Goal: Task Accomplishment & Management: Manage account settings

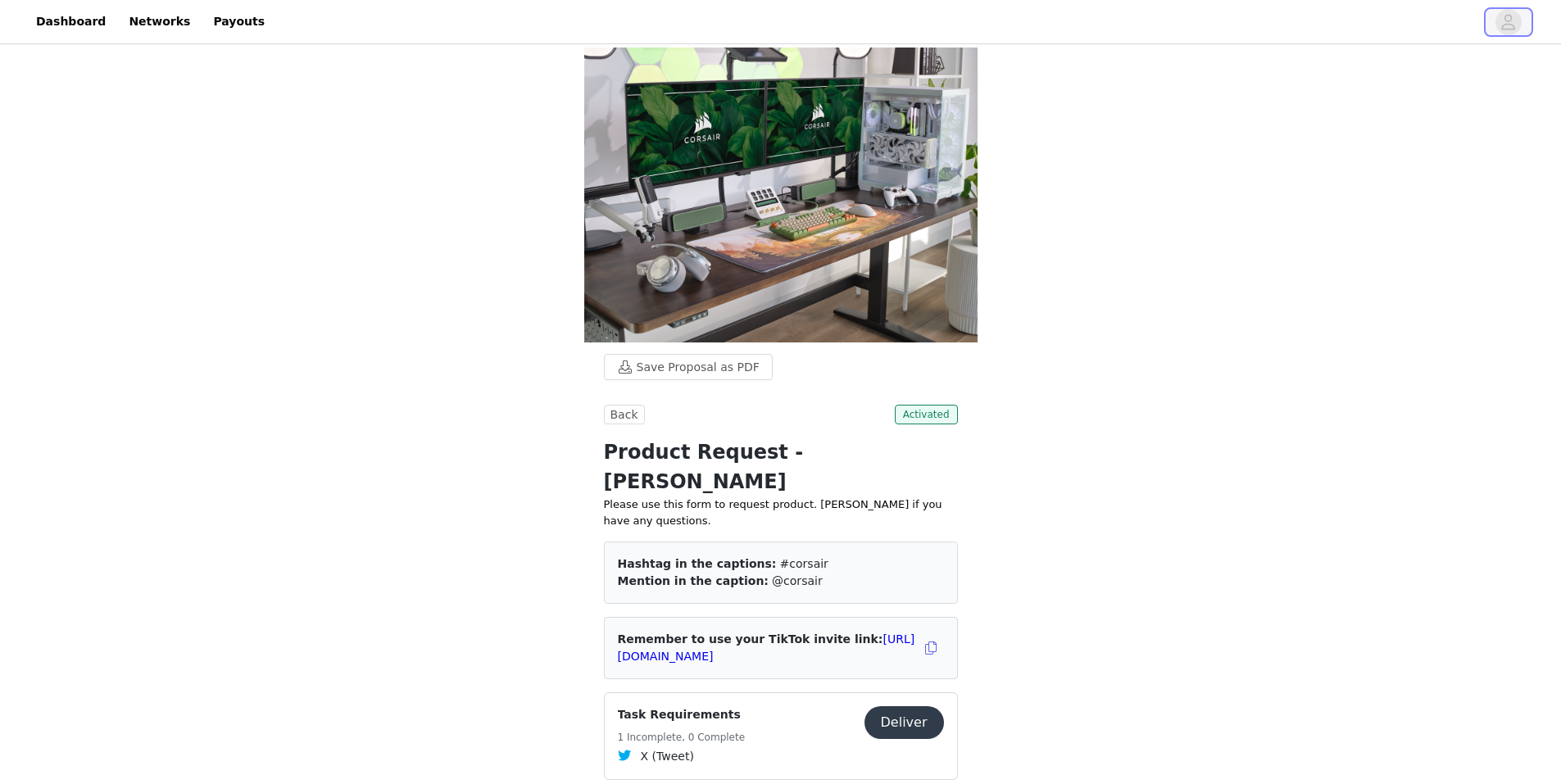
click at [1505, 25] on icon "avatar" at bounding box center [1508, 22] width 15 height 26
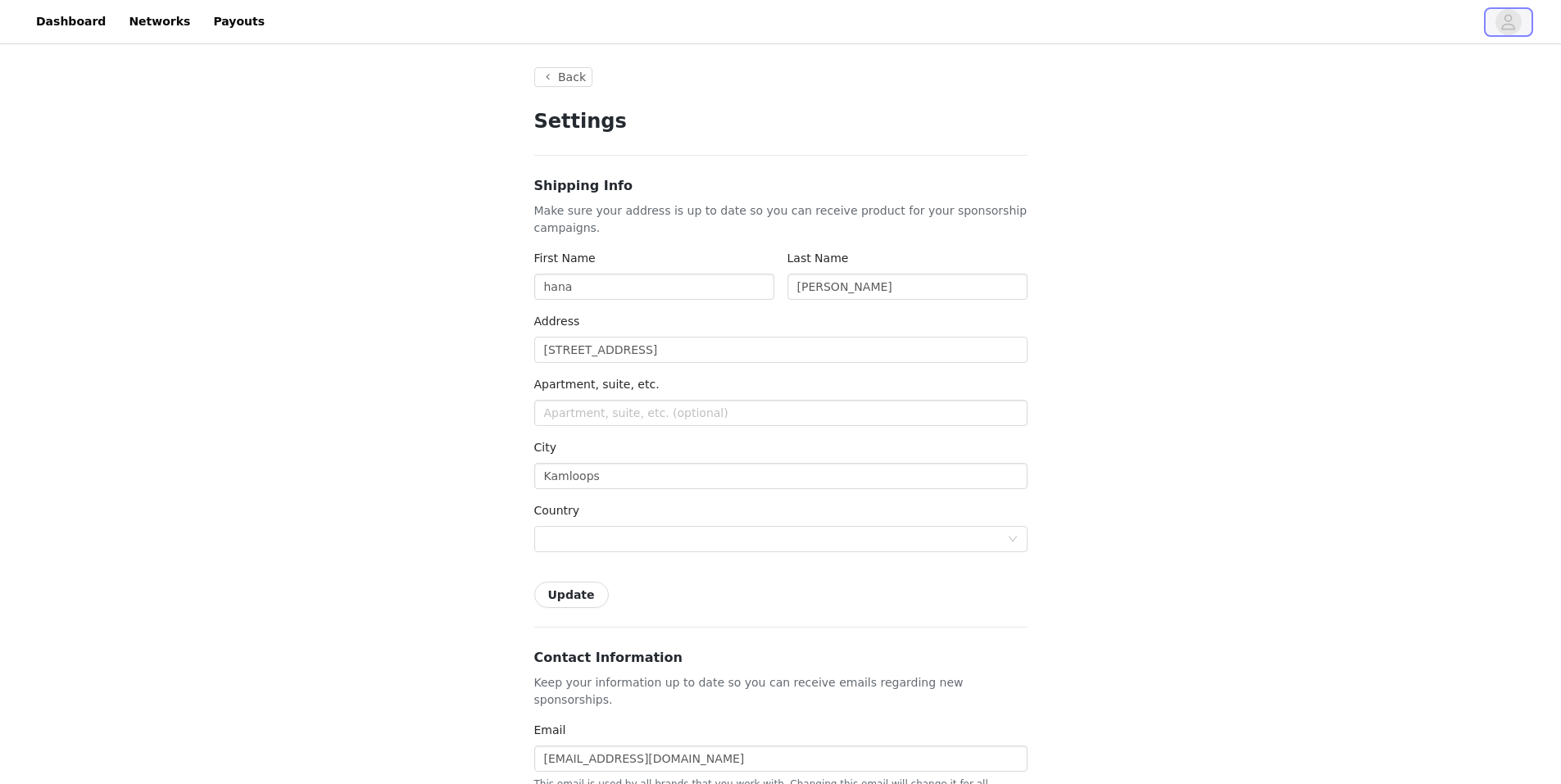
type input "+1 ([GEOGRAPHIC_DATA])"
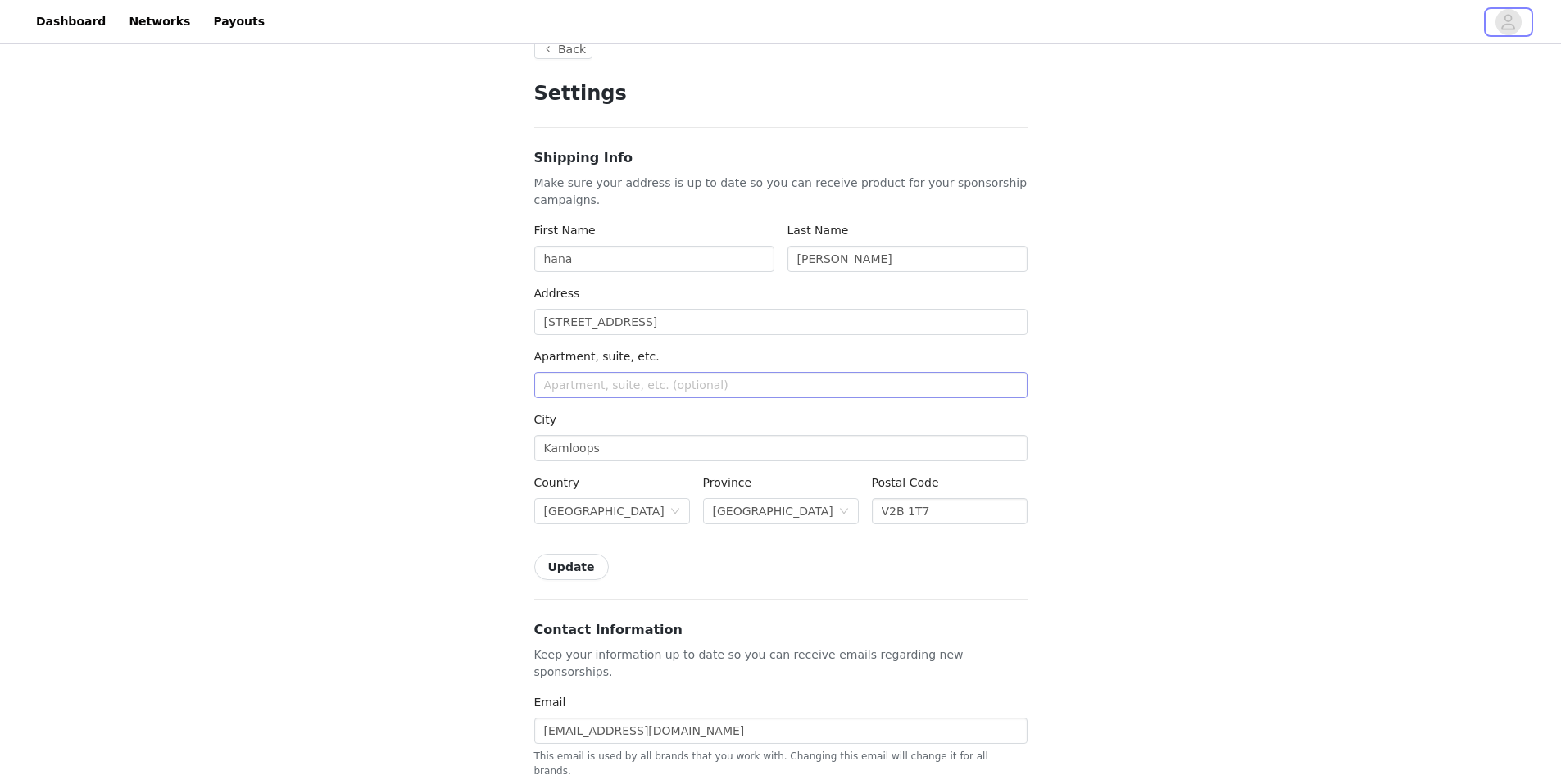
scroll to position [82, 0]
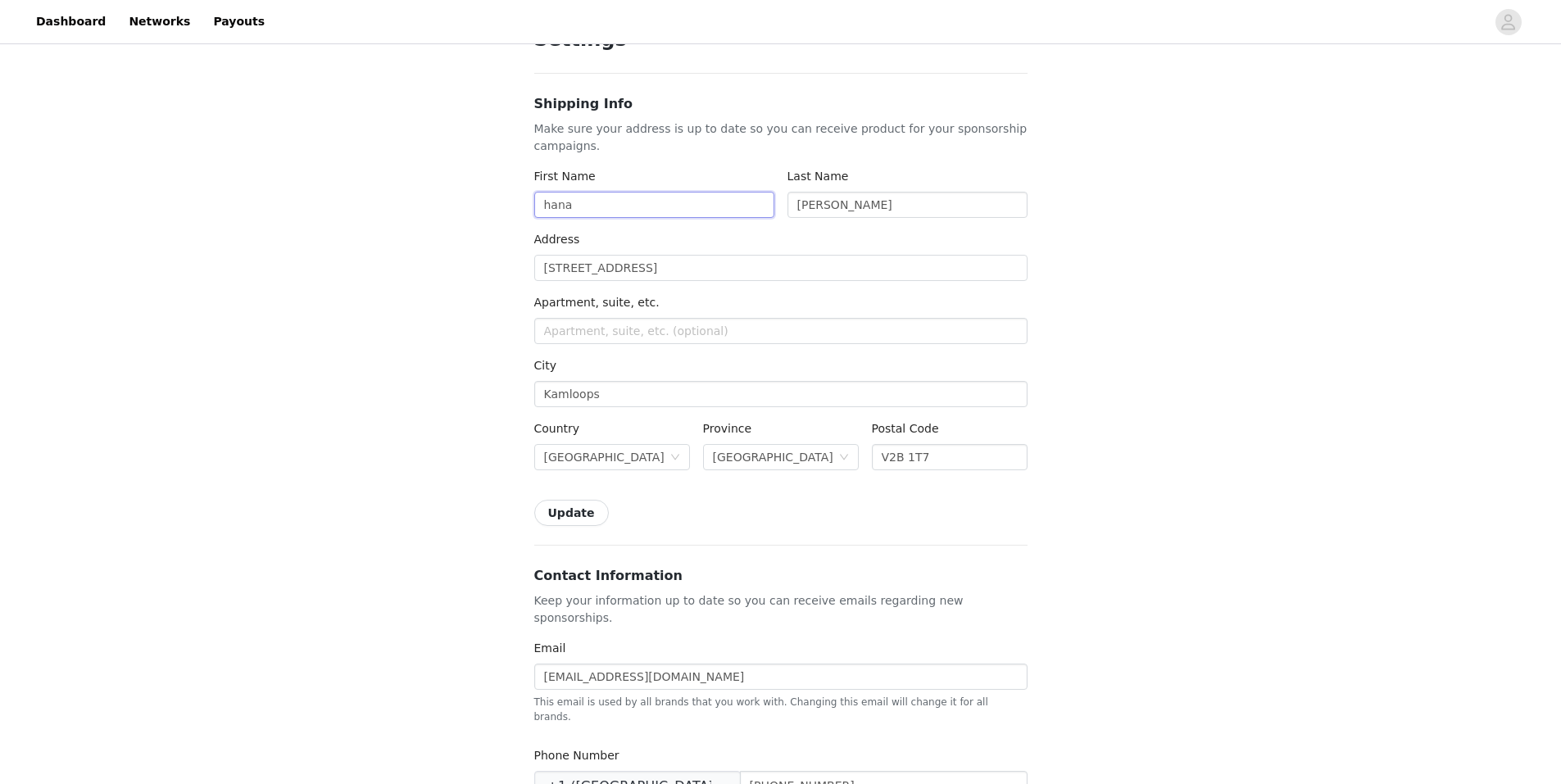
drag, startPoint x: 666, startPoint y: 214, endPoint x: 486, endPoint y: 205, distance: 180.2
click at [486, 205] on div "Back Settings Shipping Info Make sure your address is up to date so you can rec…" at bounding box center [780, 729] width 1561 height 1528
type input "Hana"
drag, startPoint x: 865, startPoint y: 212, endPoint x: 761, endPoint y: 210, distance: 104.0
click at [764, 210] on div "First Name [PERSON_NAME] Last Name [PERSON_NAME]" at bounding box center [781, 199] width 506 height 63
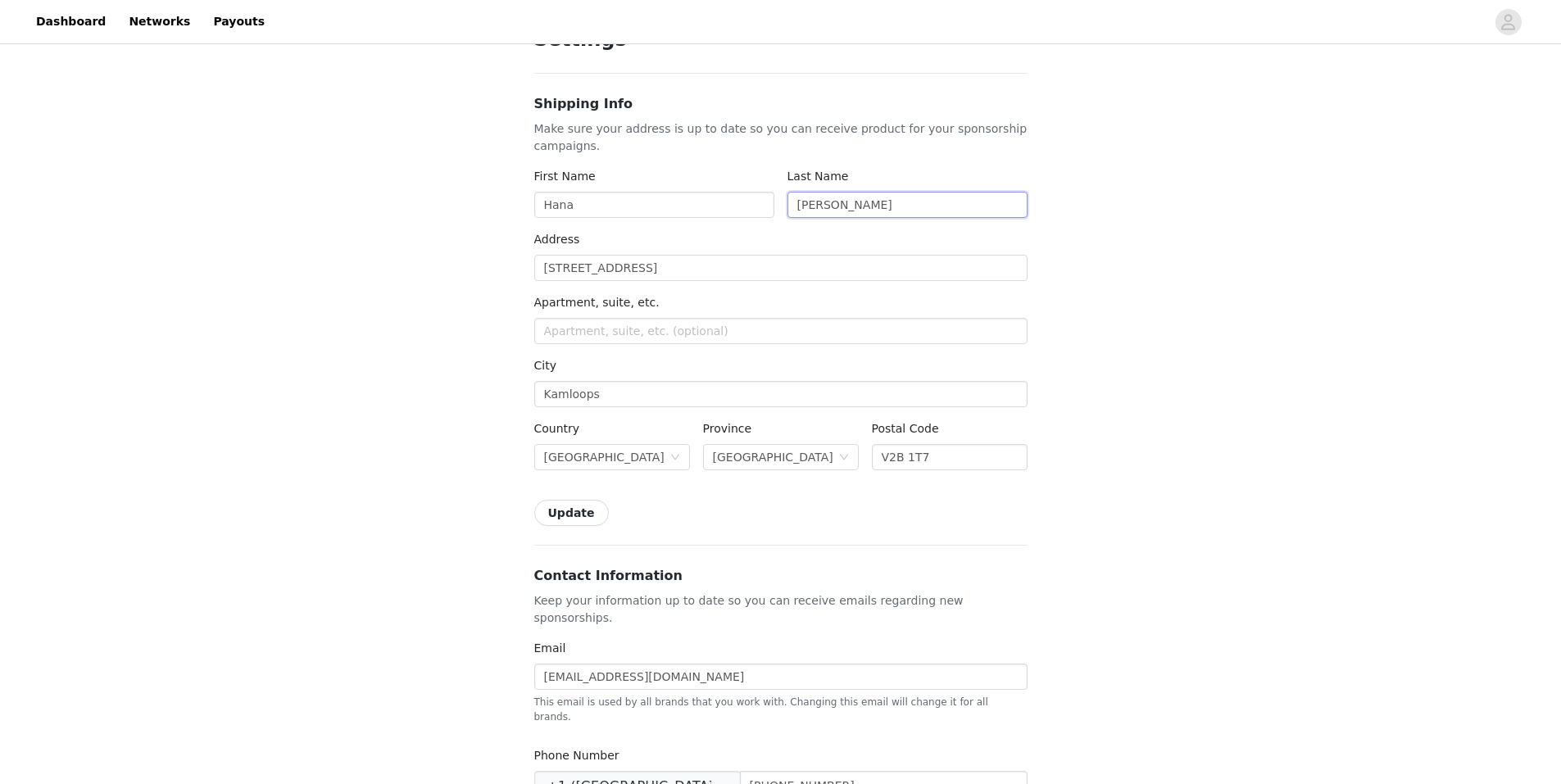
type input "[PERSON_NAME]"
click at [608, 212] on input "Hana" at bounding box center [654, 204] width 240 height 26
click at [571, 245] on label "Address" at bounding box center [557, 239] width 46 height 13
drag, startPoint x: 715, startPoint y: 264, endPoint x: 478, endPoint y: 276, distance: 237.3
click at [485, 274] on div "Back Settings Shipping Info Make sure your address is up to date so you can rec…" at bounding box center [780, 729] width 1561 height 1528
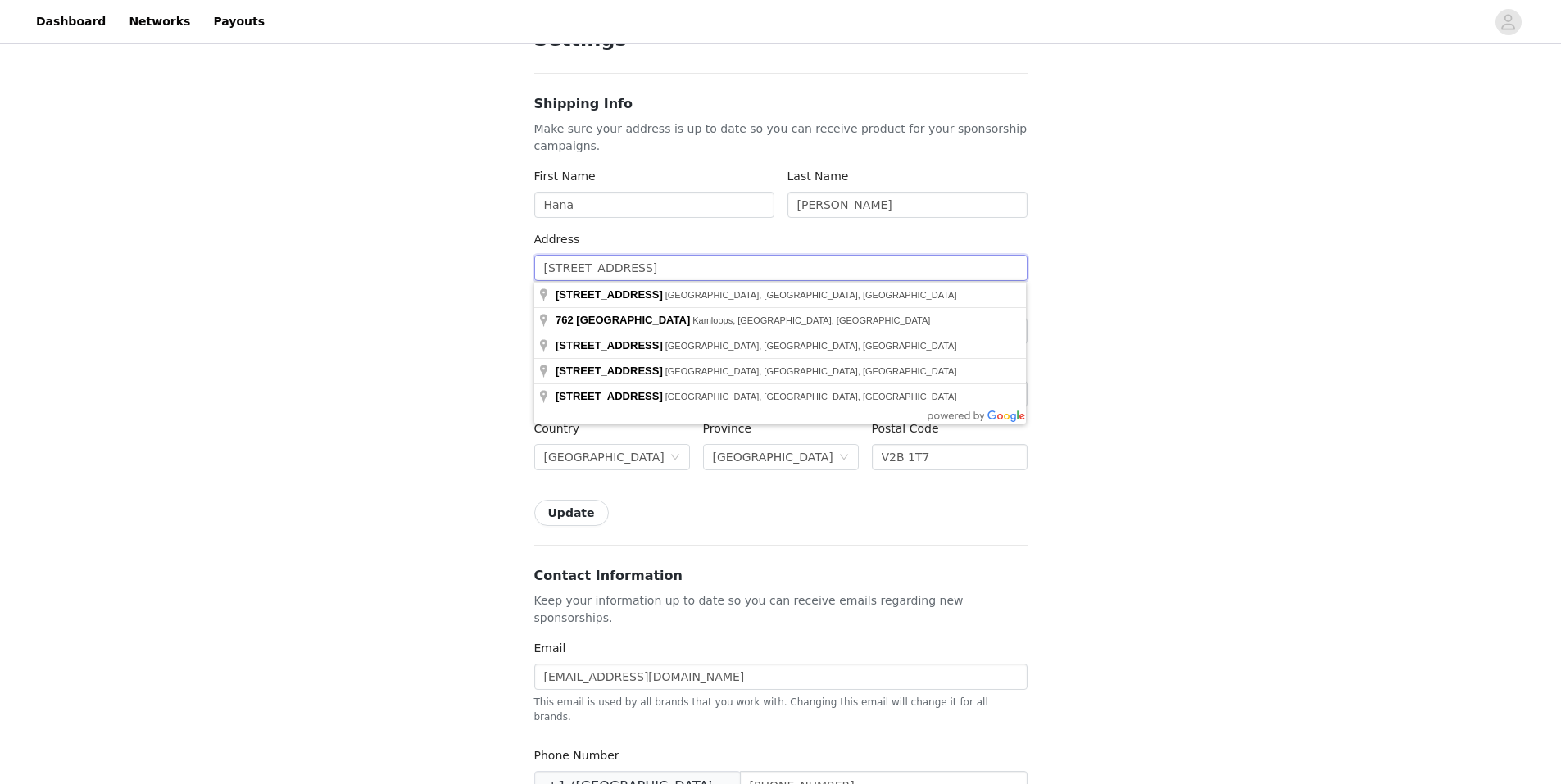
type input "1"
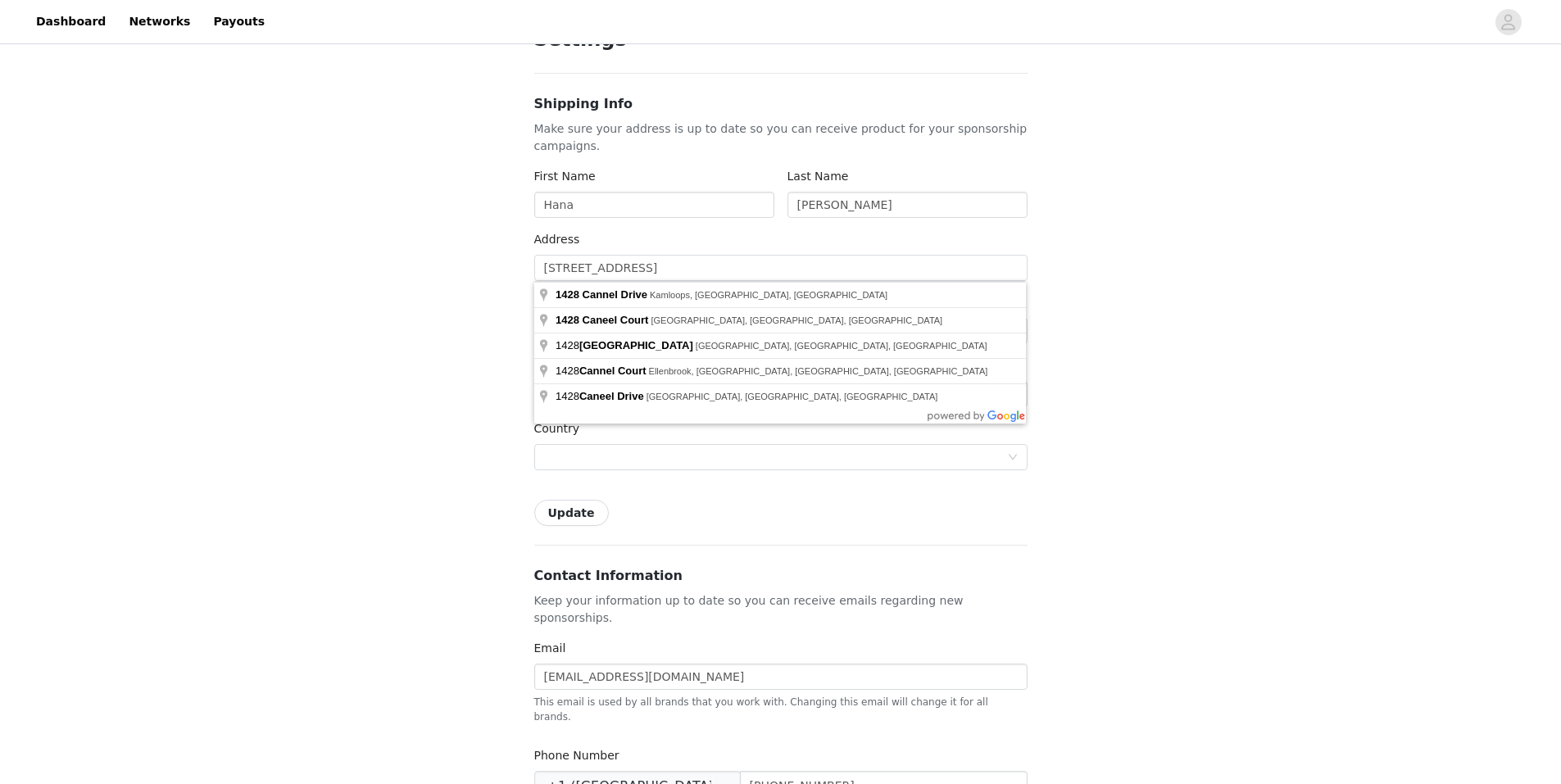
type input "1428 Cannel Dr"
type input "Kamloops"
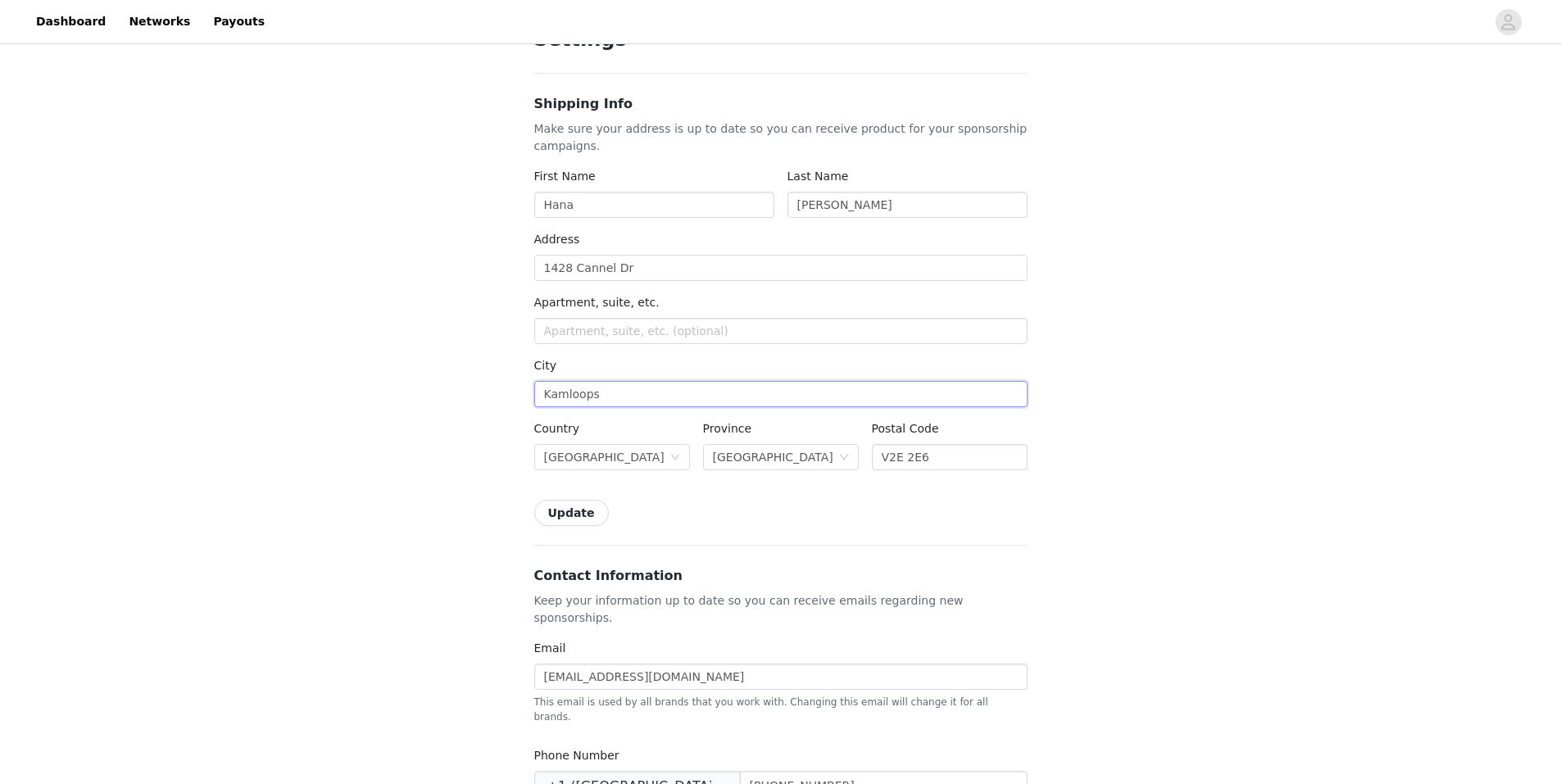
click at [650, 385] on input "Kamloops" at bounding box center [781, 394] width 493 height 26
drag, startPoint x: 1019, startPoint y: 544, endPoint x: 906, endPoint y: 494, distance: 123.6
click at [1019, 544] on div "Settings Shipping Info Make sure your address is up to date so you can receive …" at bounding box center [781, 721] width 493 height 1394
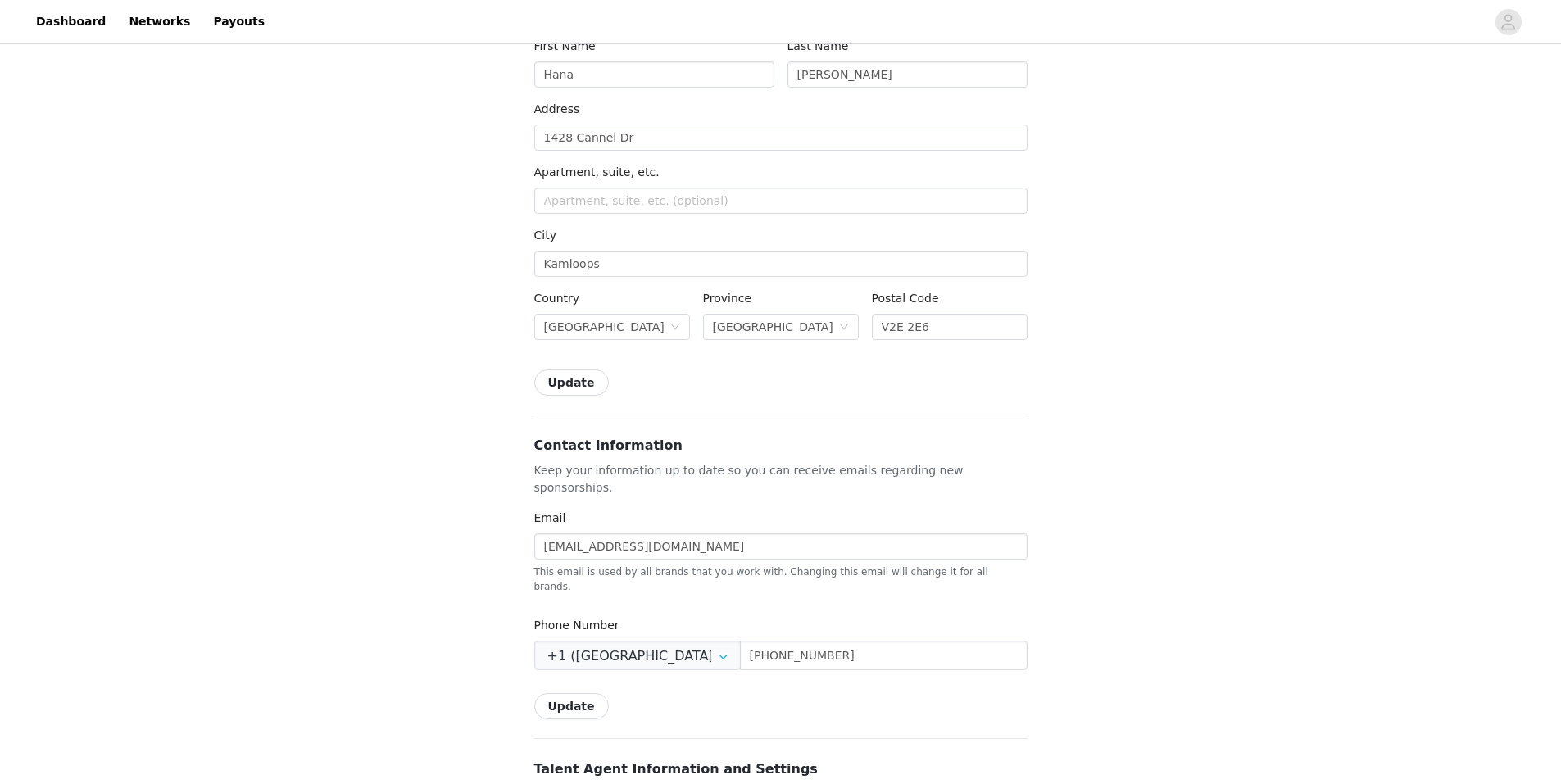
scroll to position [246, 0]
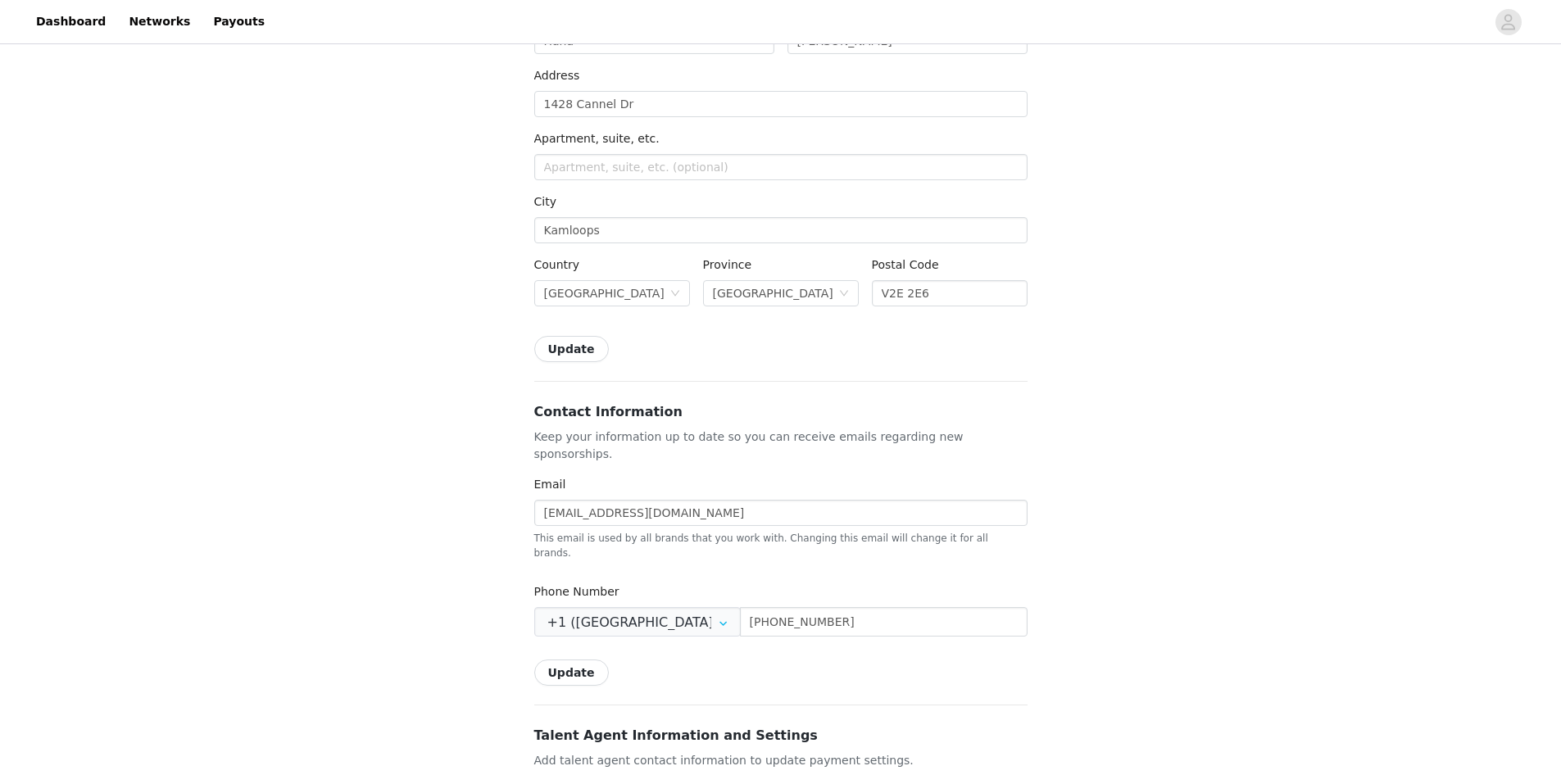
click at [573, 347] on button "Update" at bounding box center [572, 349] width 75 height 26
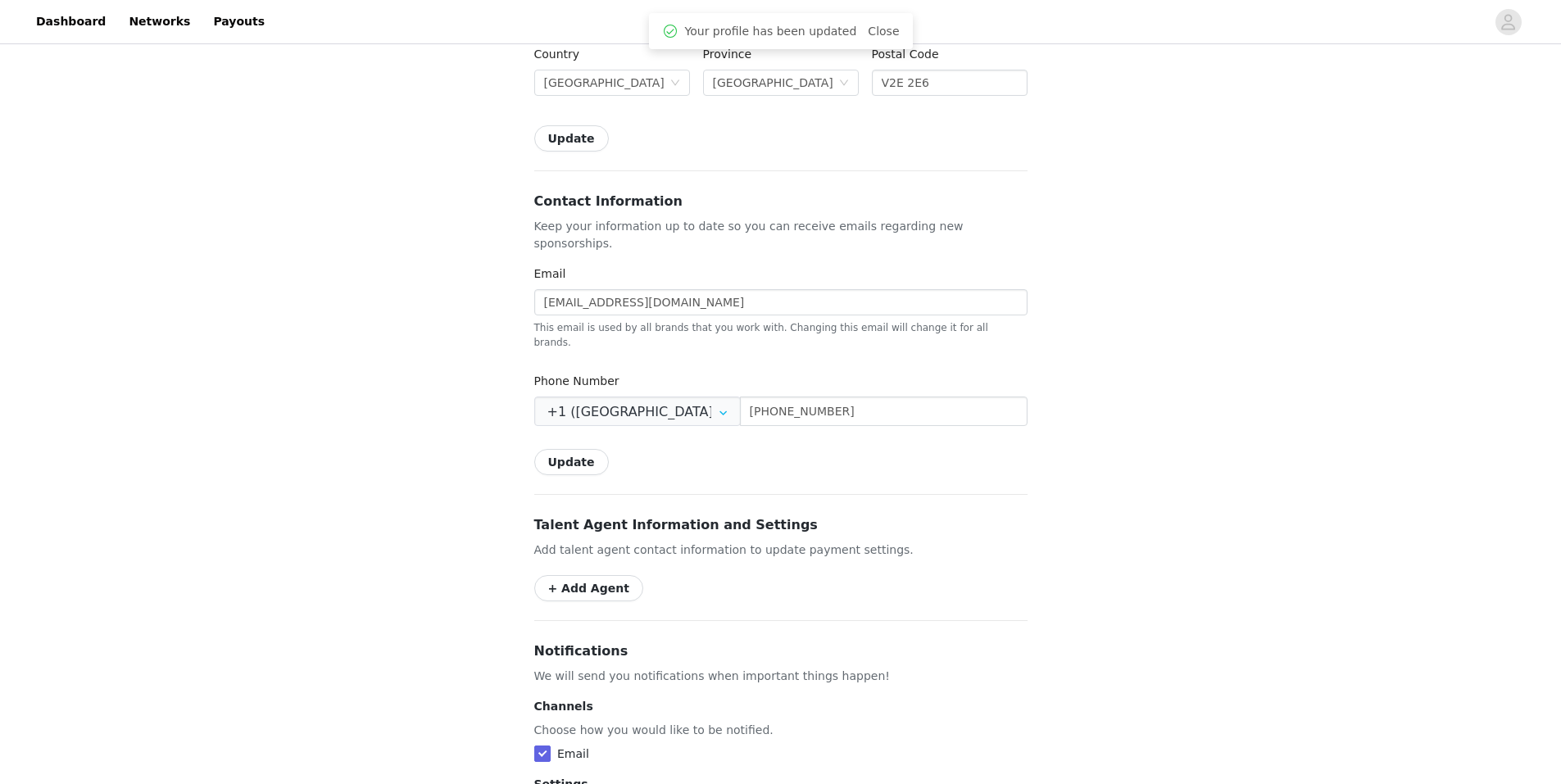
scroll to position [410, 0]
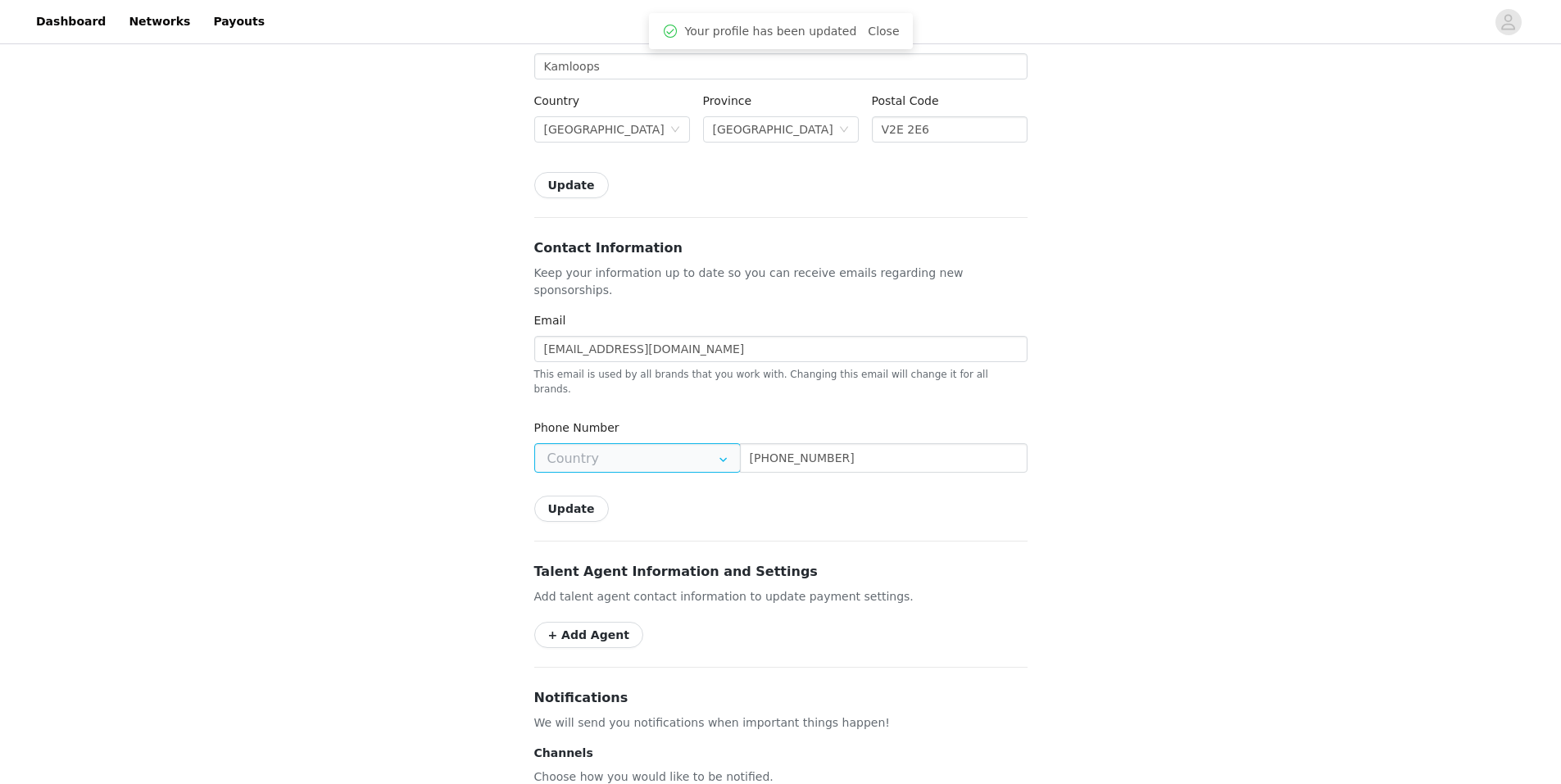
click at [668, 443] on input "text" at bounding box center [638, 457] width 207 height 30
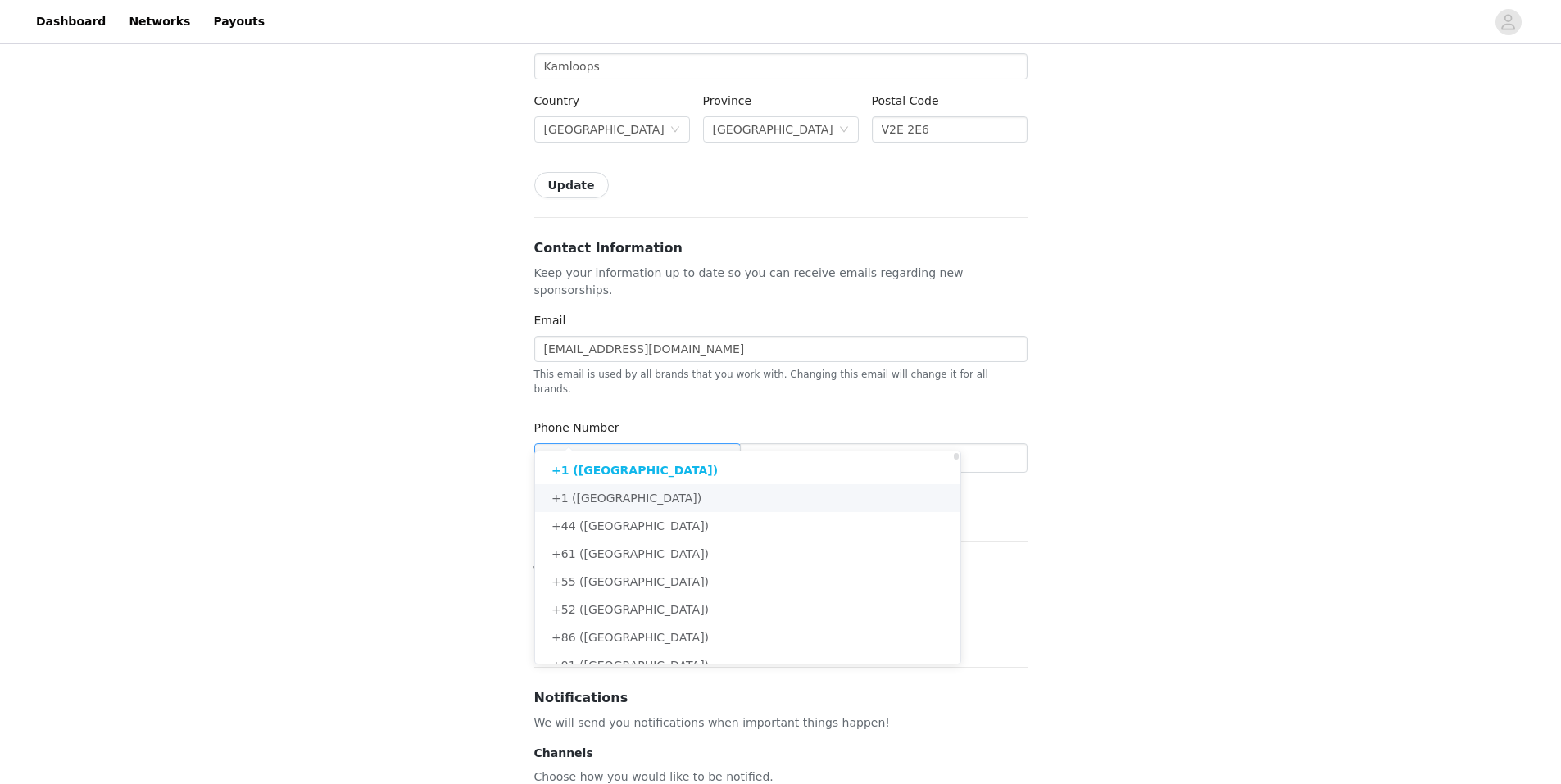
click at [623, 495] on li "+1 ([GEOGRAPHIC_DATA])" at bounding box center [754, 498] width 438 height 28
type input "+1 ([GEOGRAPHIC_DATA])"
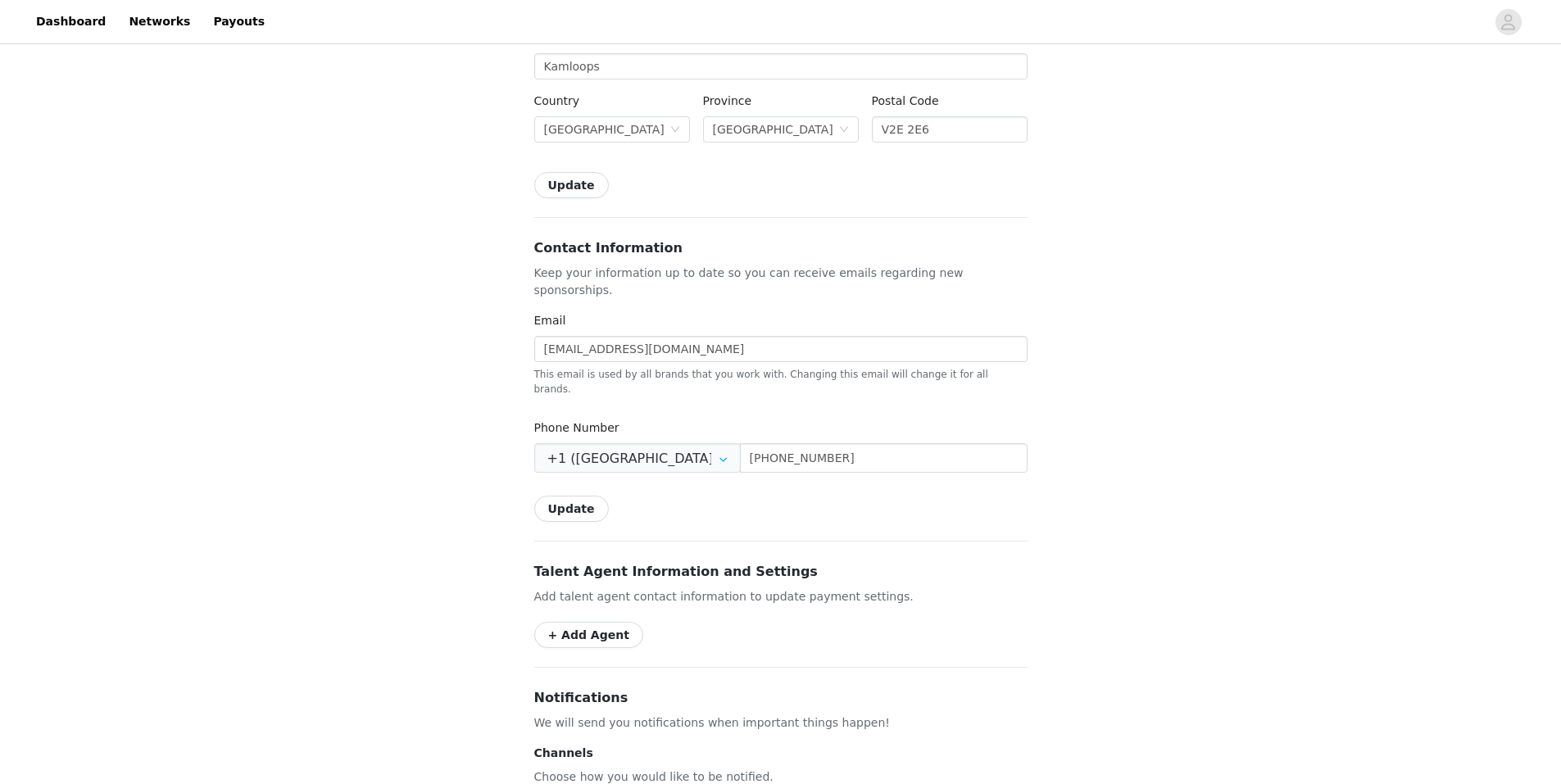
click at [580, 495] on button "Update" at bounding box center [572, 508] width 75 height 26
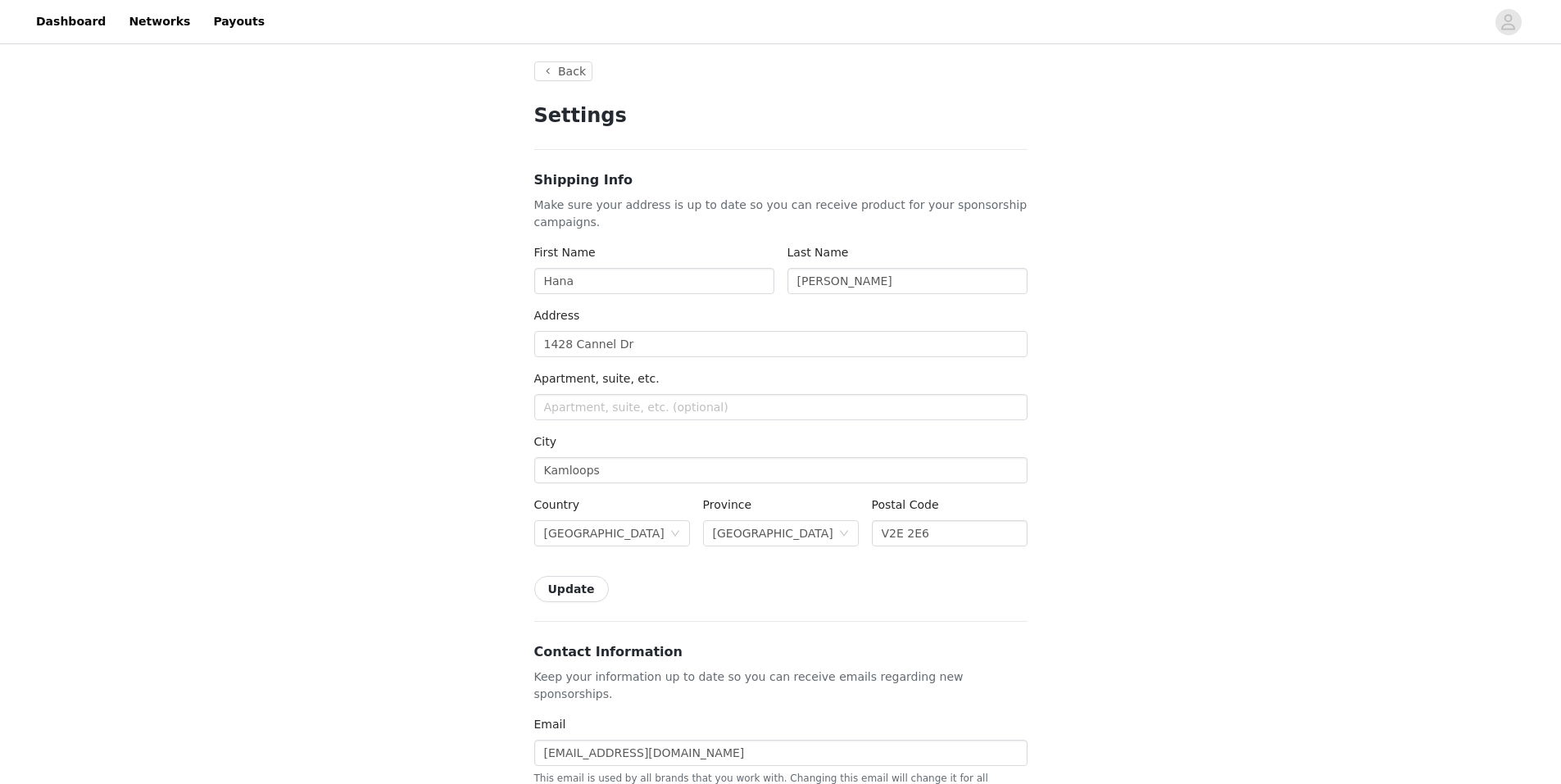
scroll to position [0, 0]
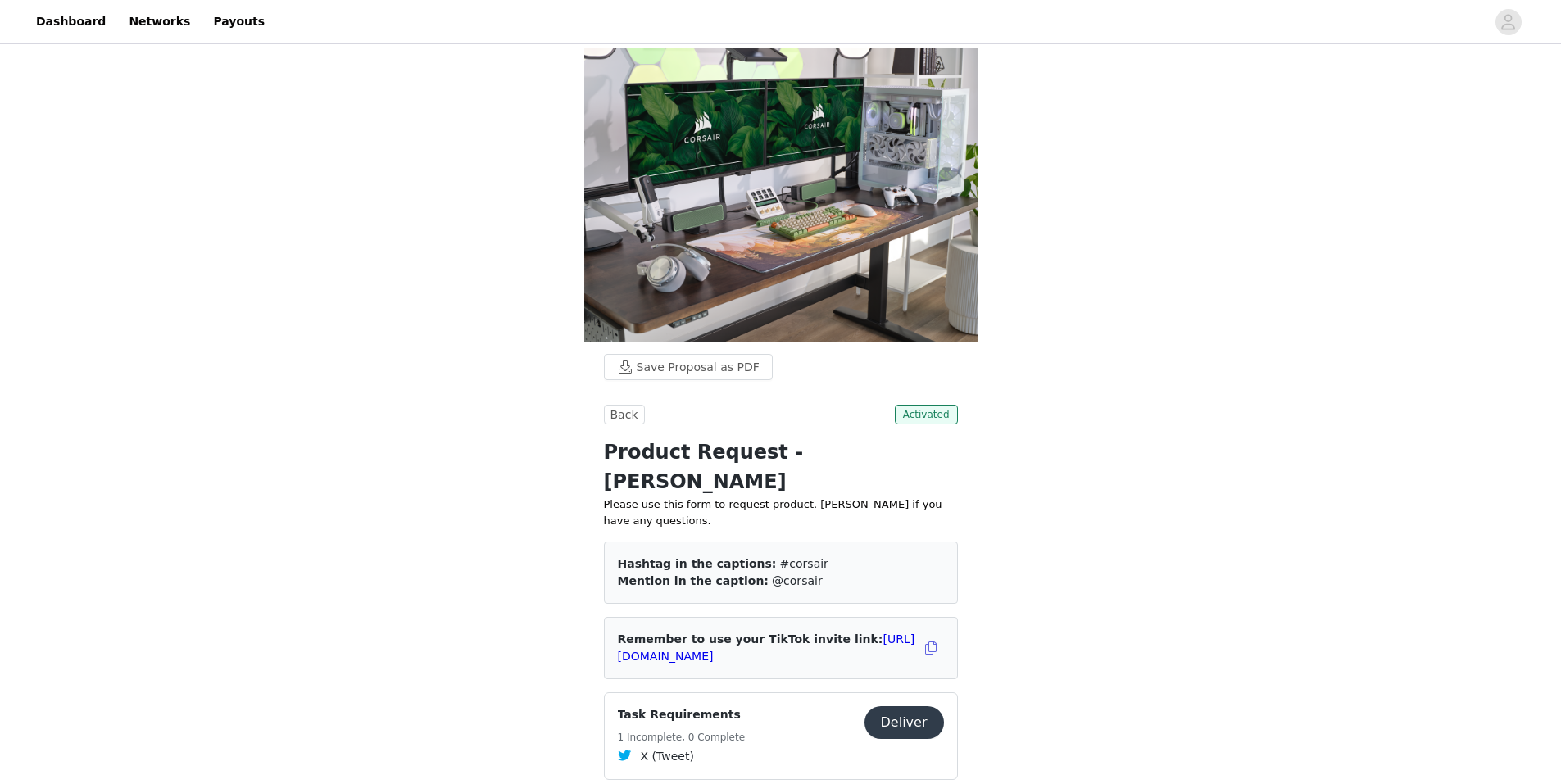
click at [1512, 37] on div "Dashboard Networks Payouts" at bounding box center [780, 22] width 1561 height 37
click at [1515, 27] on icon "avatar" at bounding box center [1508, 21] width 14 height 15
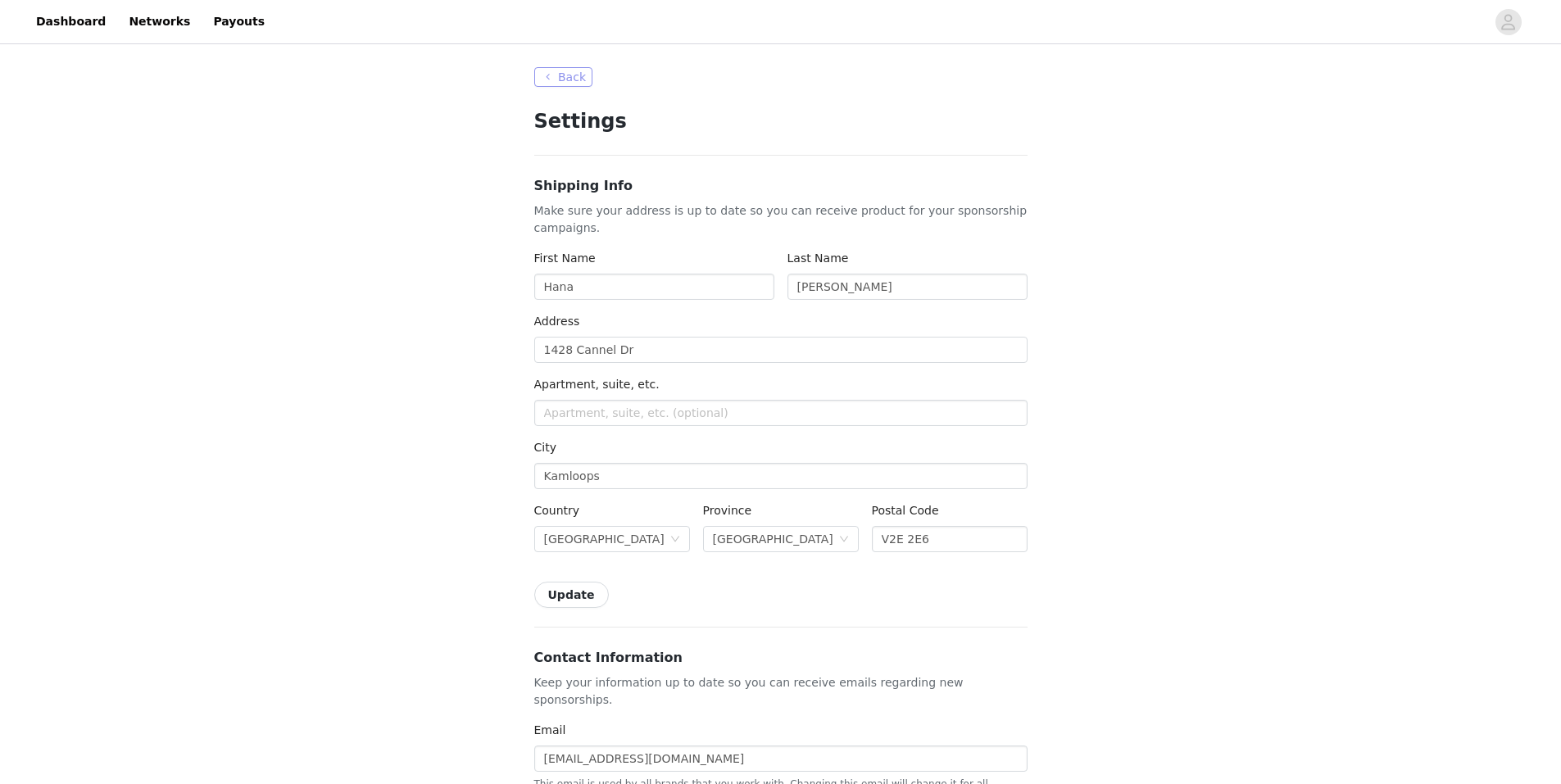
click at [567, 77] on button "Back" at bounding box center [564, 76] width 59 height 19
click at [564, 80] on button "Back" at bounding box center [564, 76] width 59 height 19
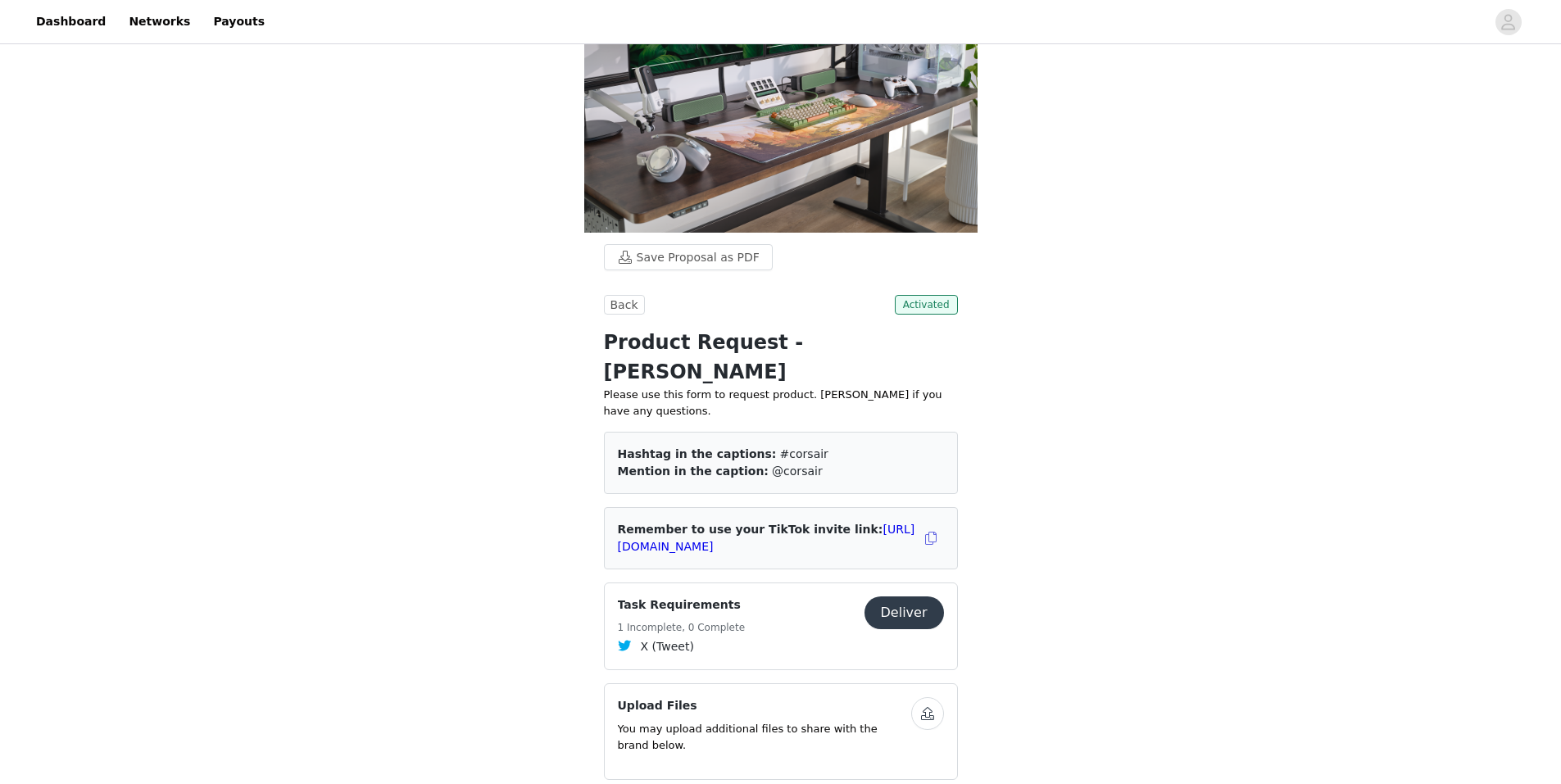
scroll to position [163, 0]
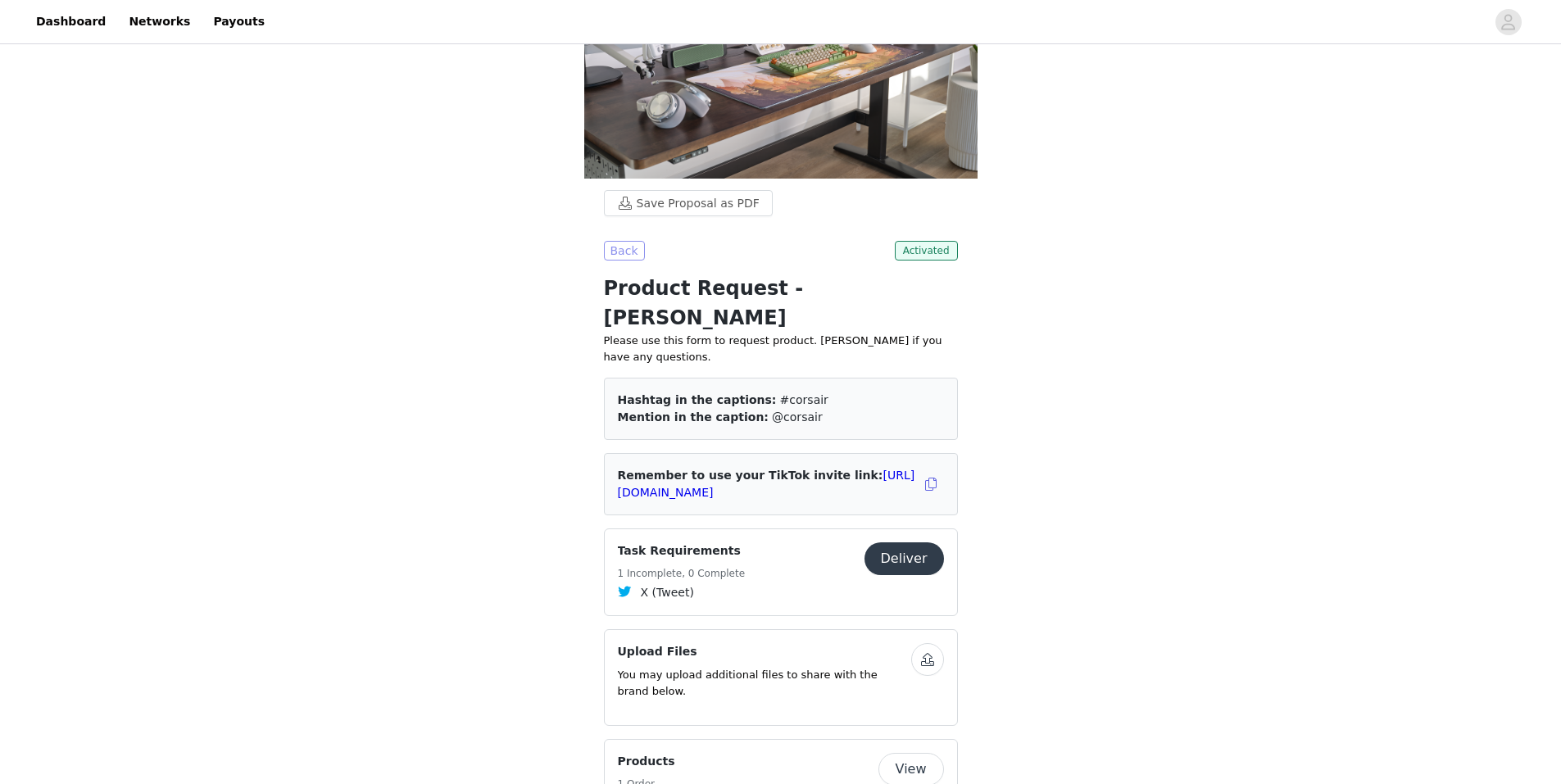
click at [622, 245] on button "Back" at bounding box center [624, 250] width 41 height 19
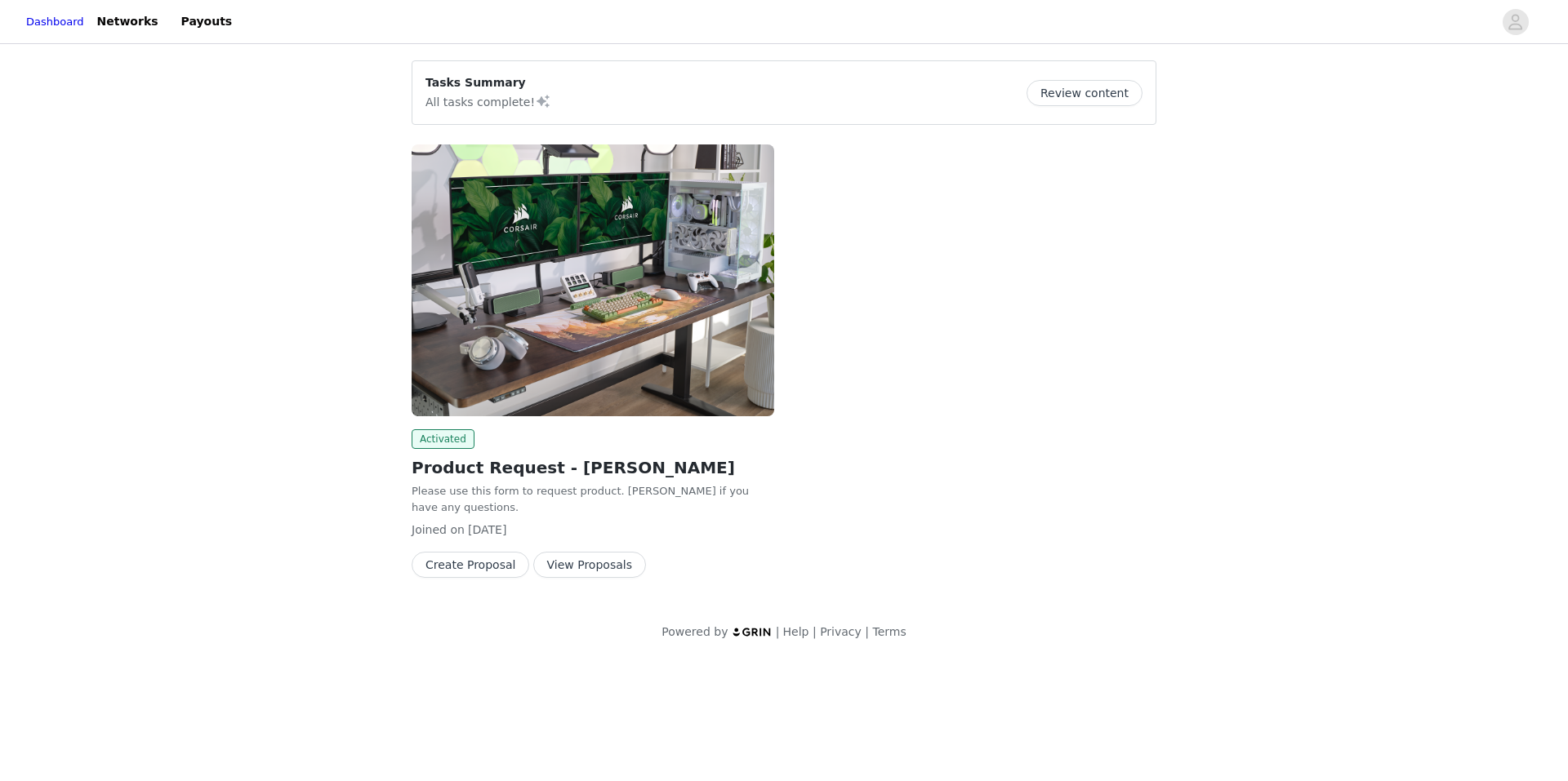
click at [591, 552] on button "View Proposals" at bounding box center [590, 564] width 113 height 26
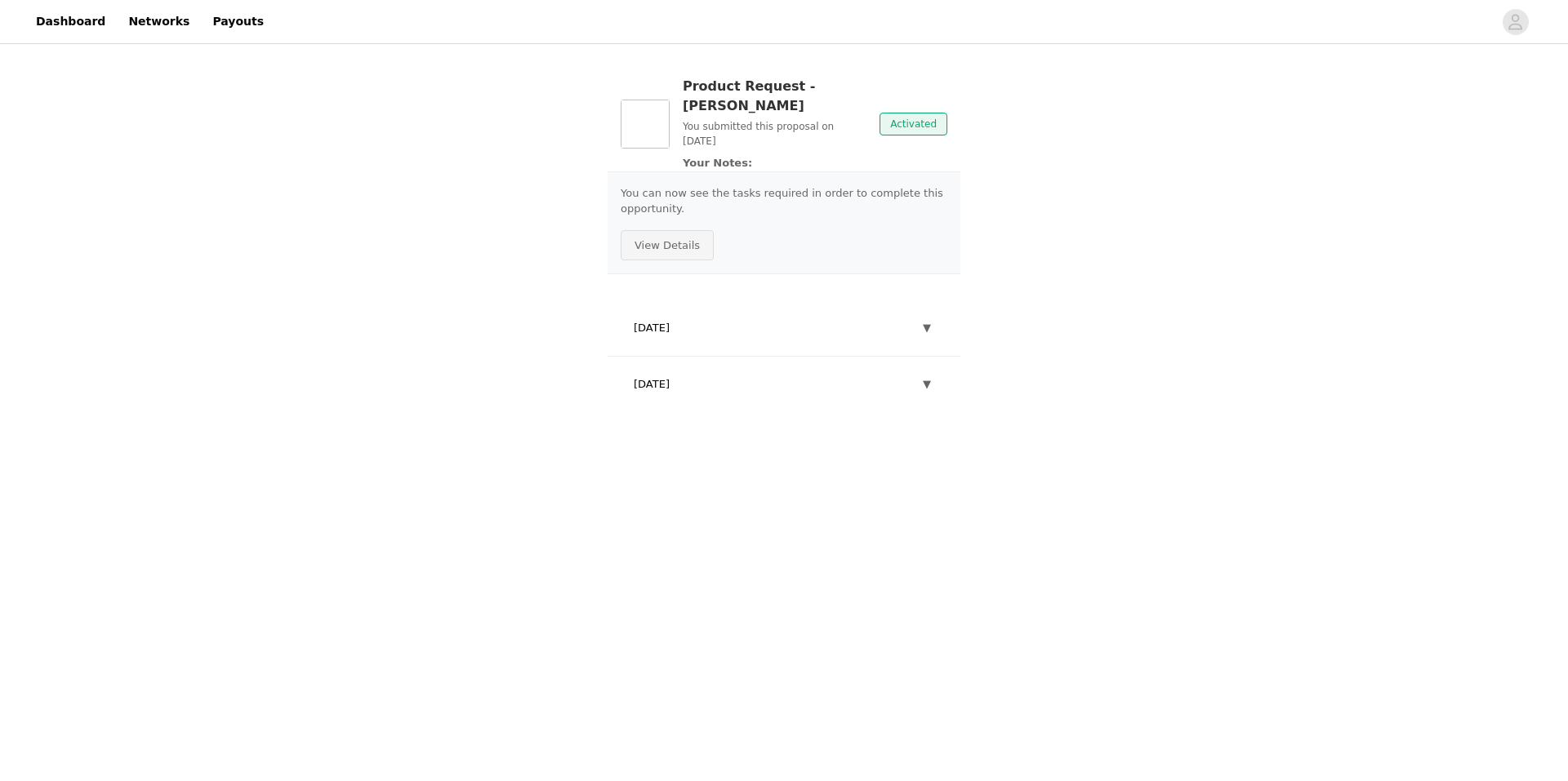
click at [665, 230] on button "View Details" at bounding box center [667, 245] width 93 height 31
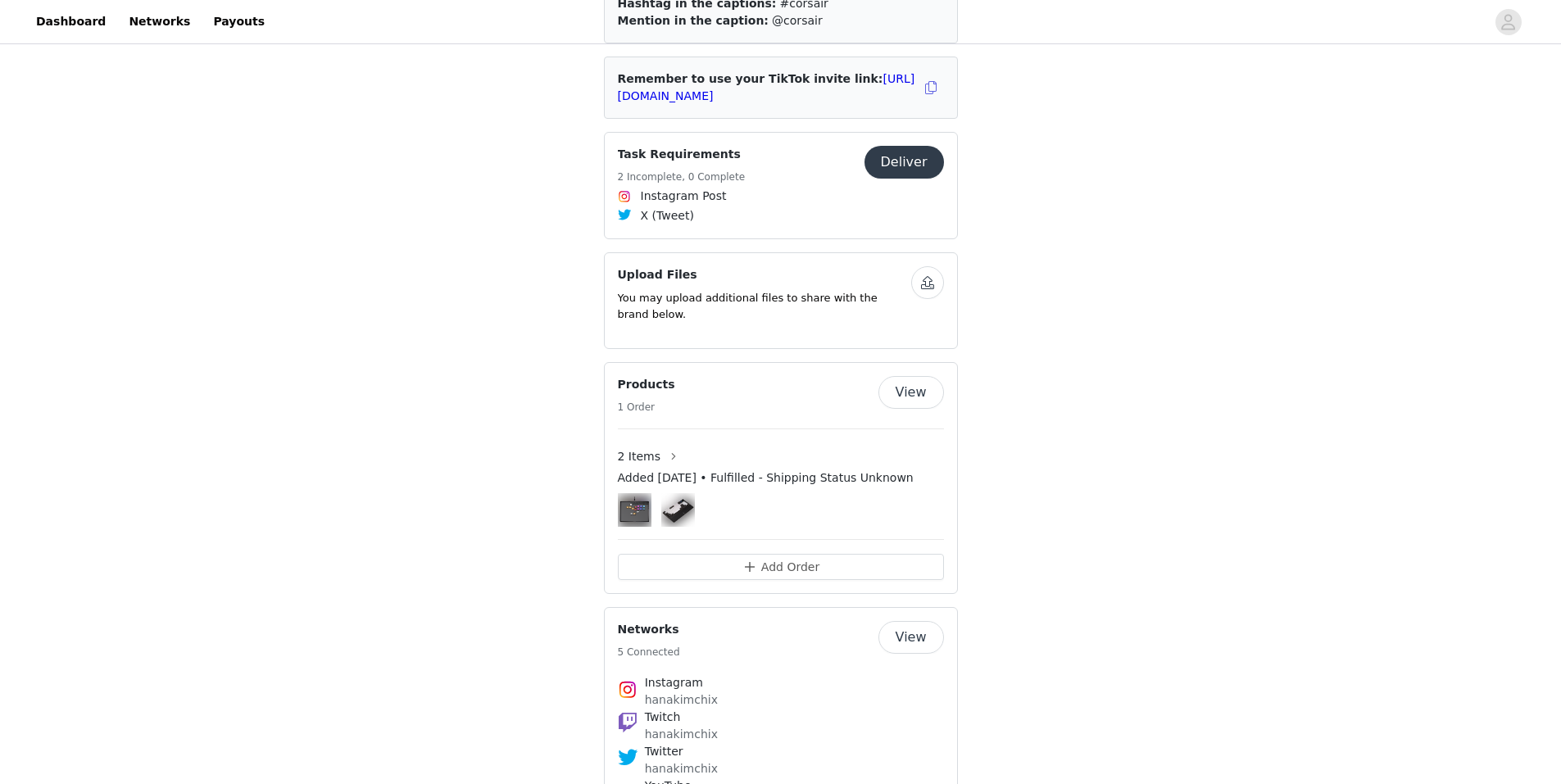
scroll to position [573, 0]
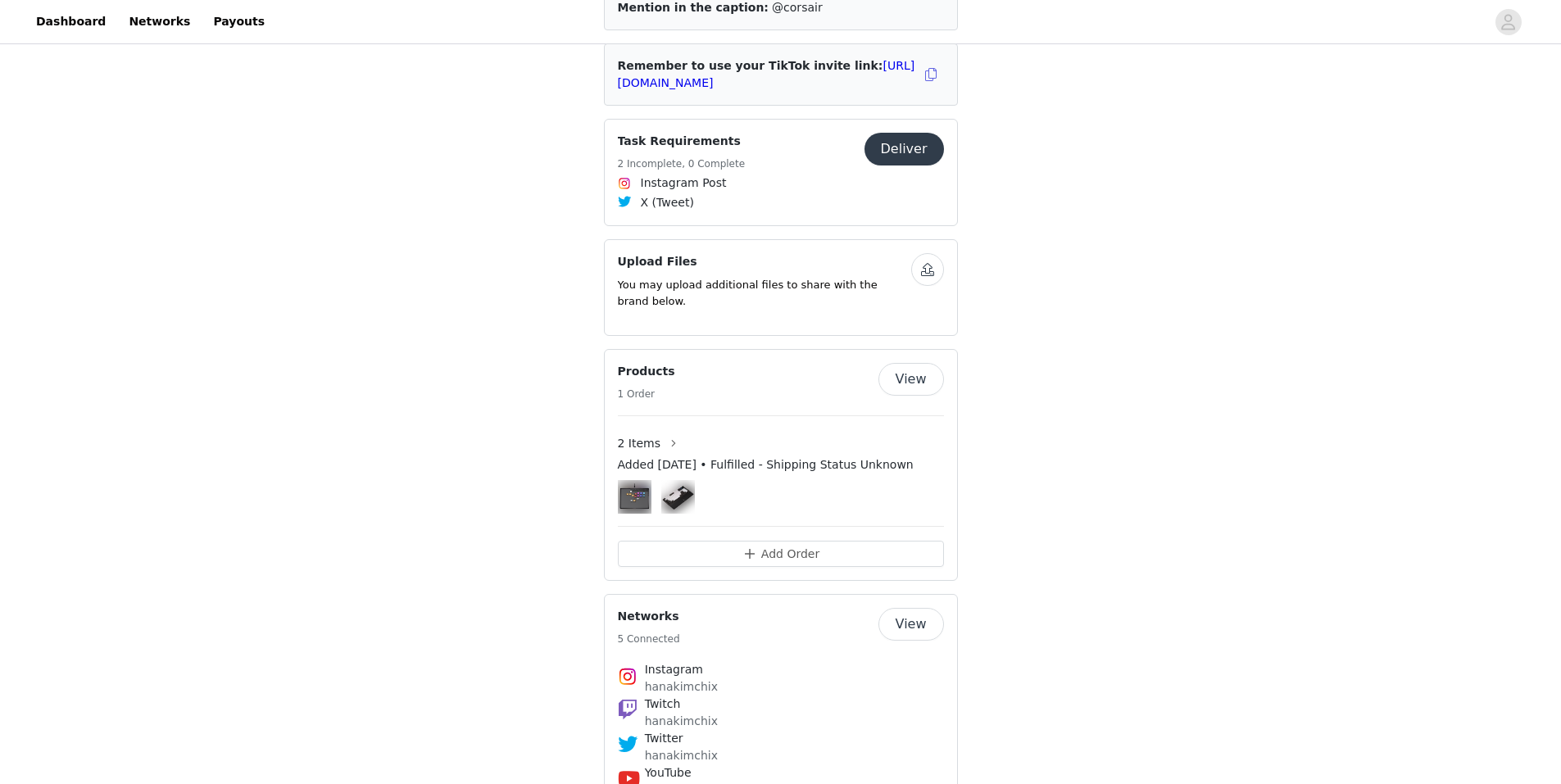
click at [673, 480] on img at bounding box center [678, 497] width 34 height 34
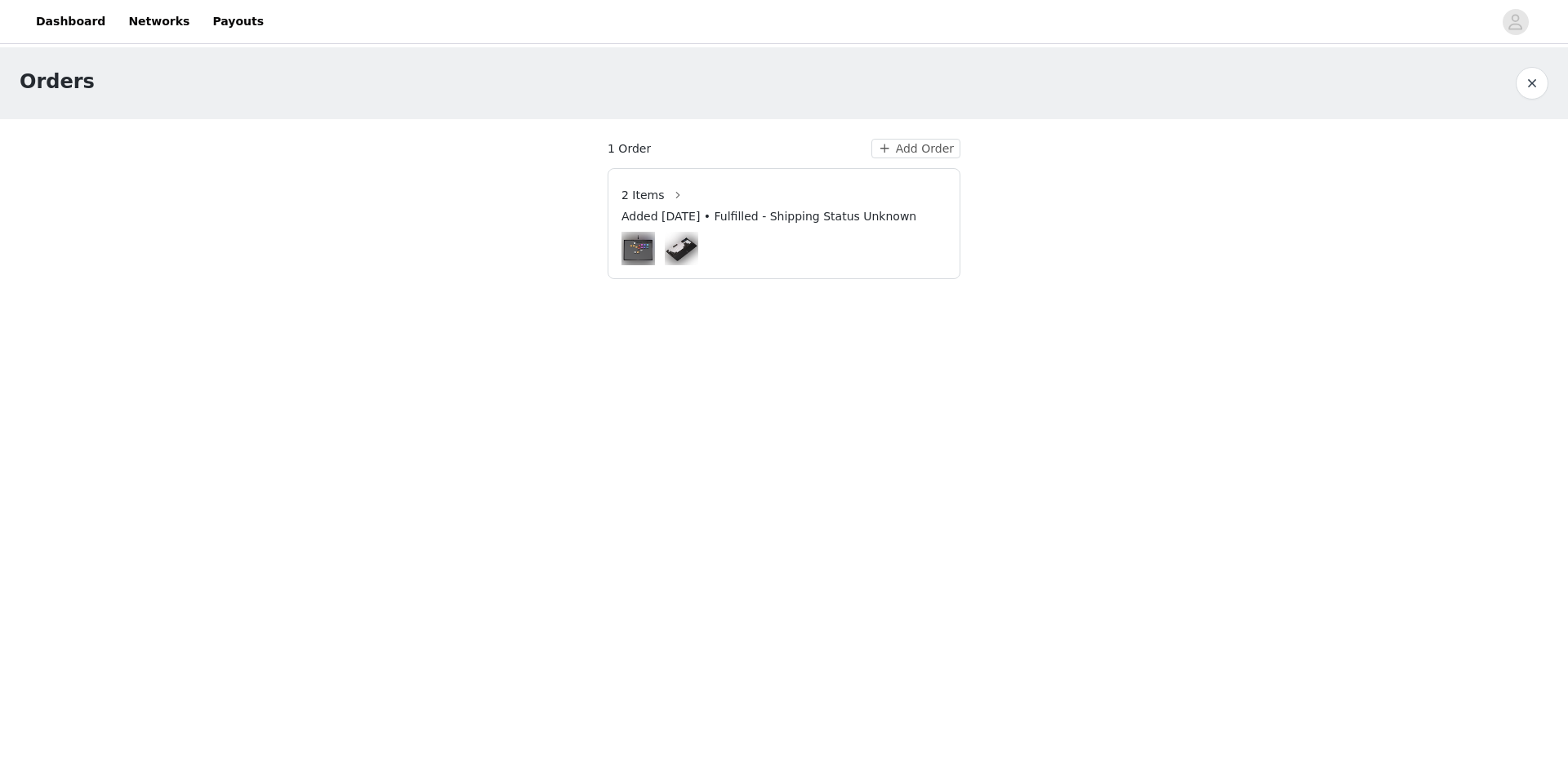
click at [684, 245] on img at bounding box center [682, 249] width 34 height 34
click at [679, 239] on img at bounding box center [682, 249] width 34 height 34
click at [618, 129] on section "1 Order Add Order 2 Items Added Sep 5, 2025 • Fulfilled - Shipping Status Unkno…" at bounding box center [784, 208] width 392 height 180
click at [1533, 76] on button "button" at bounding box center [1532, 83] width 33 height 33
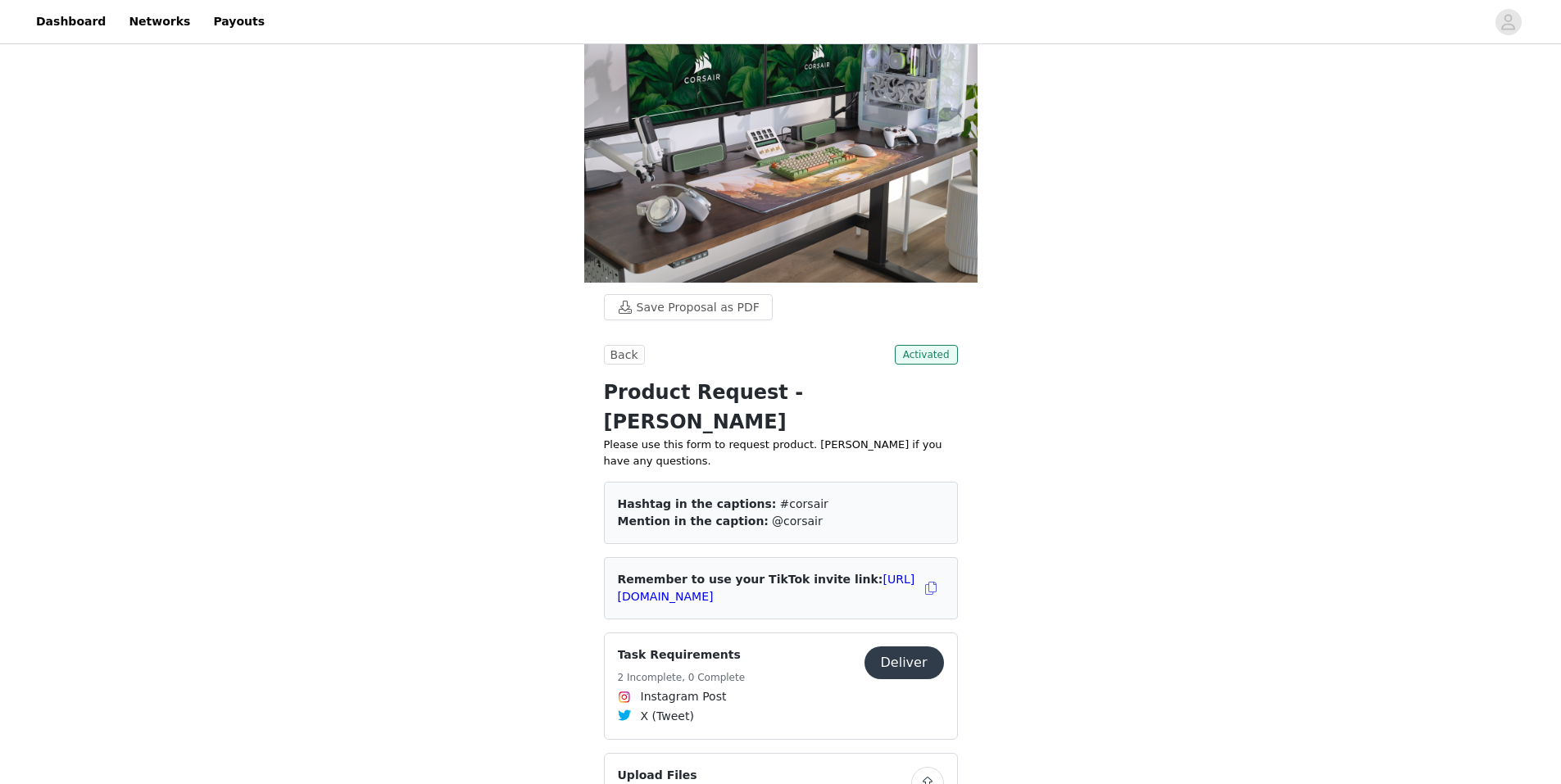
scroll to position [51, 0]
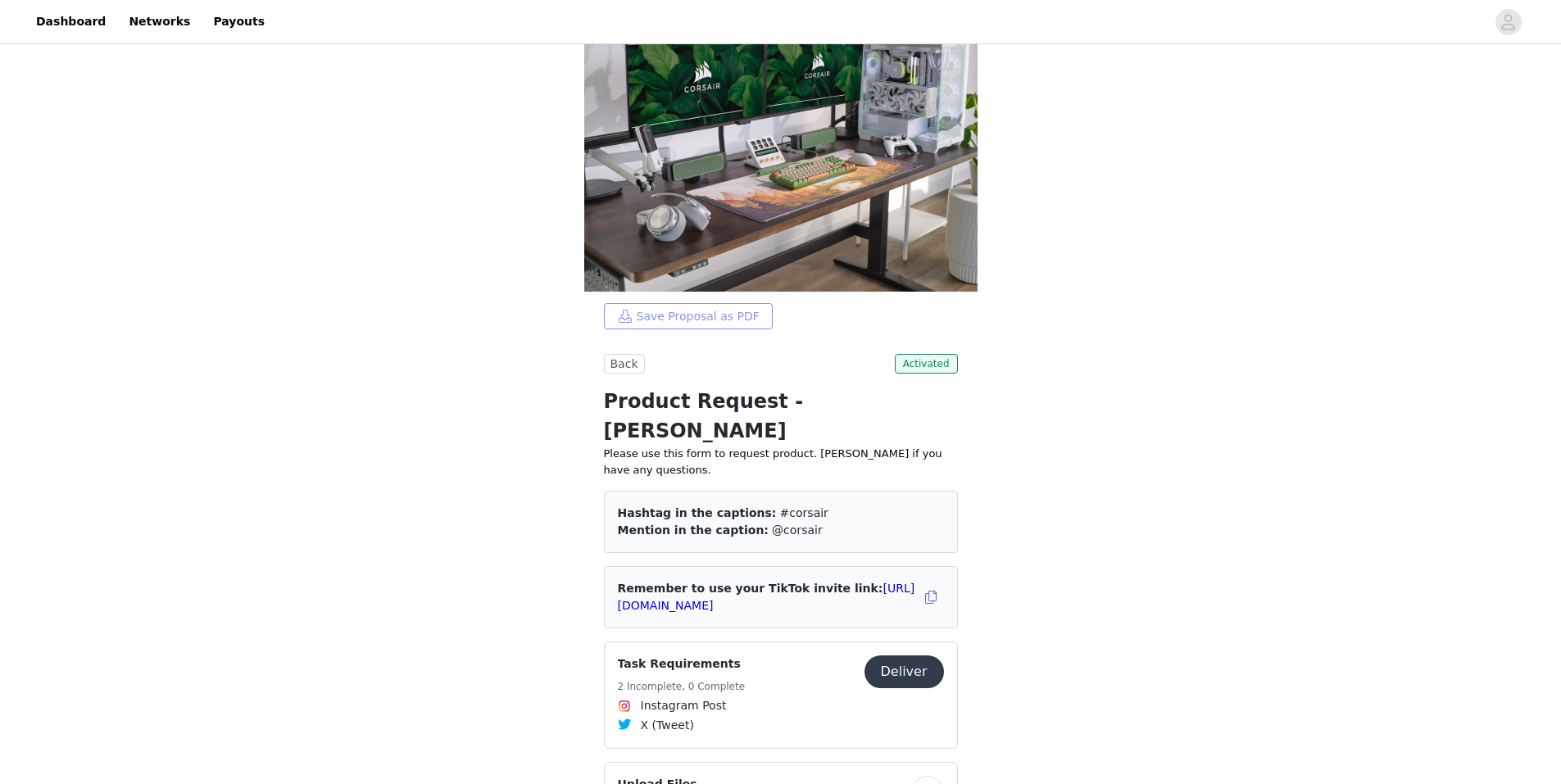
click at [706, 319] on button "Save Proposal as PDF" at bounding box center [688, 316] width 169 height 26
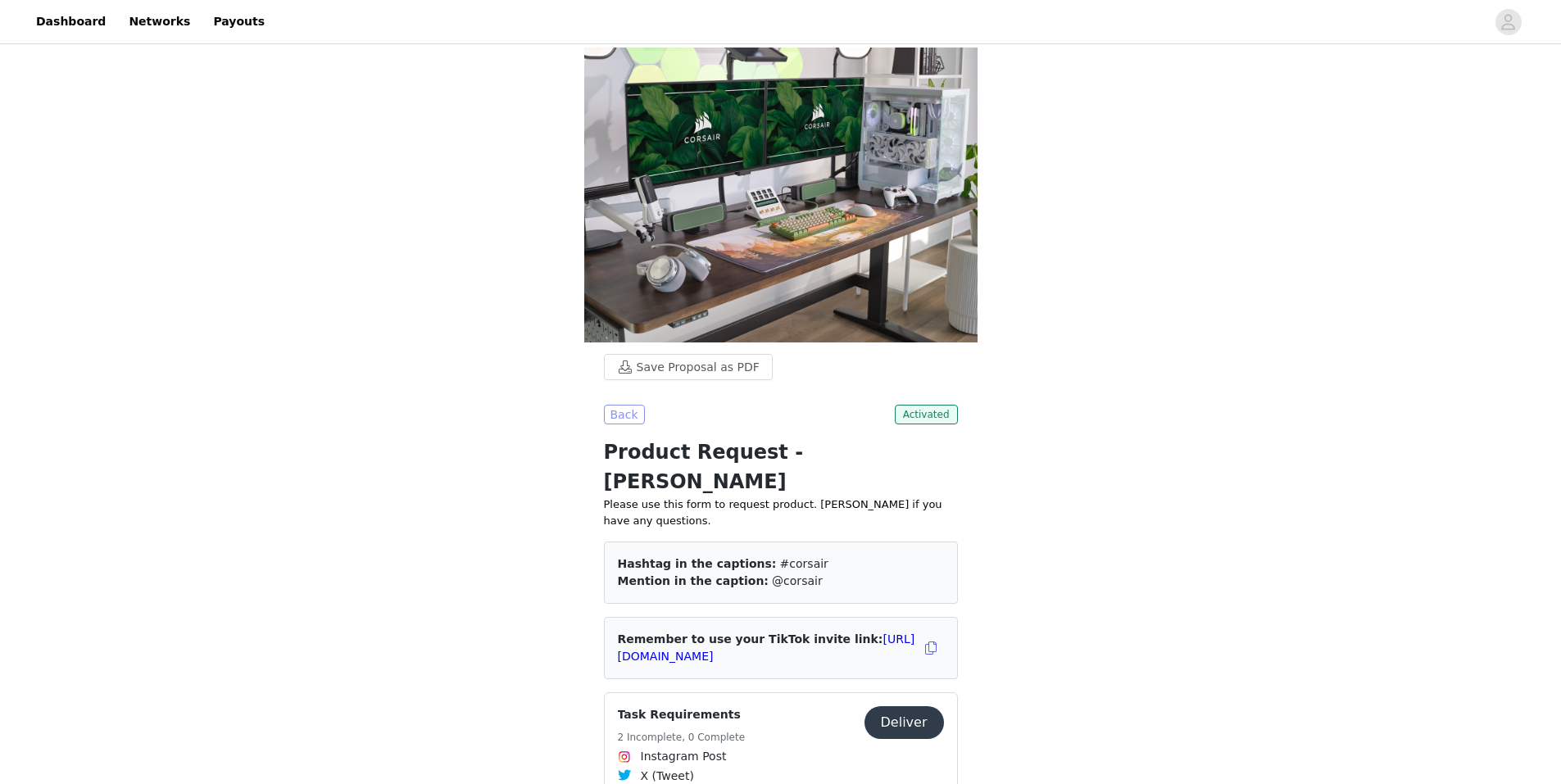
click at [619, 418] on button "Back" at bounding box center [624, 414] width 41 height 19
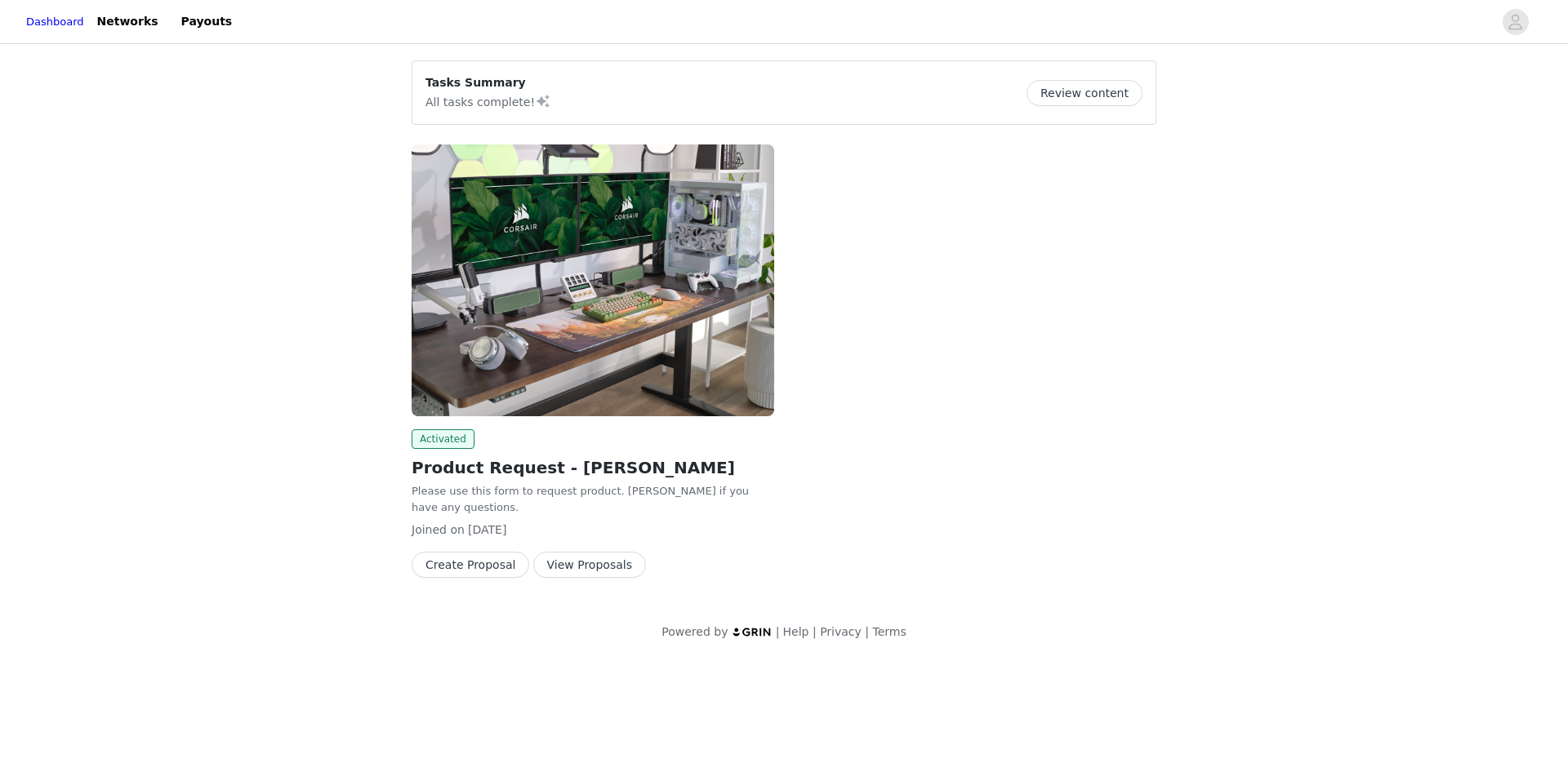
click at [486, 555] on button "Create Proposal" at bounding box center [470, 564] width 117 height 26
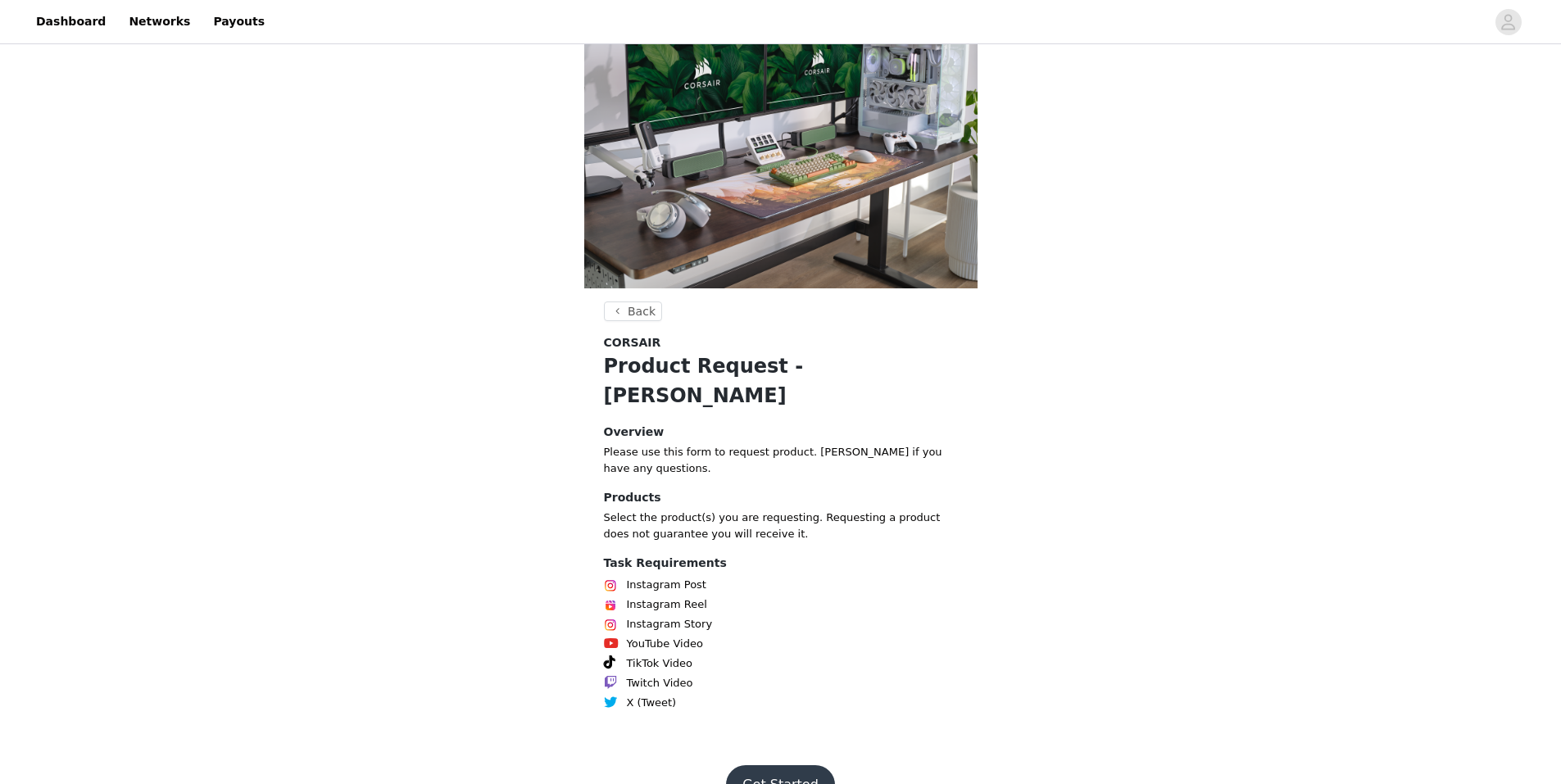
scroll to position [64, 0]
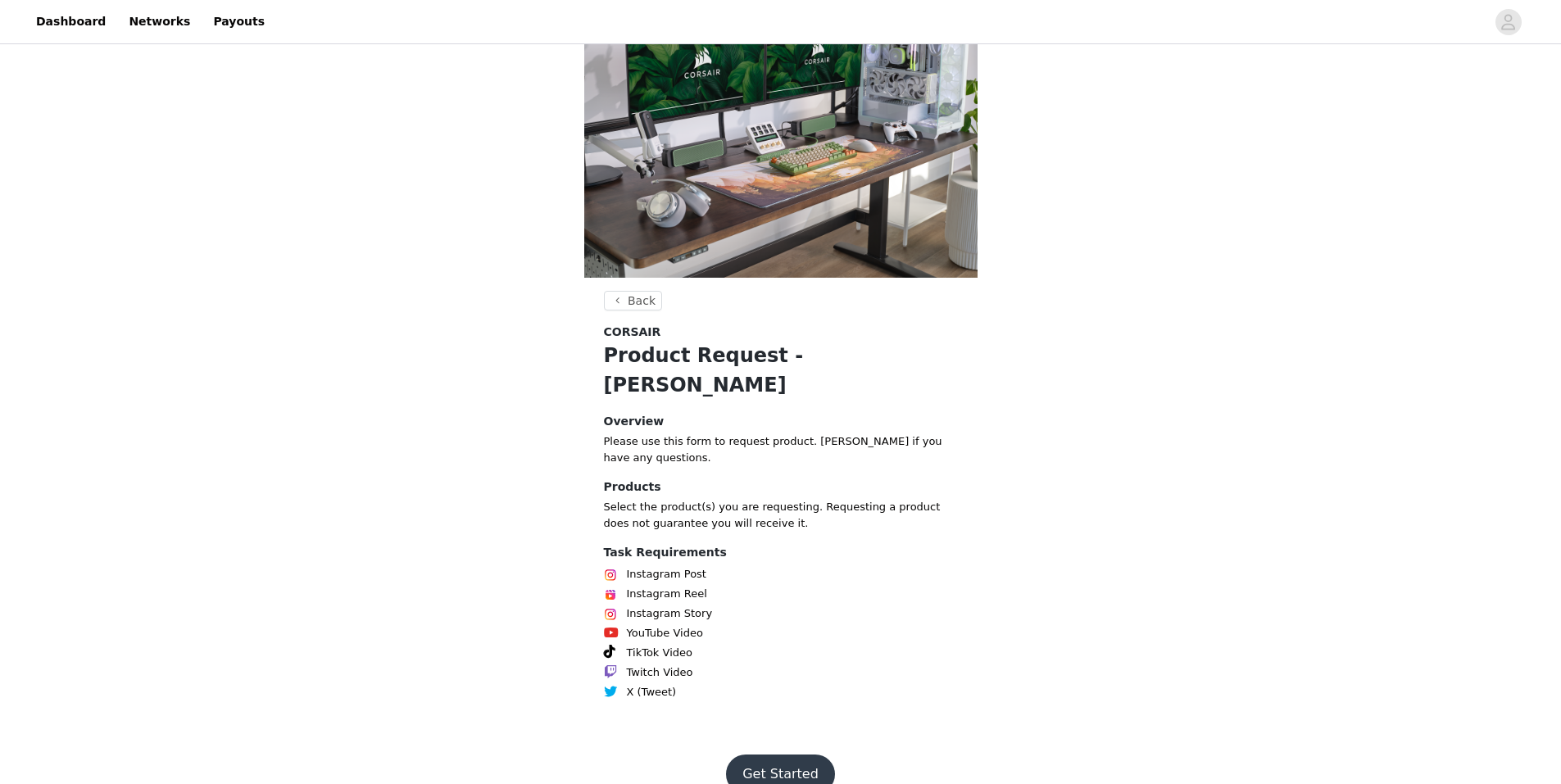
click at [783, 754] on button "Get Started" at bounding box center [780, 774] width 109 height 39
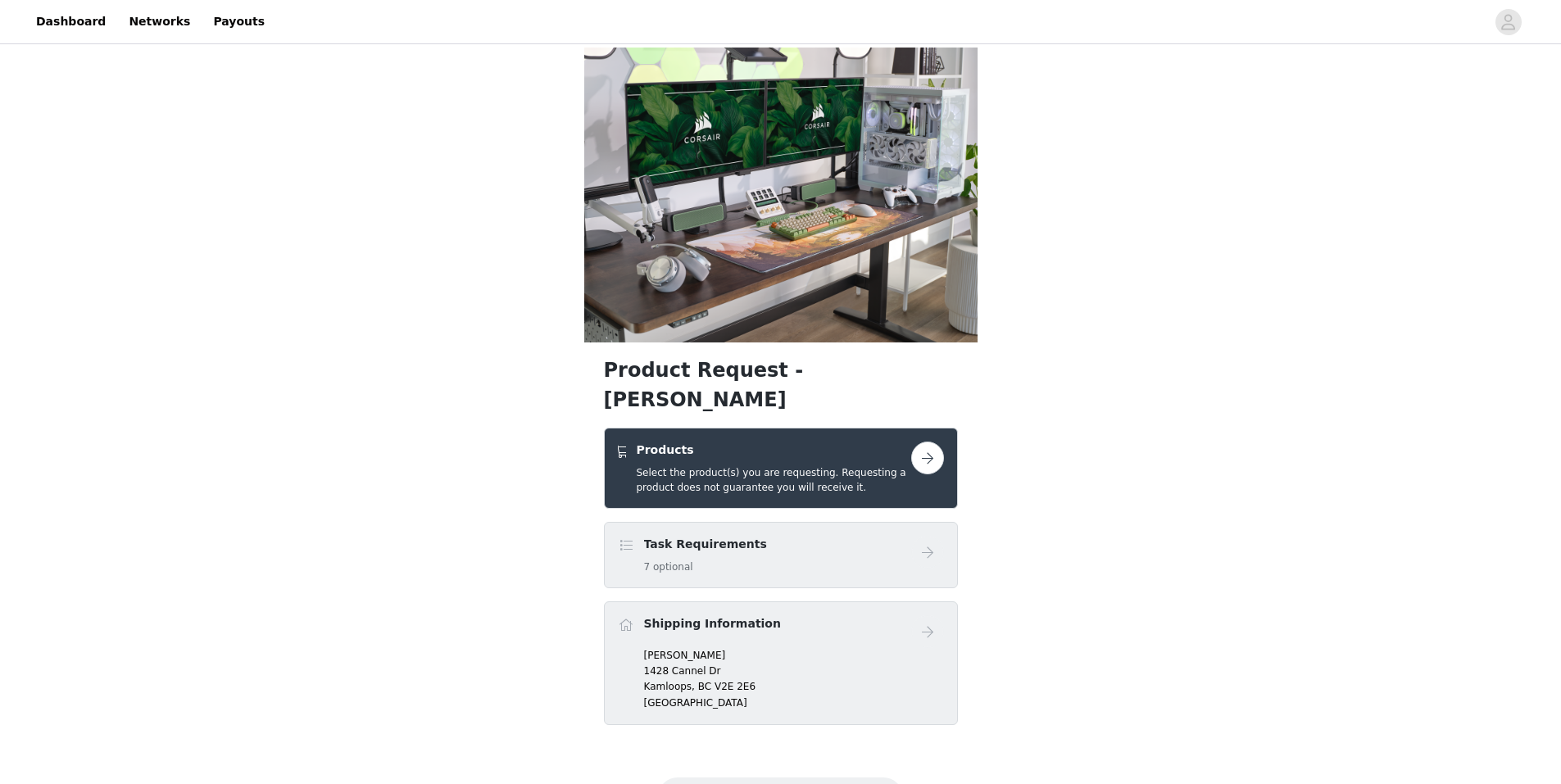
click at [929, 441] on button "button" at bounding box center [927, 457] width 33 height 33
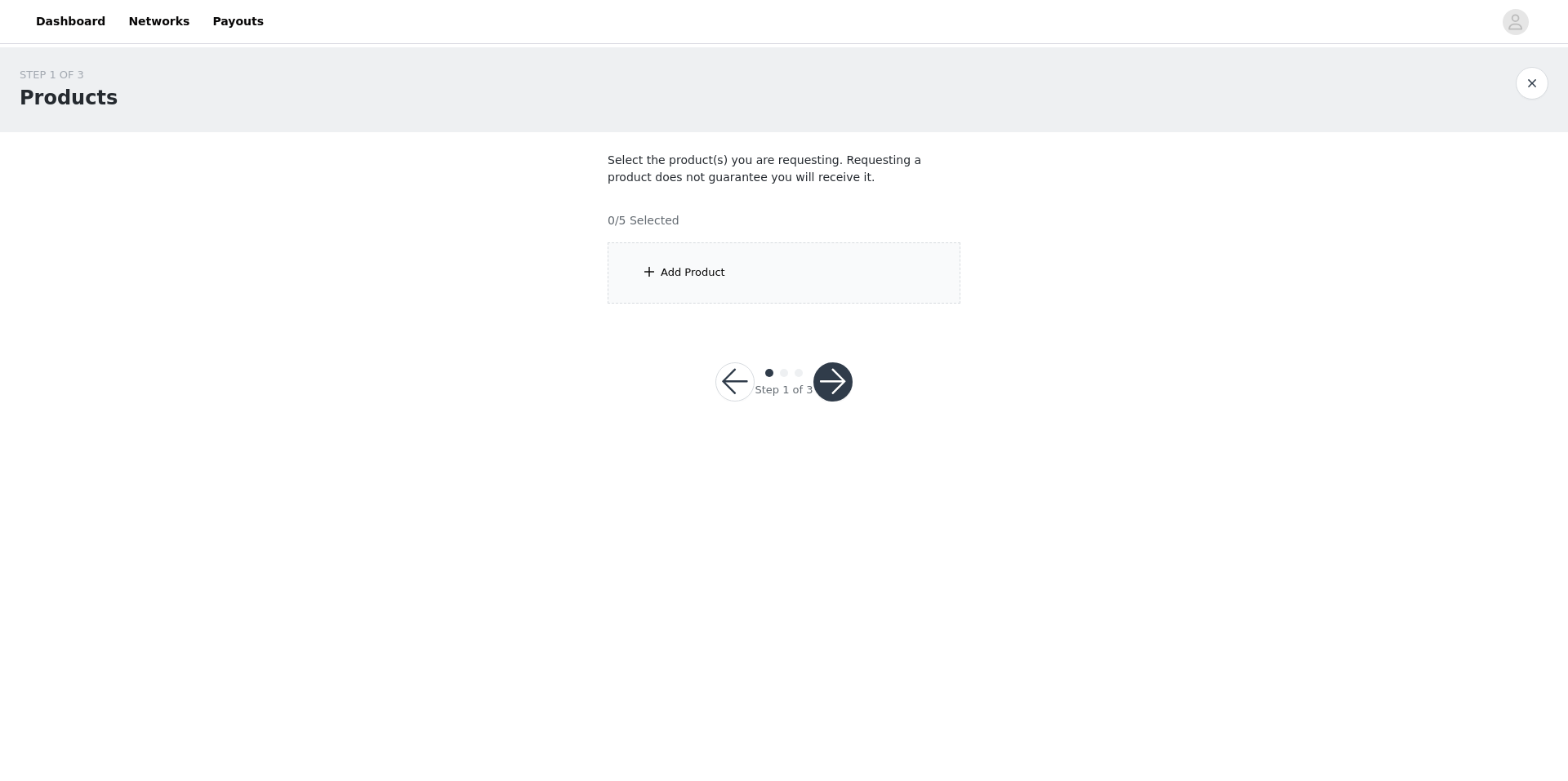
click at [730, 272] on div "Add Product" at bounding box center [784, 272] width 353 height 62
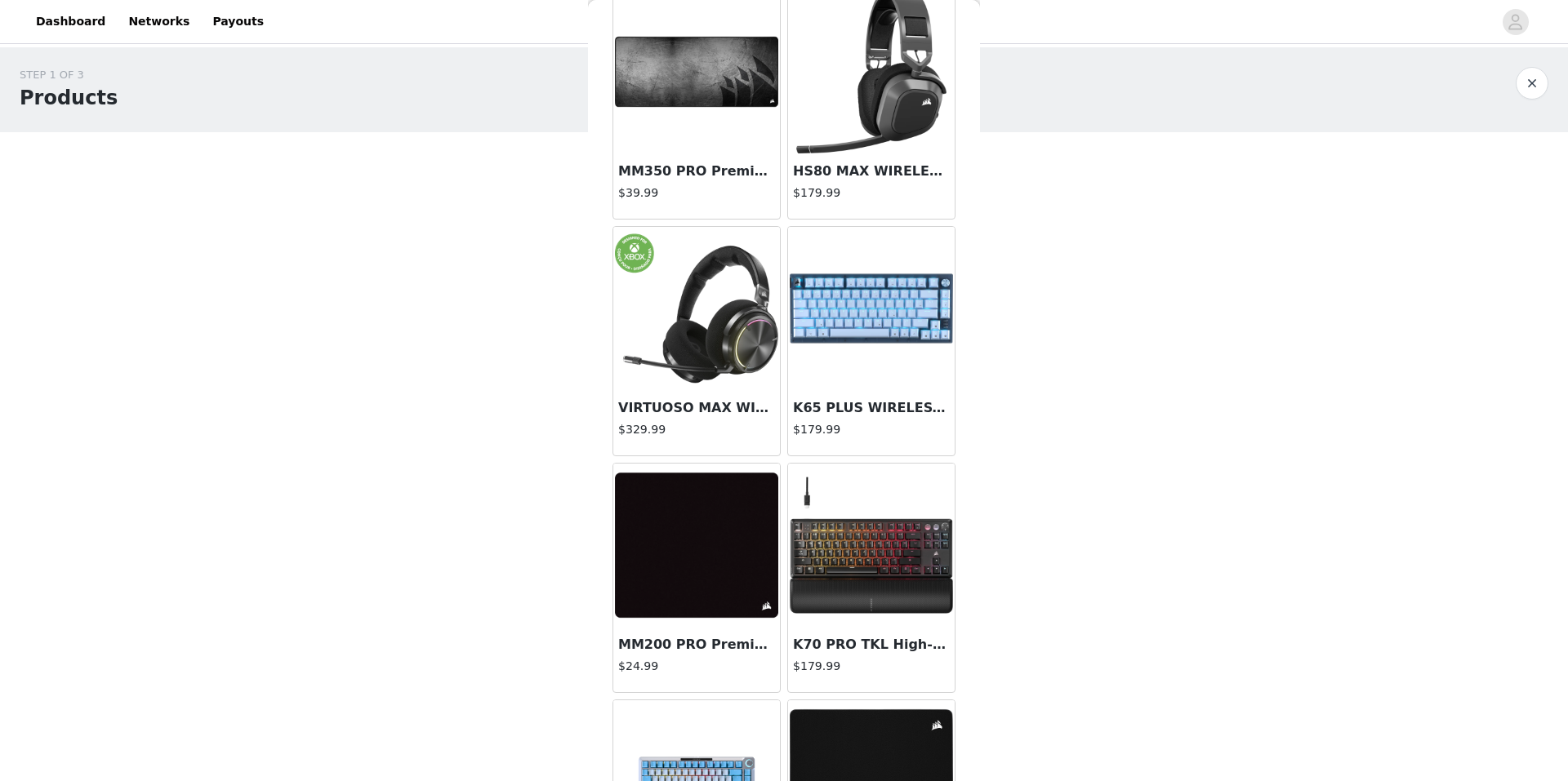
scroll to position [1716, 0]
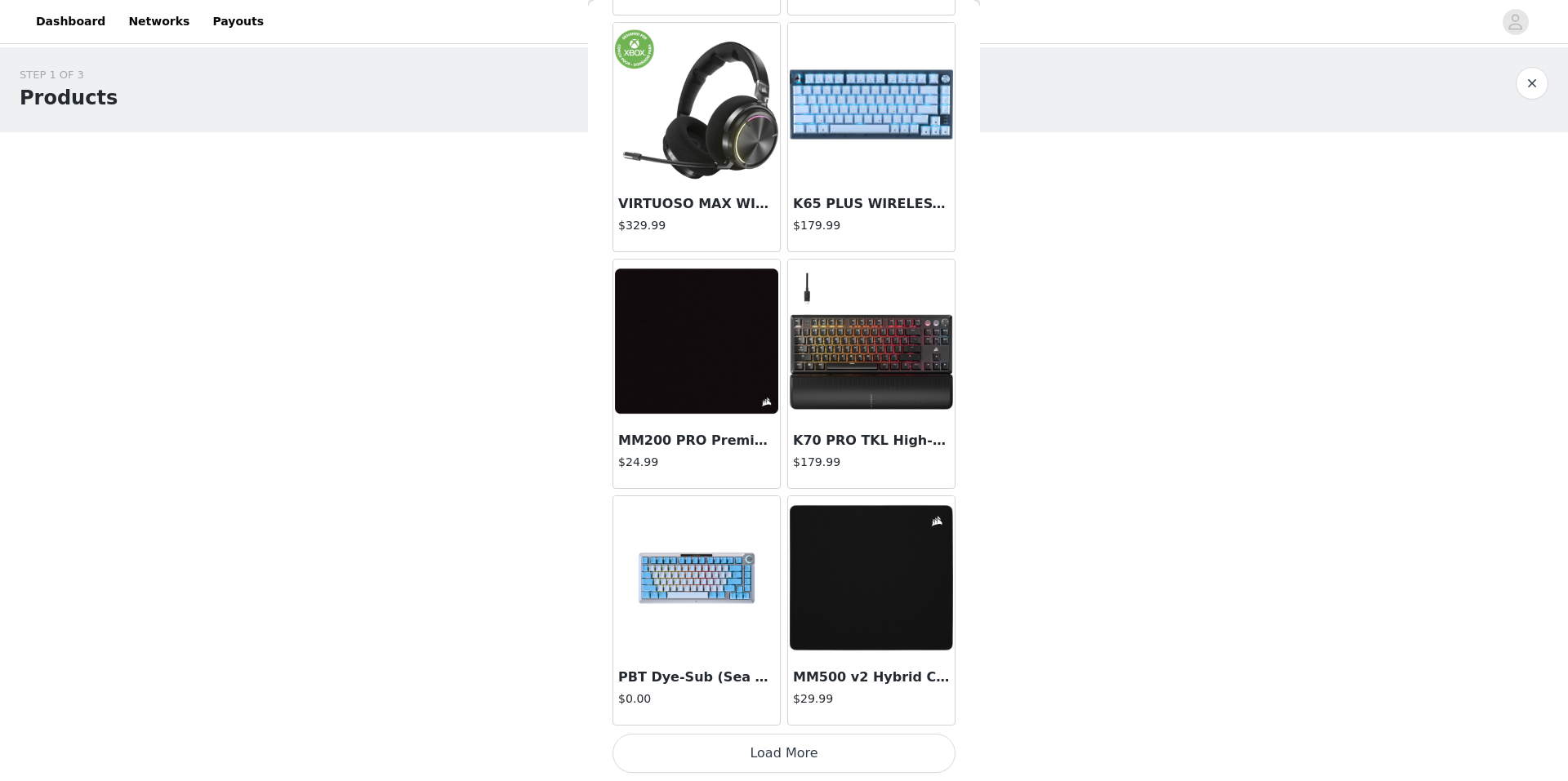
click at [801, 751] on button "Load More" at bounding box center [784, 753] width 343 height 39
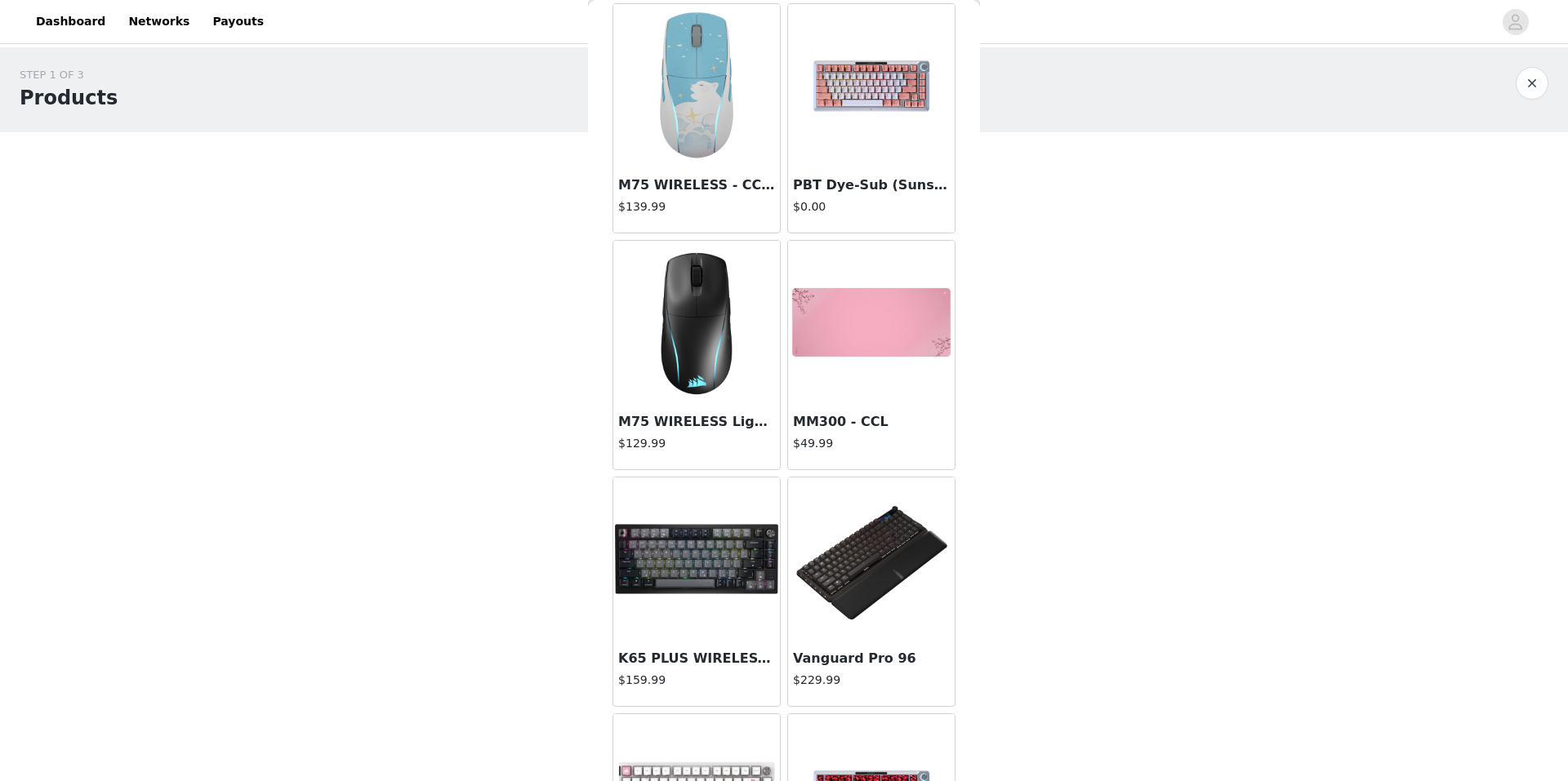
scroll to position [3429, 0]
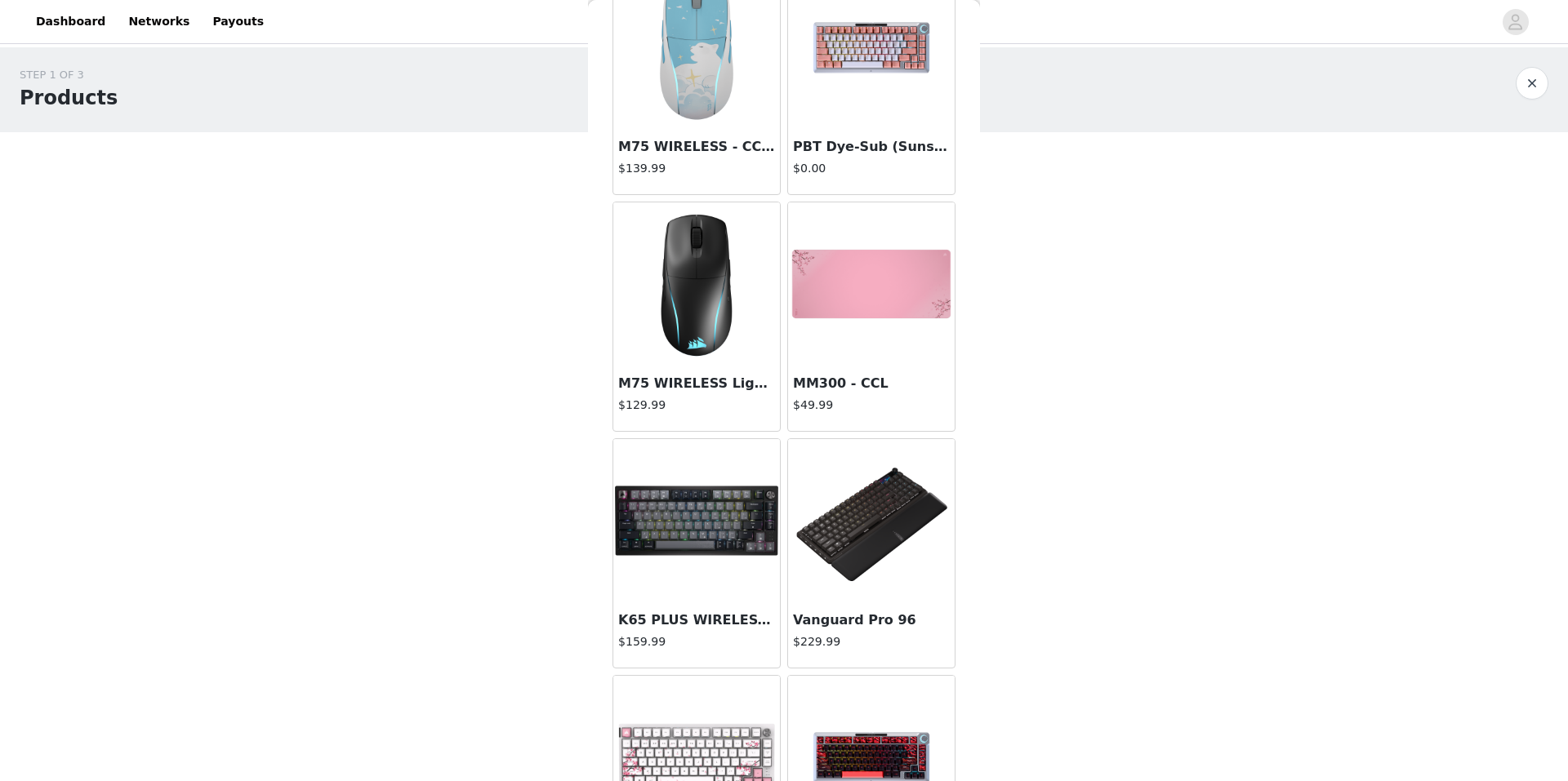
click at [846, 611] on h3 "Vanguard Pro 96" at bounding box center [871, 620] width 157 height 19
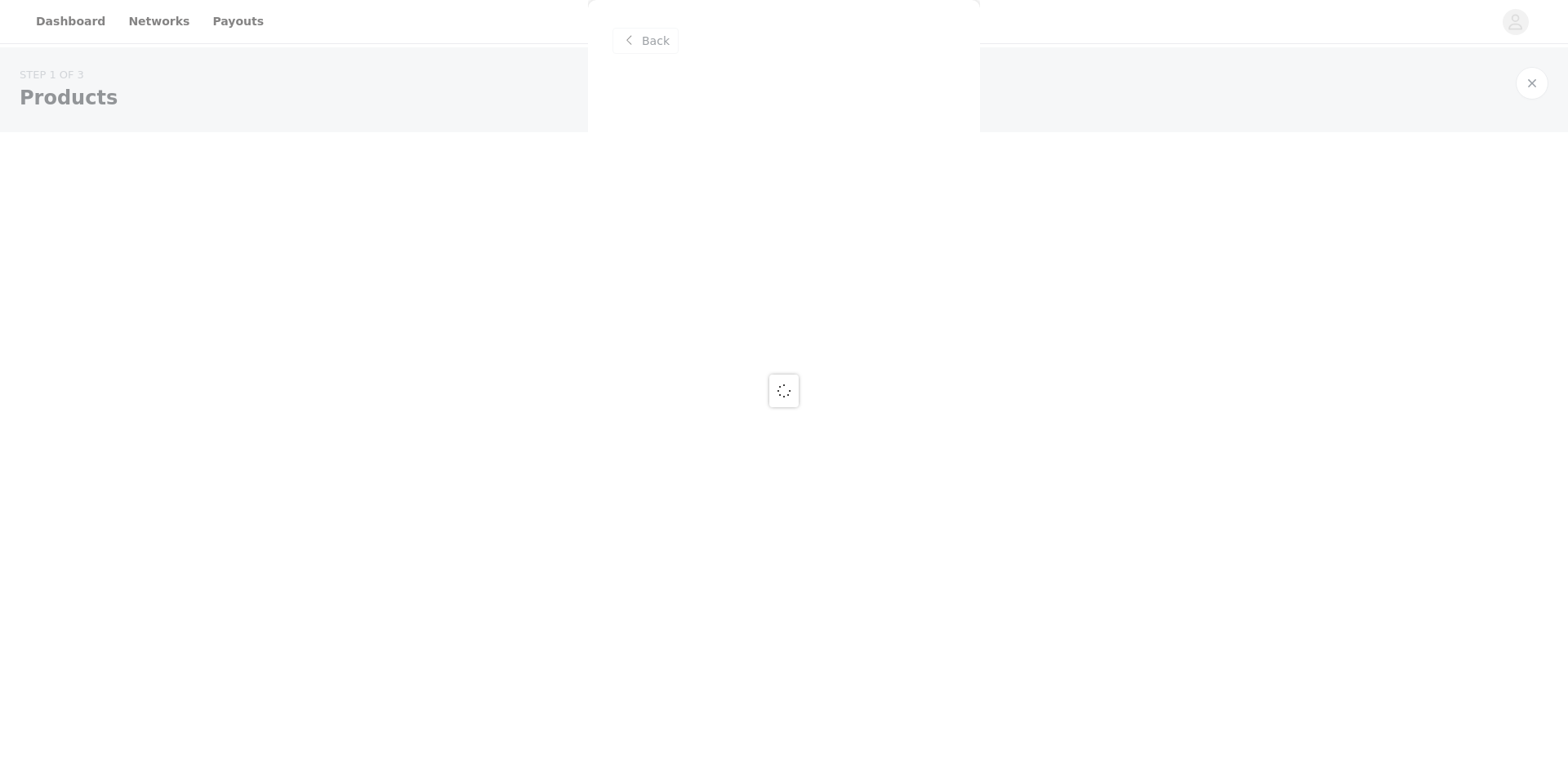
scroll to position [0, 0]
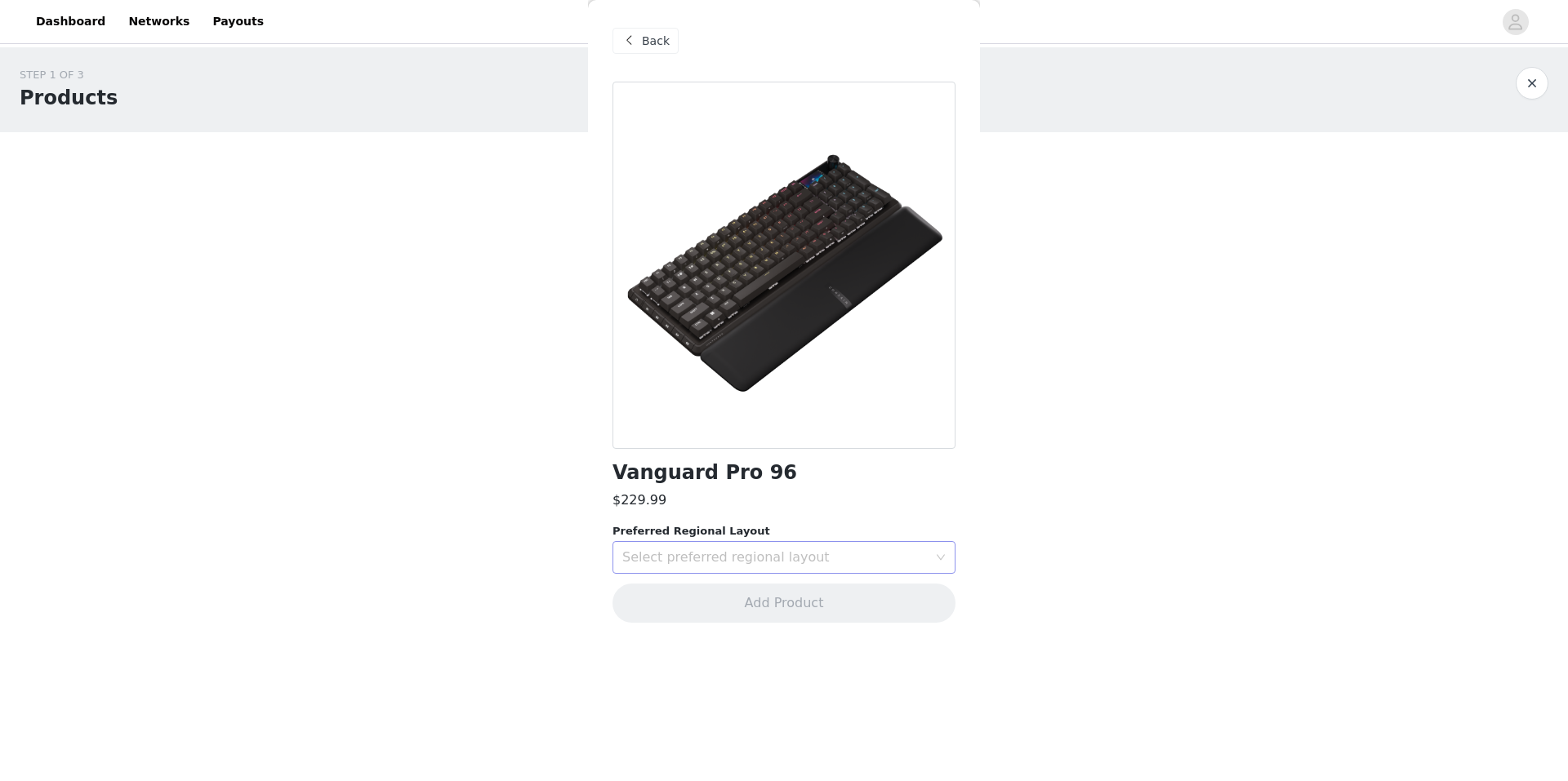
click at [703, 547] on div "Select preferred regional layout" at bounding box center [778, 557] width 313 height 31
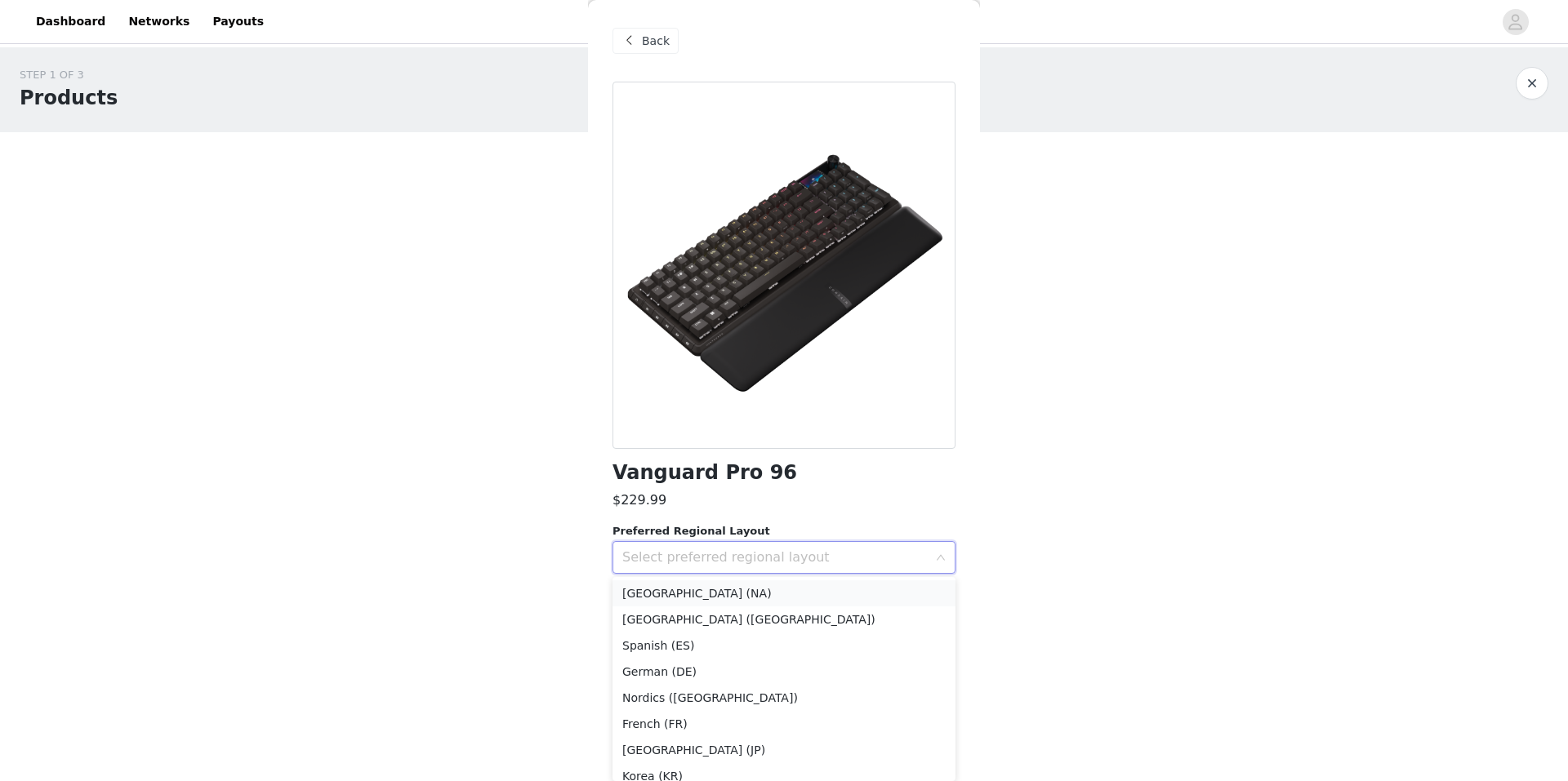
click at [693, 590] on li "North America (NA)" at bounding box center [784, 593] width 343 height 26
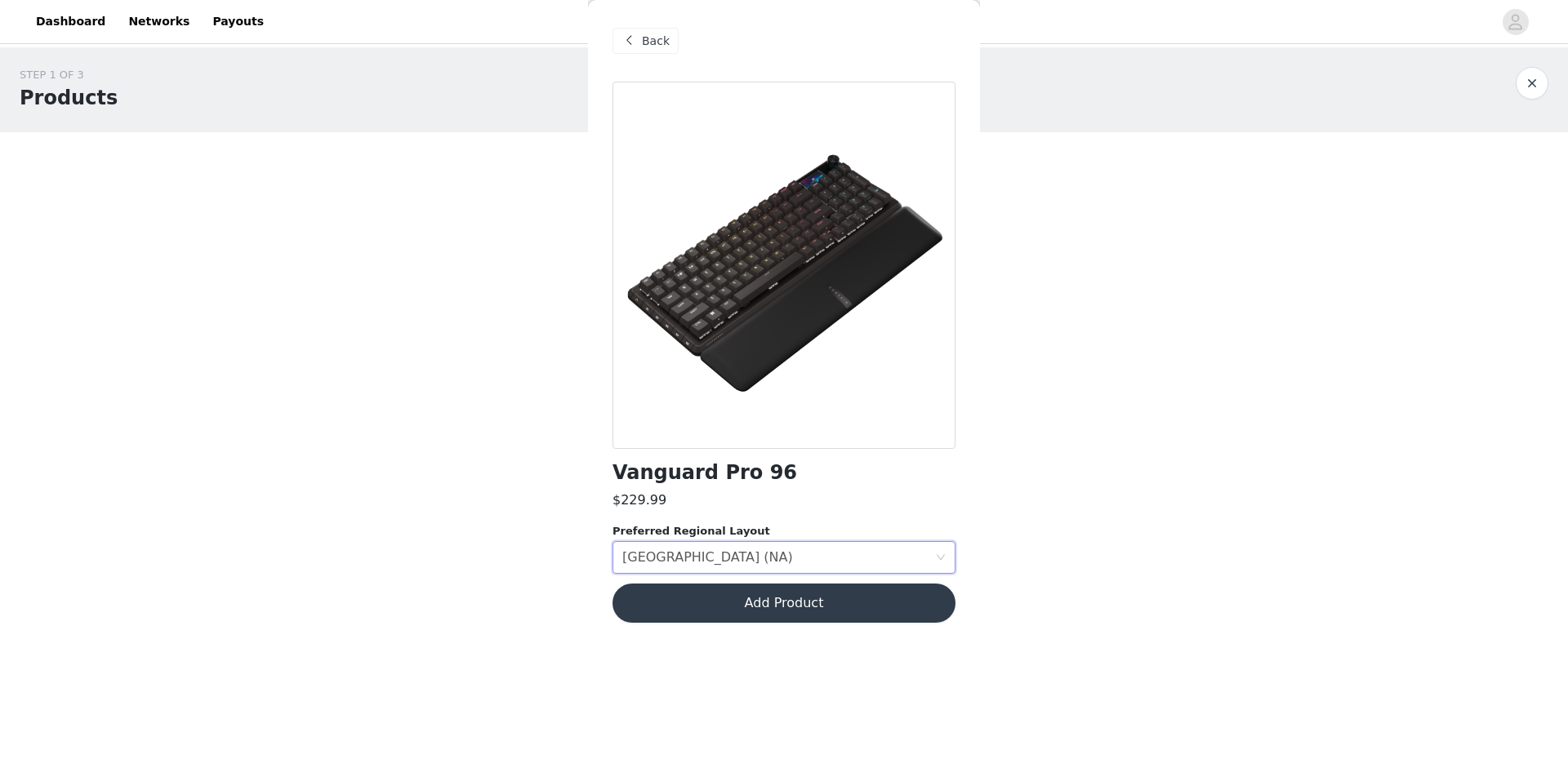
click at [864, 477] on div "Vanguard Pro 96" at bounding box center [784, 473] width 343 height 22
click at [629, 38] on span at bounding box center [628, 40] width 19 height 19
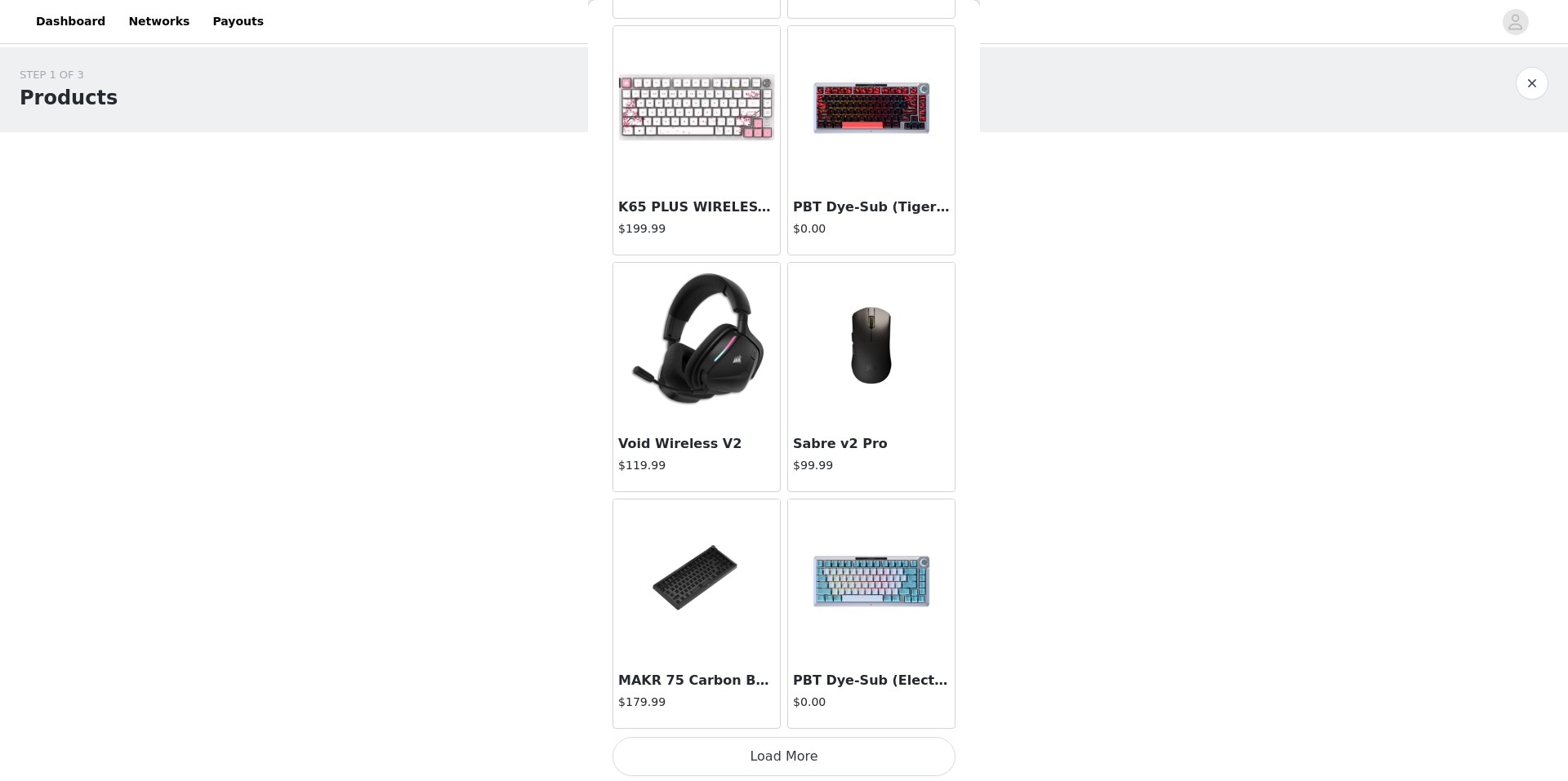
scroll to position [4082, 0]
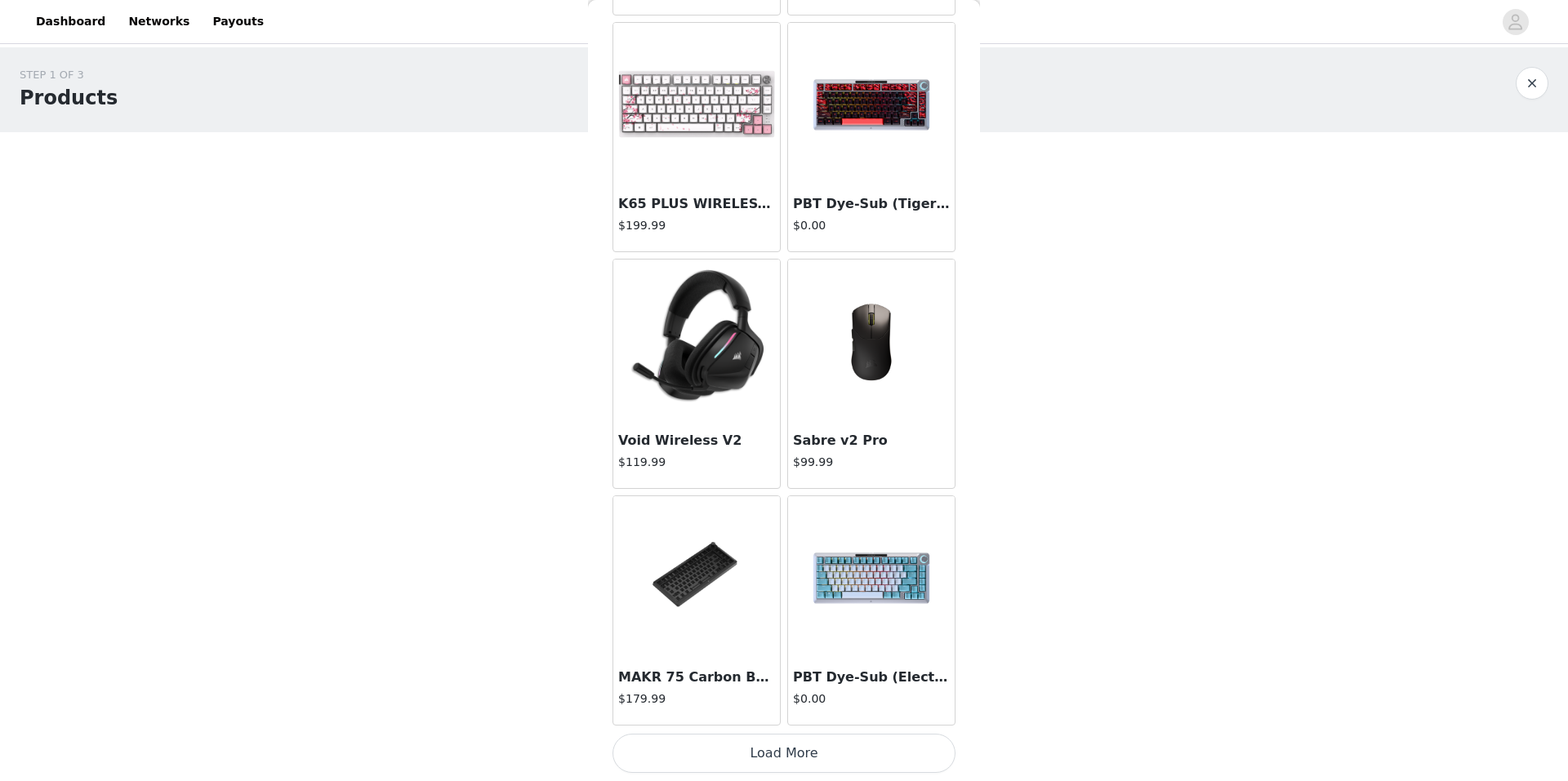
click at [808, 752] on button "Load More" at bounding box center [784, 753] width 343 height 39
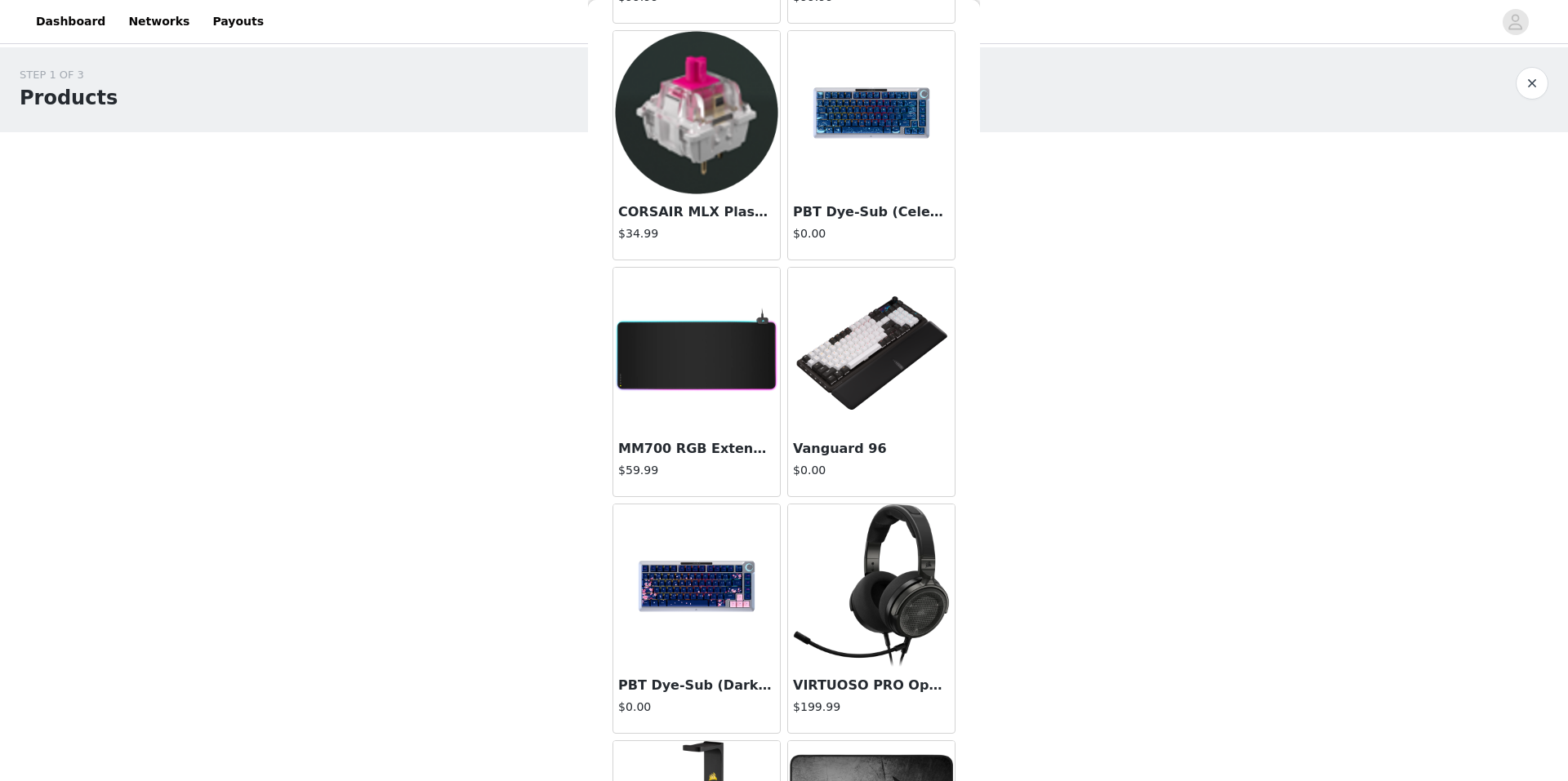
scroll to position [5631, 0]
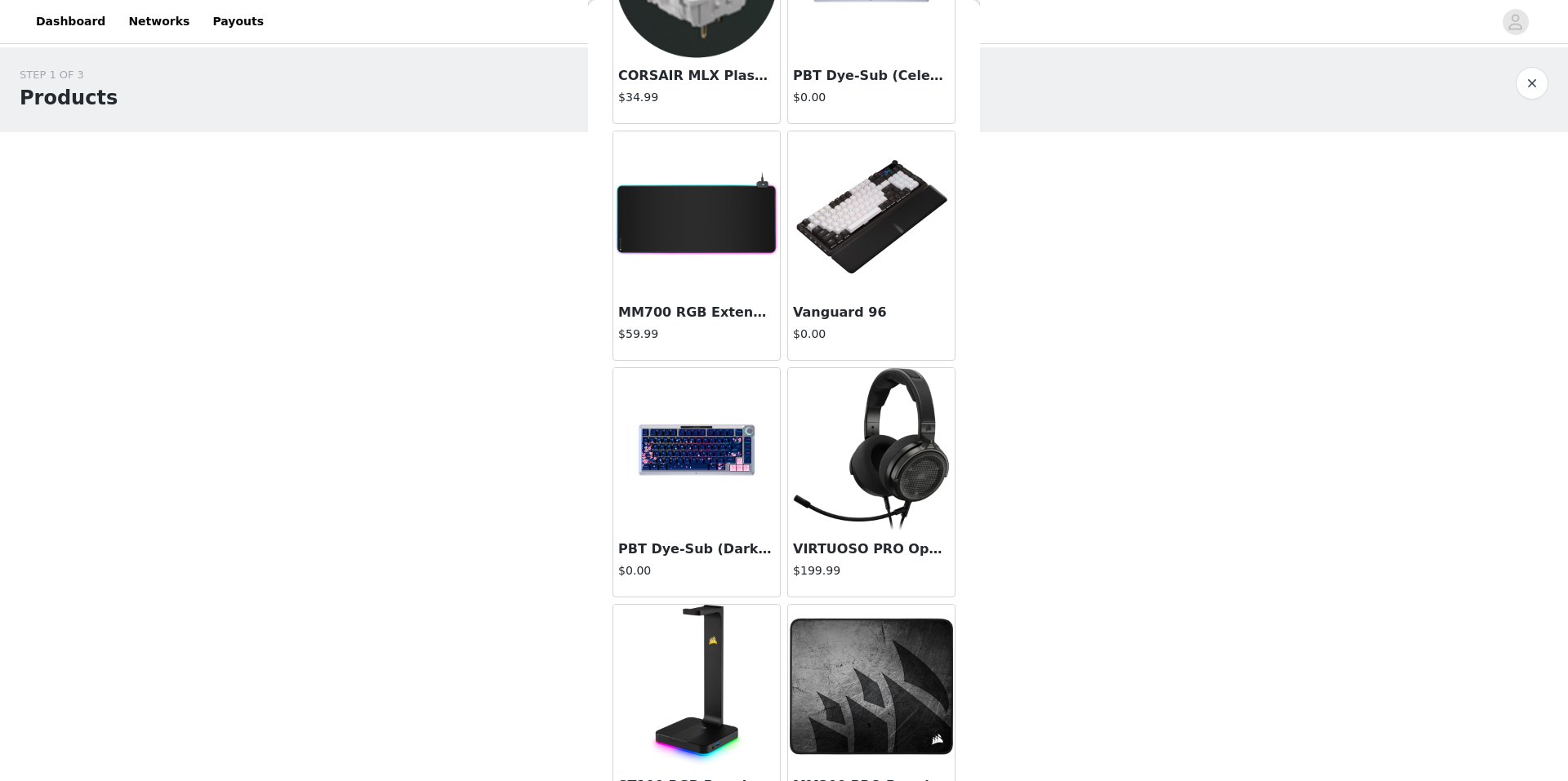
click at [839, 272] on img at bounding box center [871, 213] width 163 height 163
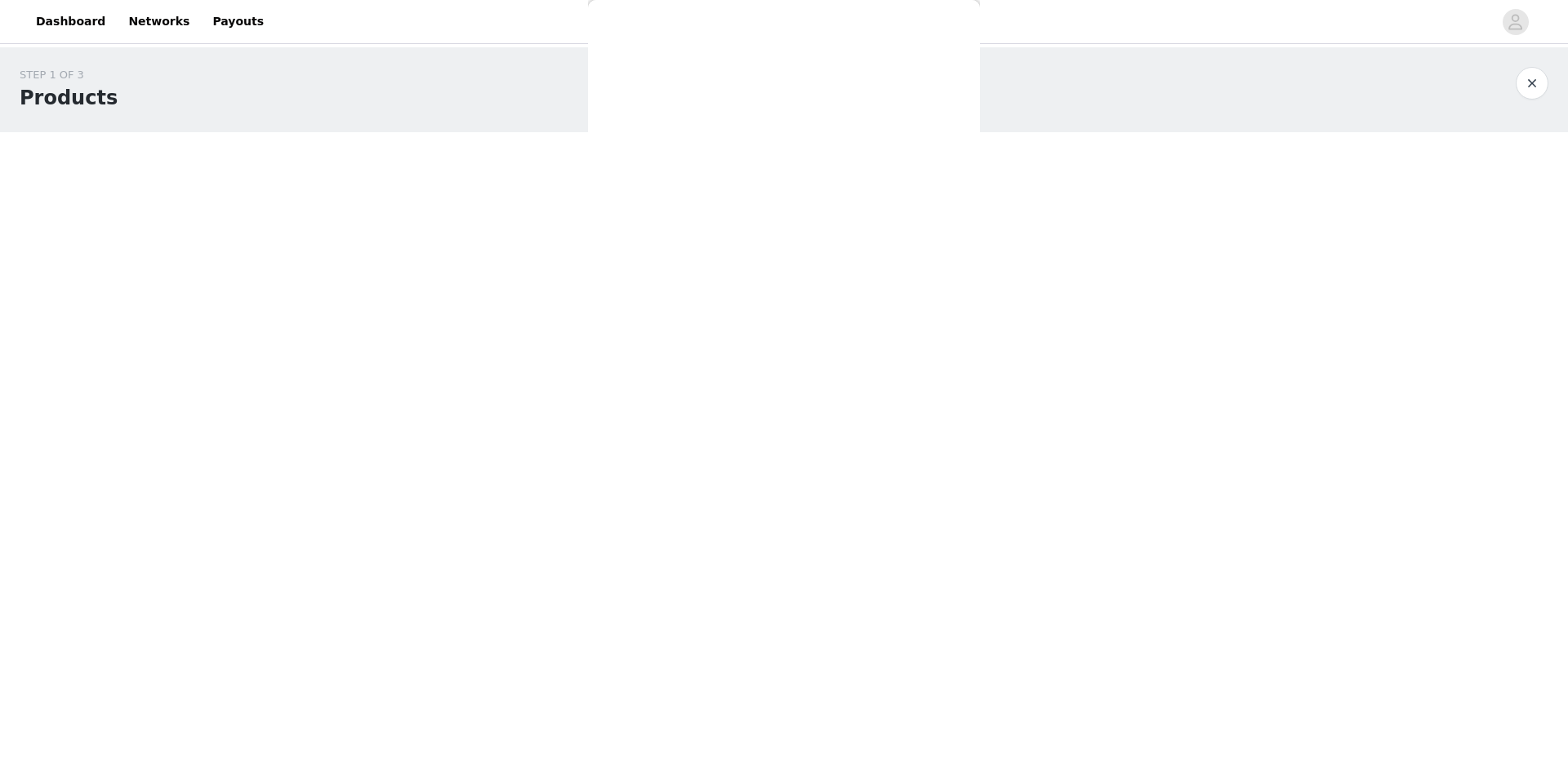
scroll to position [0, 0]
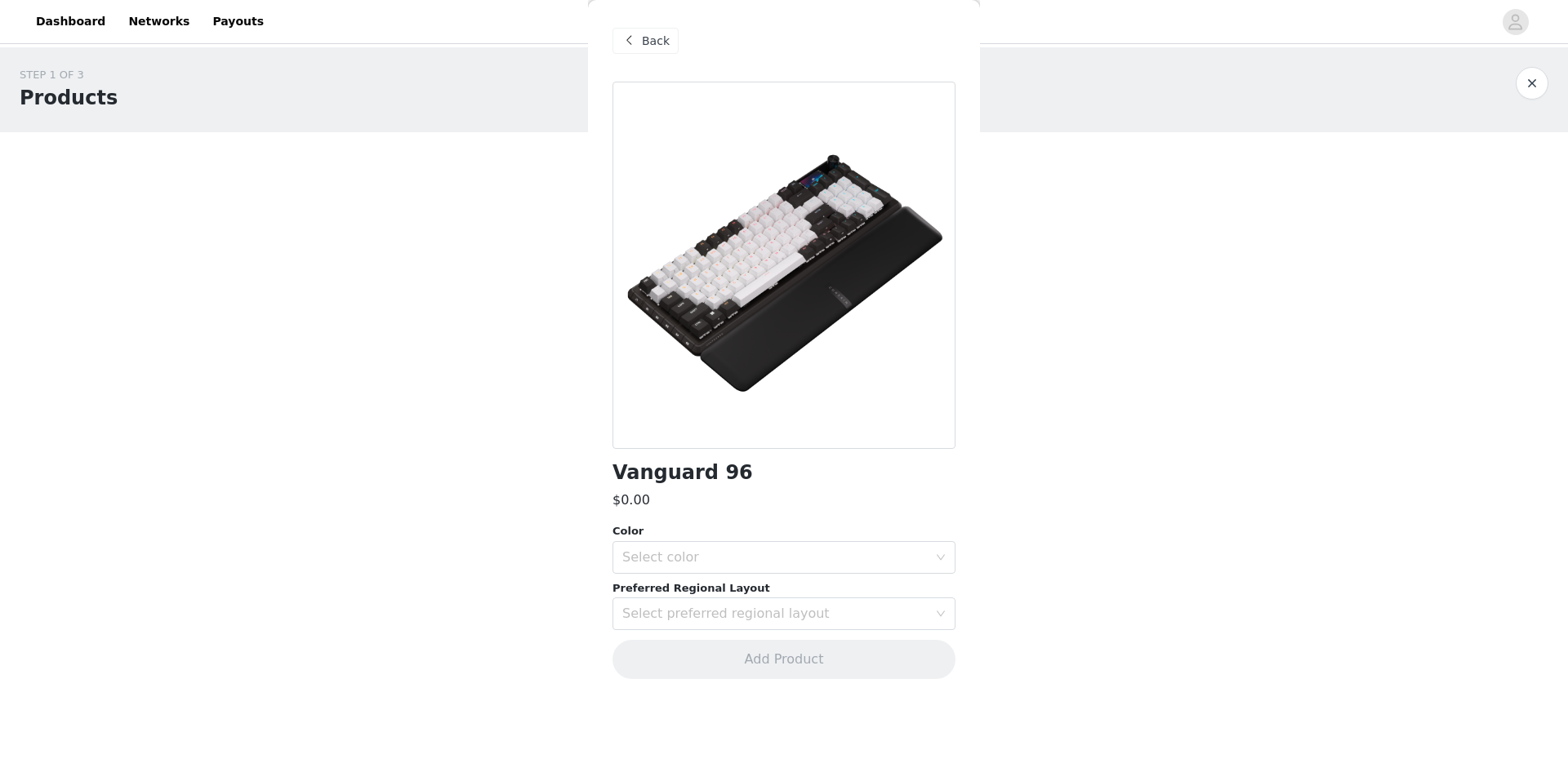
click at [764, 537] on div "Color" at bounding box center [784, 531] width 343 height 16
click at [743, 559] on div "Select color" at bounding box center [775, 557] width 305 height 16
click at [679, 612] on li "Dual-Tone" at bounding box center [784, 619] width 343 height 26
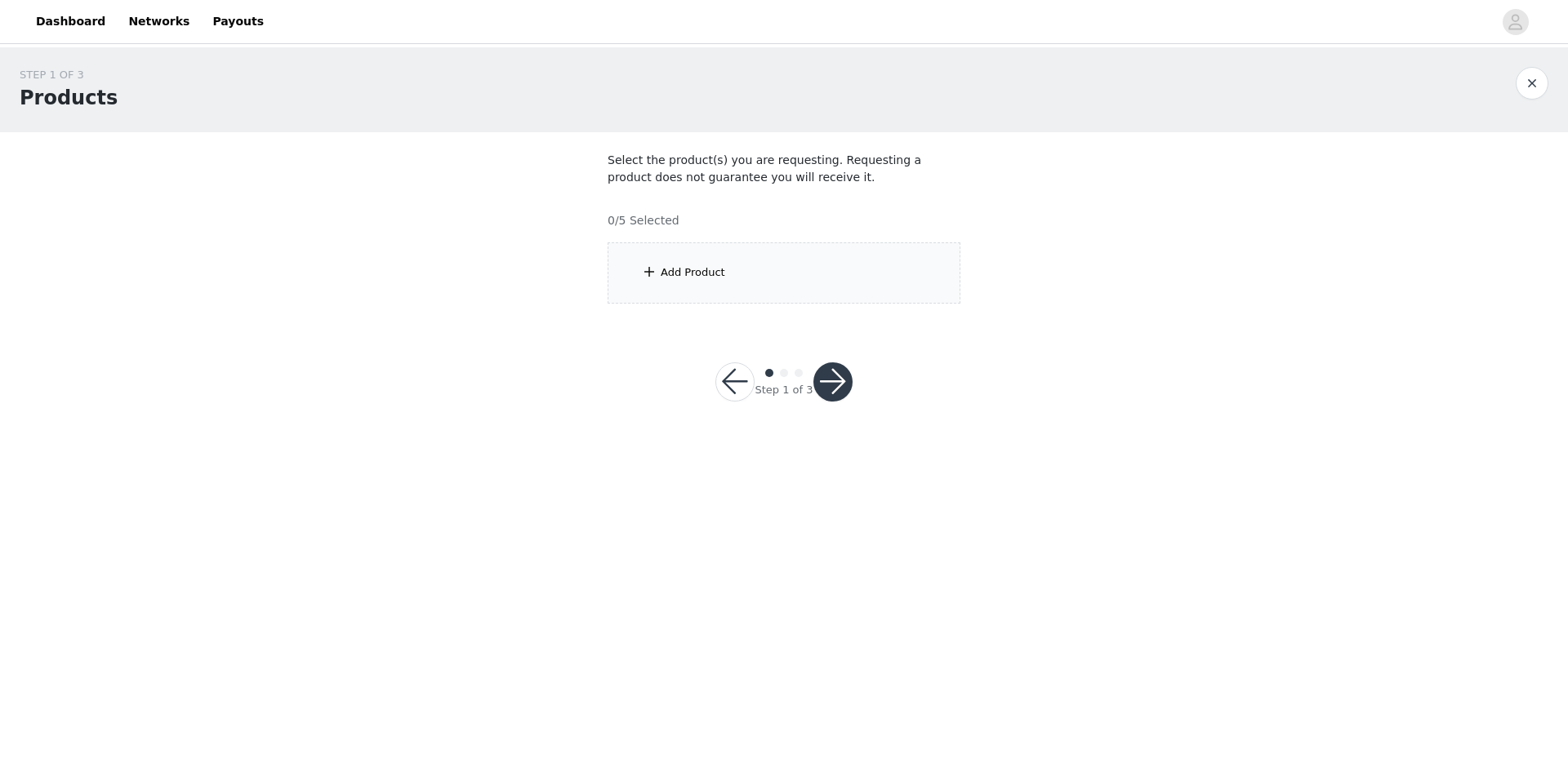
click at [1533, 78] on button "button" at bounding box center [1532, 83] width 33 height 33
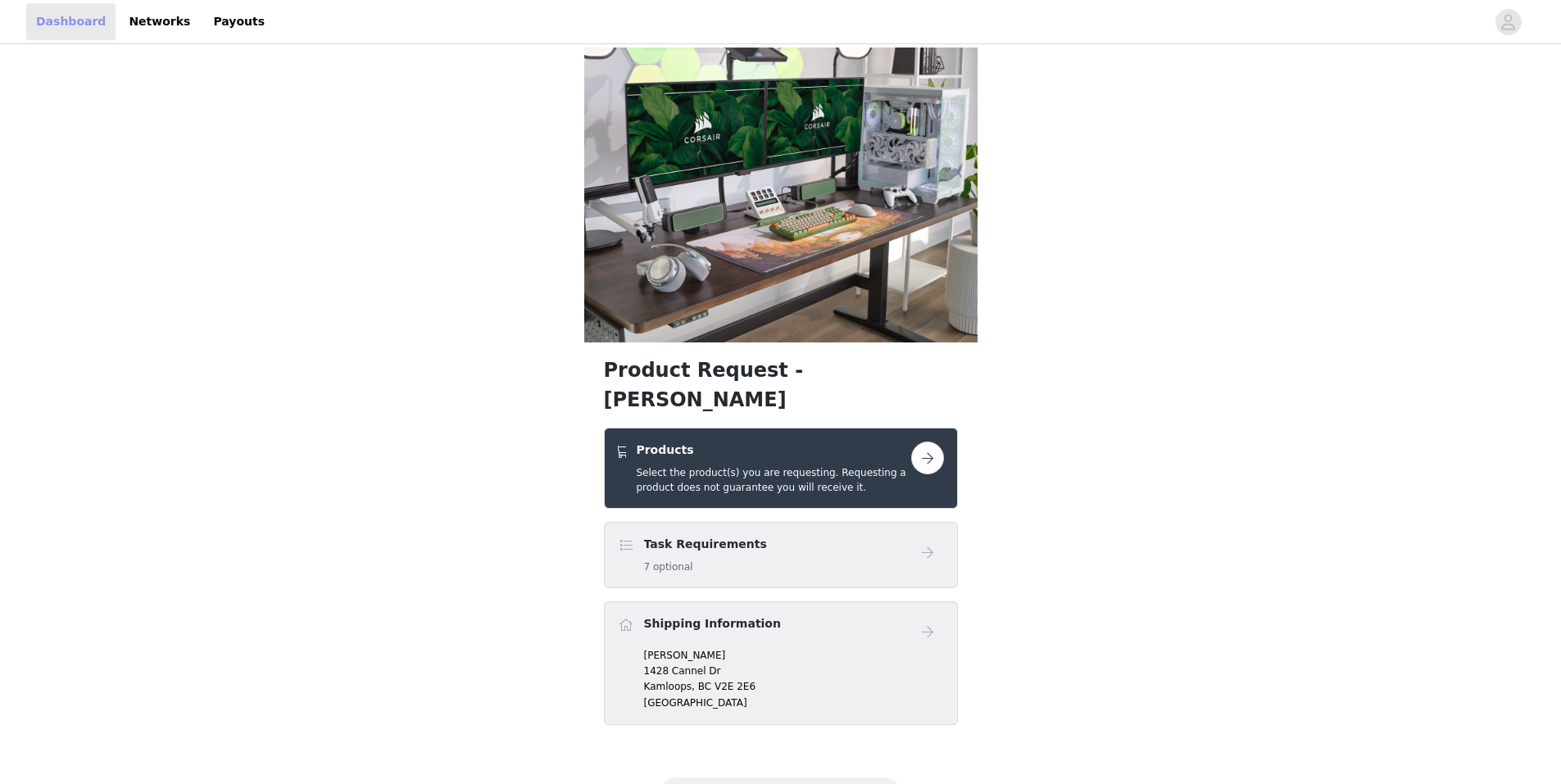
click at [86, 33] on link "Dashboard" at bounding box center [70, 22] width 89 height 37
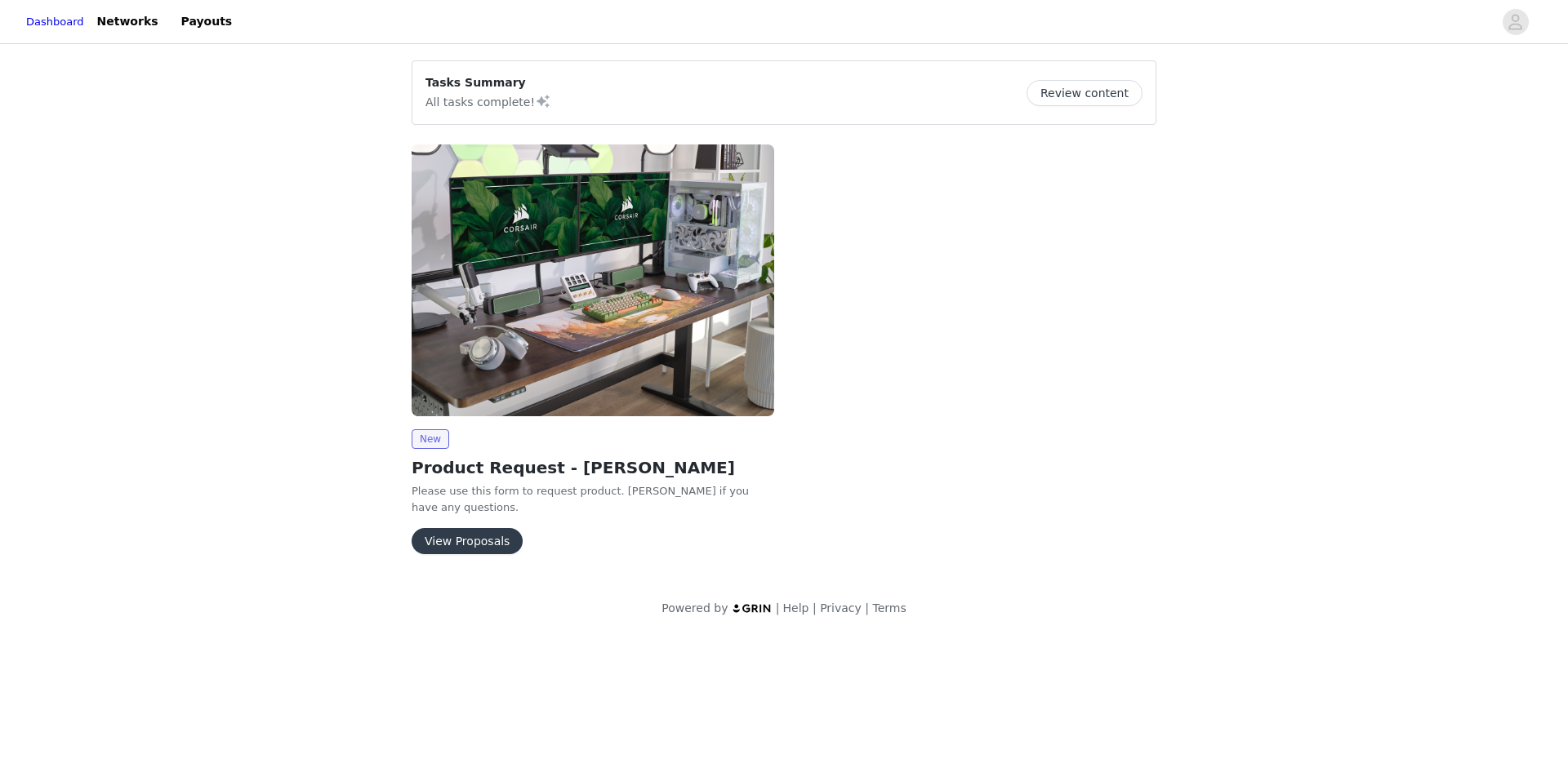
click at [466, 536] on button "View Proposals" at bounding box center [468, 541] width 111 height 26
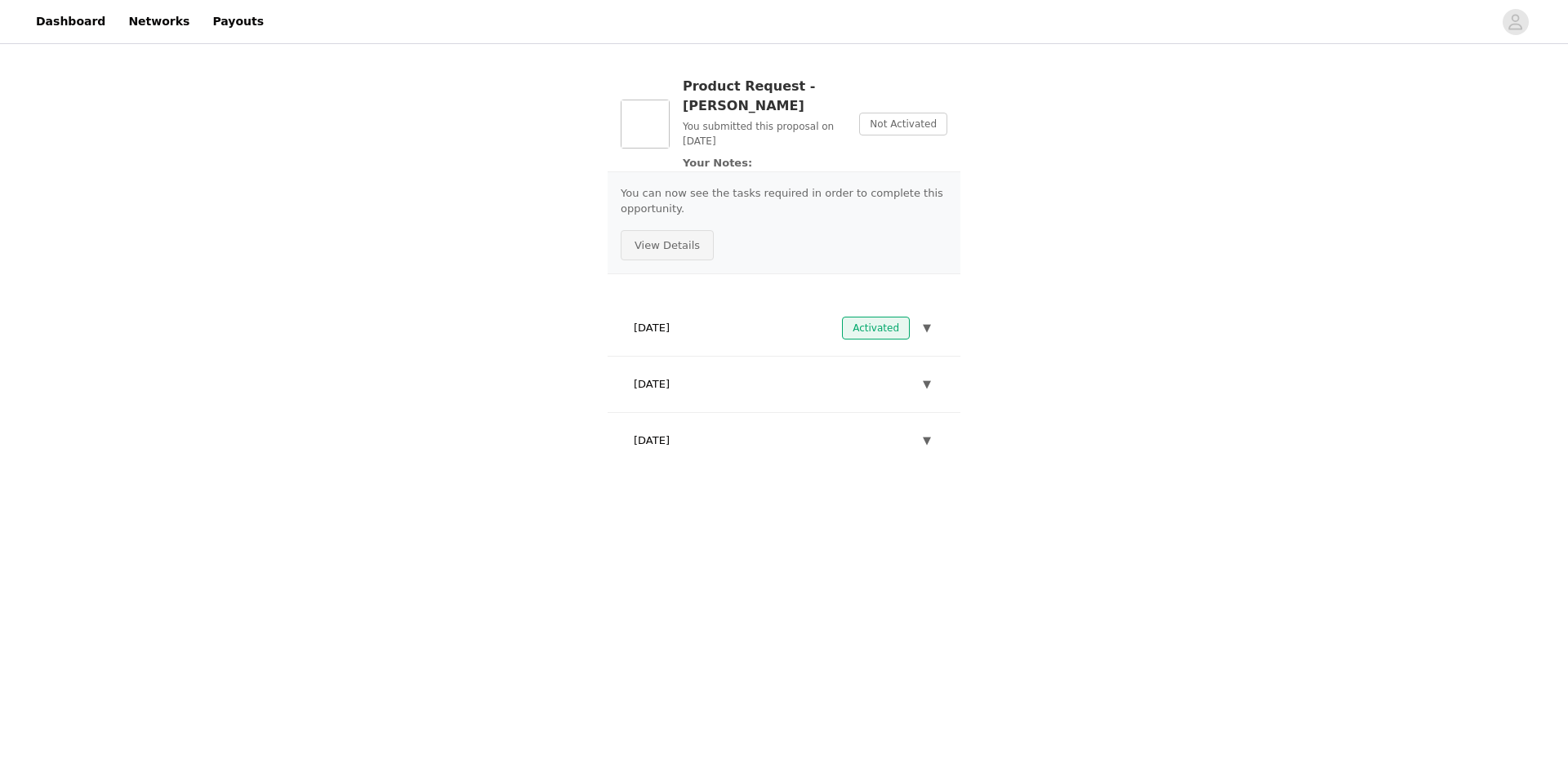
click at [671, 230] on button "View Details" at bounding box center [667, 245] width 93 height 31
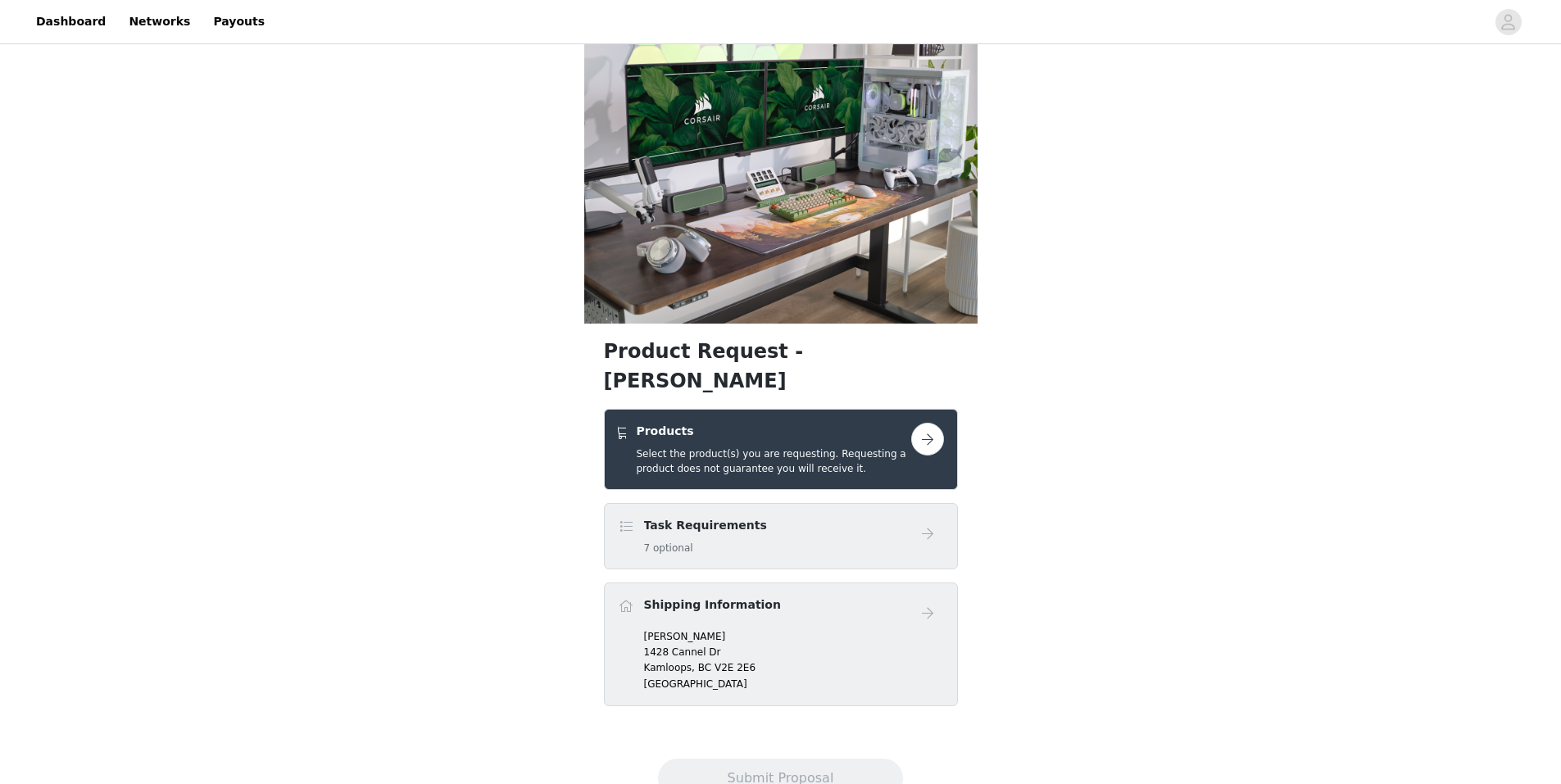
scroll to position [50, 0]
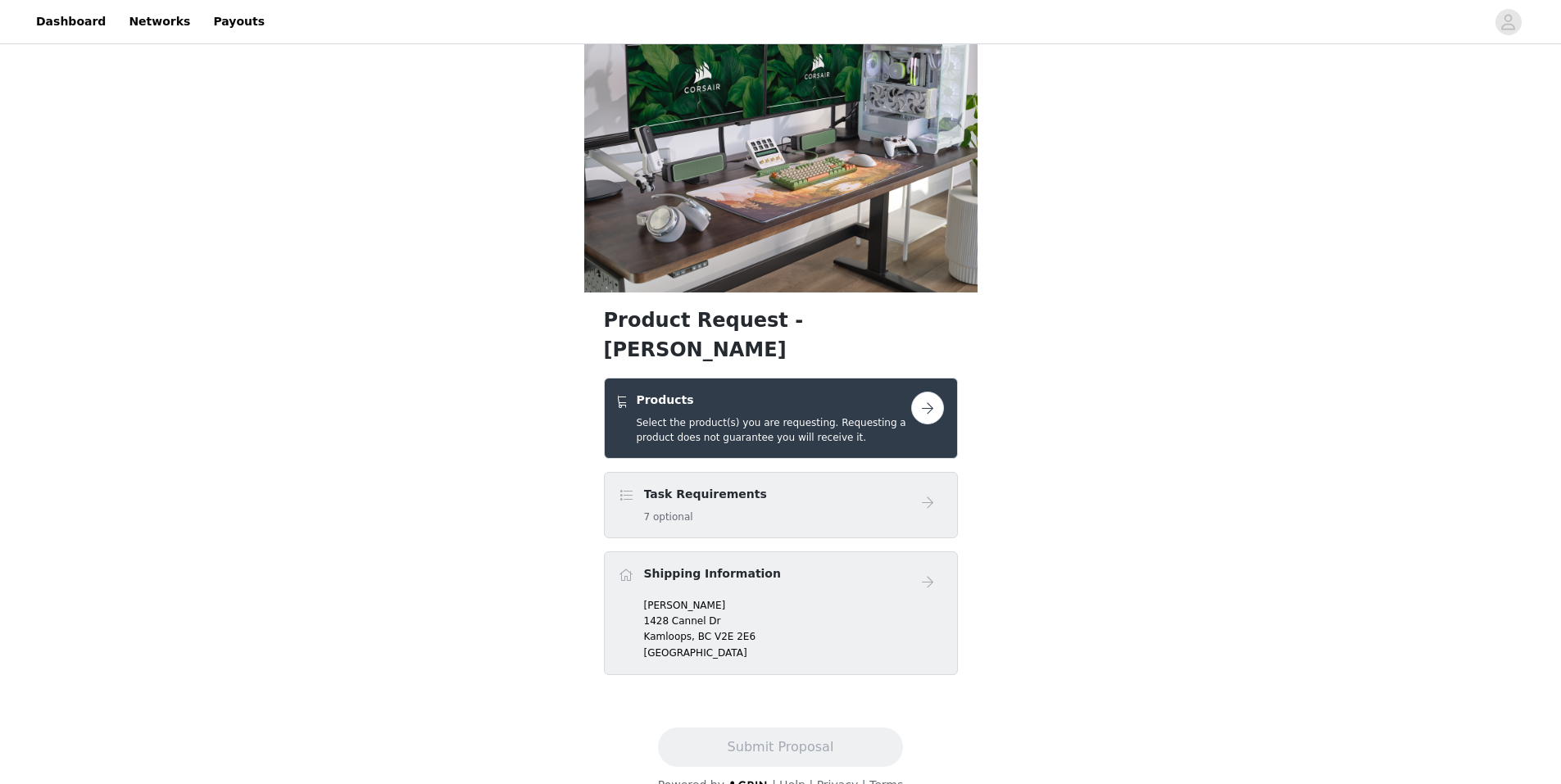
click at [914, 391] on button "button" at bounding box center [927, 407] width 33 height 33
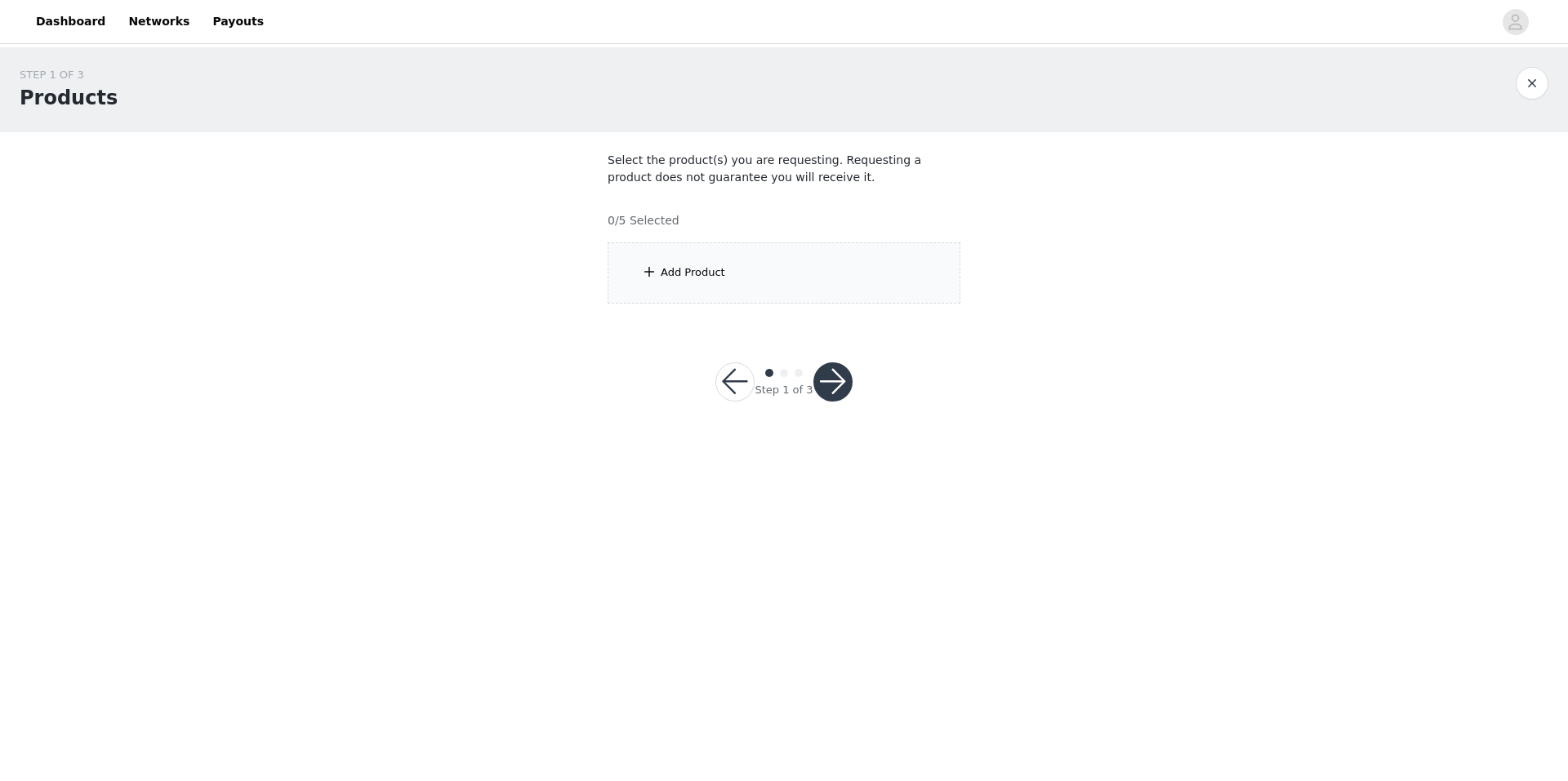
click at [1527, 73] on button "button" at bounding box center [1532, 83] width 33 height 33
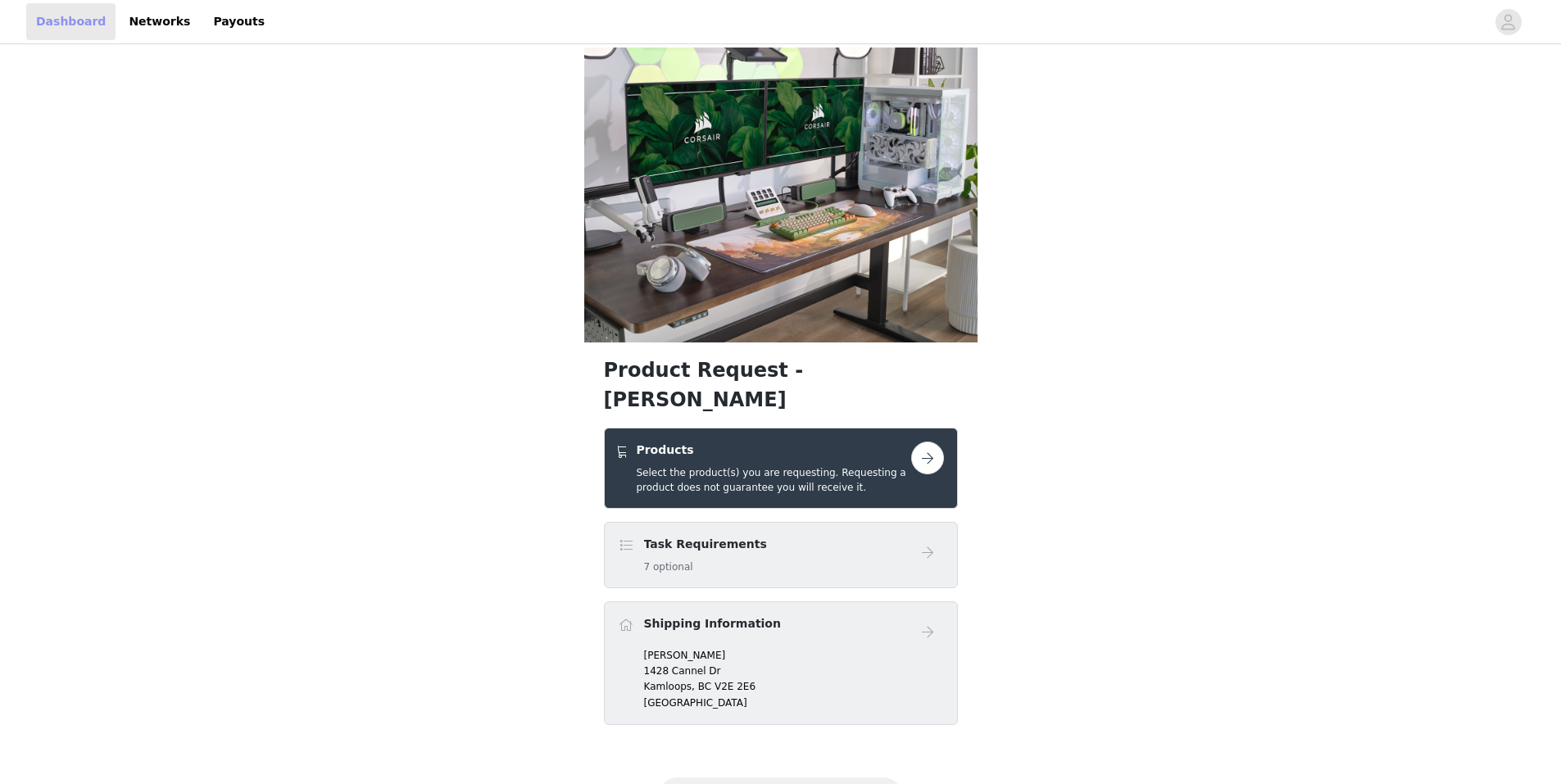
click at [70, 18] on link "Dashboard" at bounding box center [70, 22] width 89 height 37
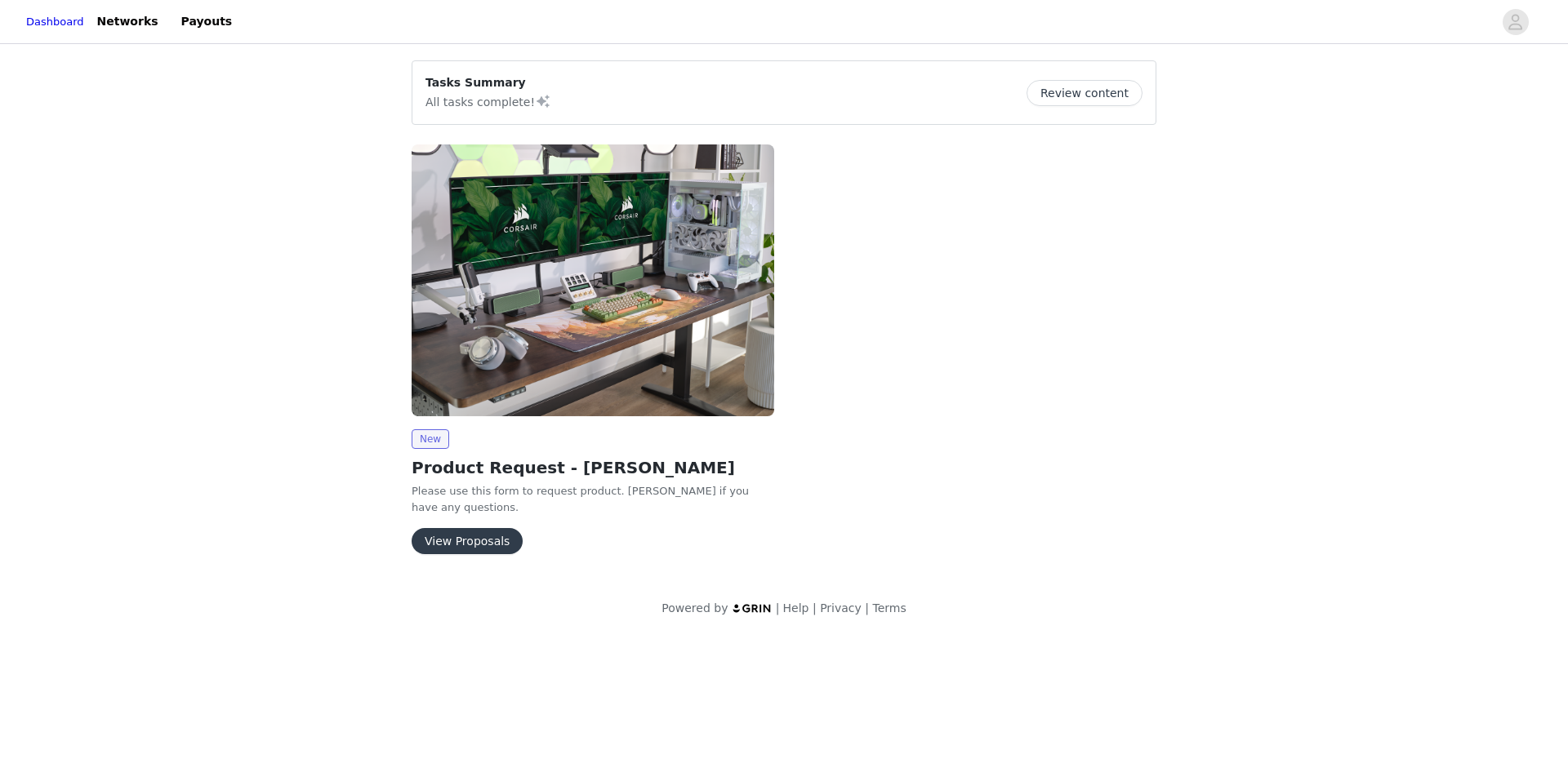
click at [451, 528] on button "View Proposals" at bounding box center [468, 541] width 111 height 26
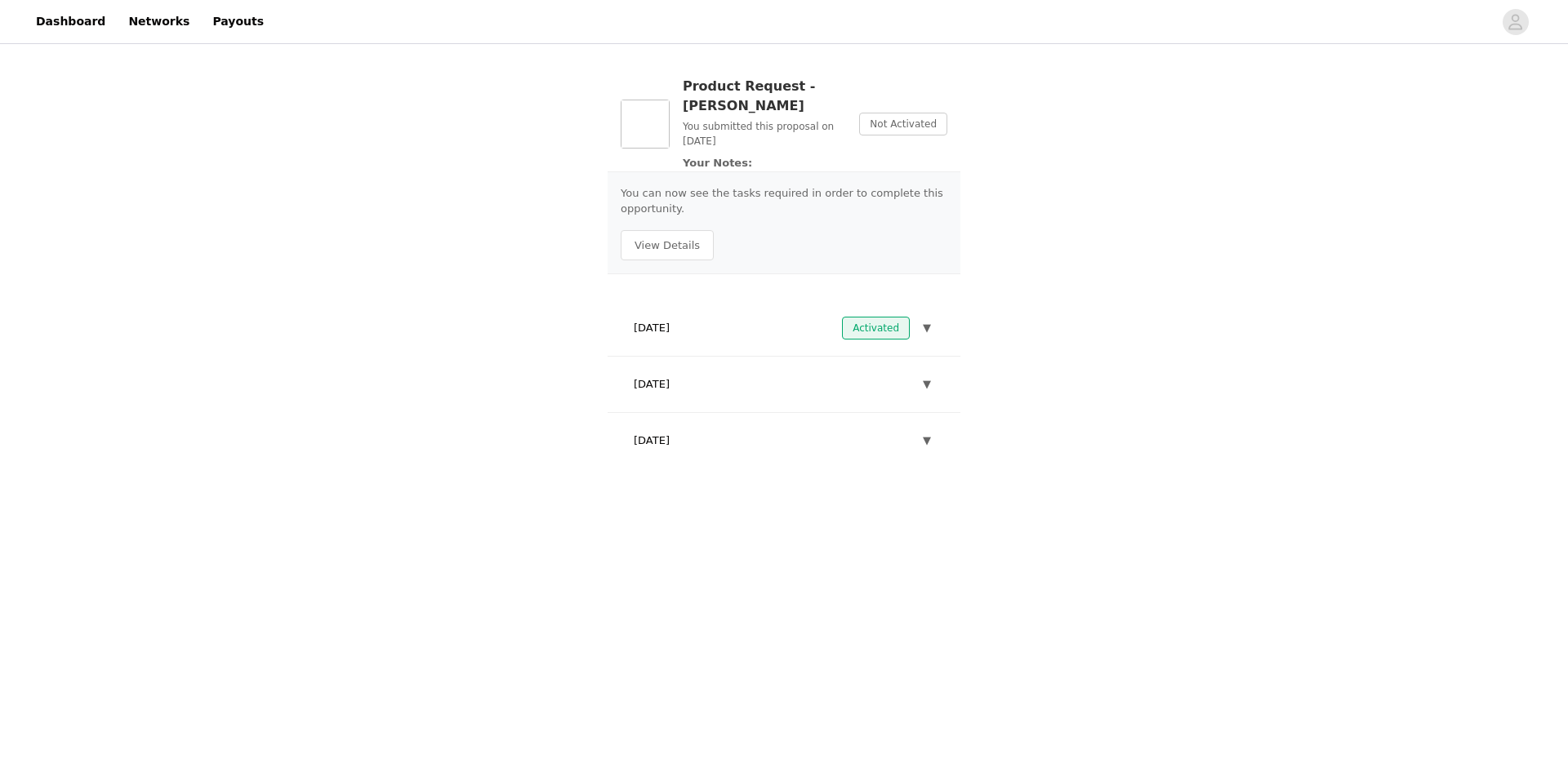
click at [925, 320] on span "▼" at bounding box center [927, 327] width 8 height 16
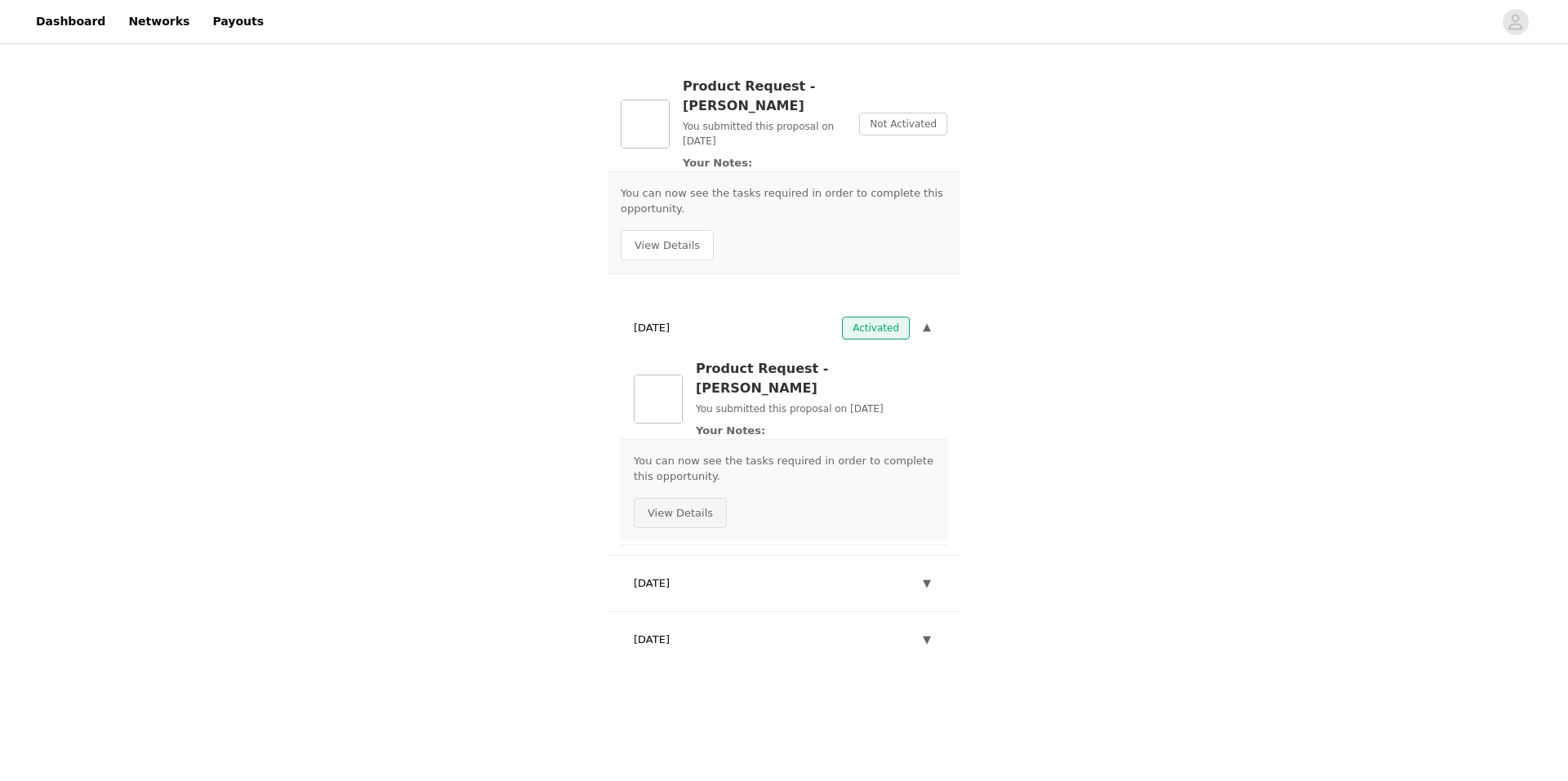
click at [680, 498] on button "View Details" at bounding box center [680, 513] width 93 height 31
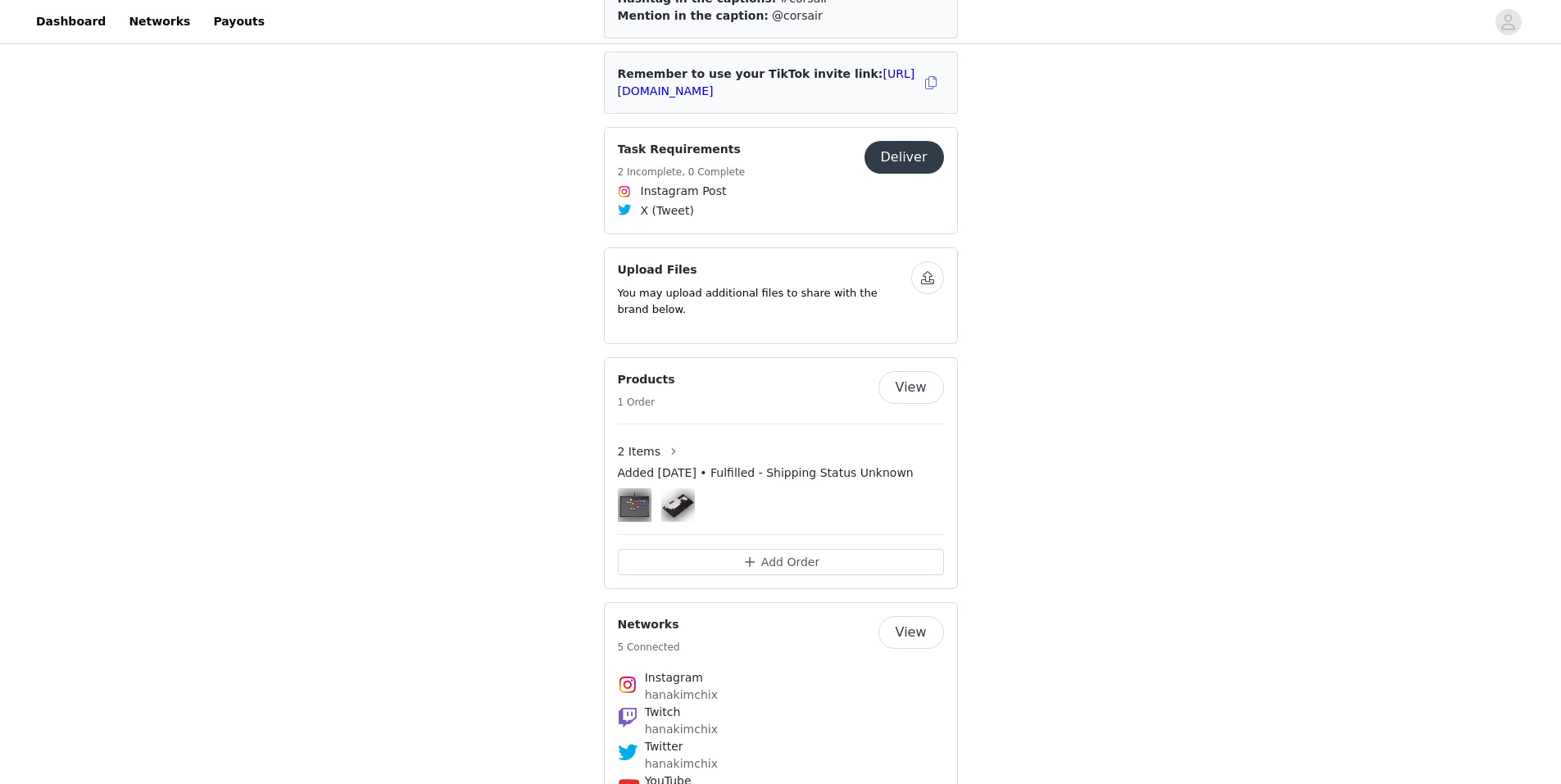
scroll to position [573, 0]
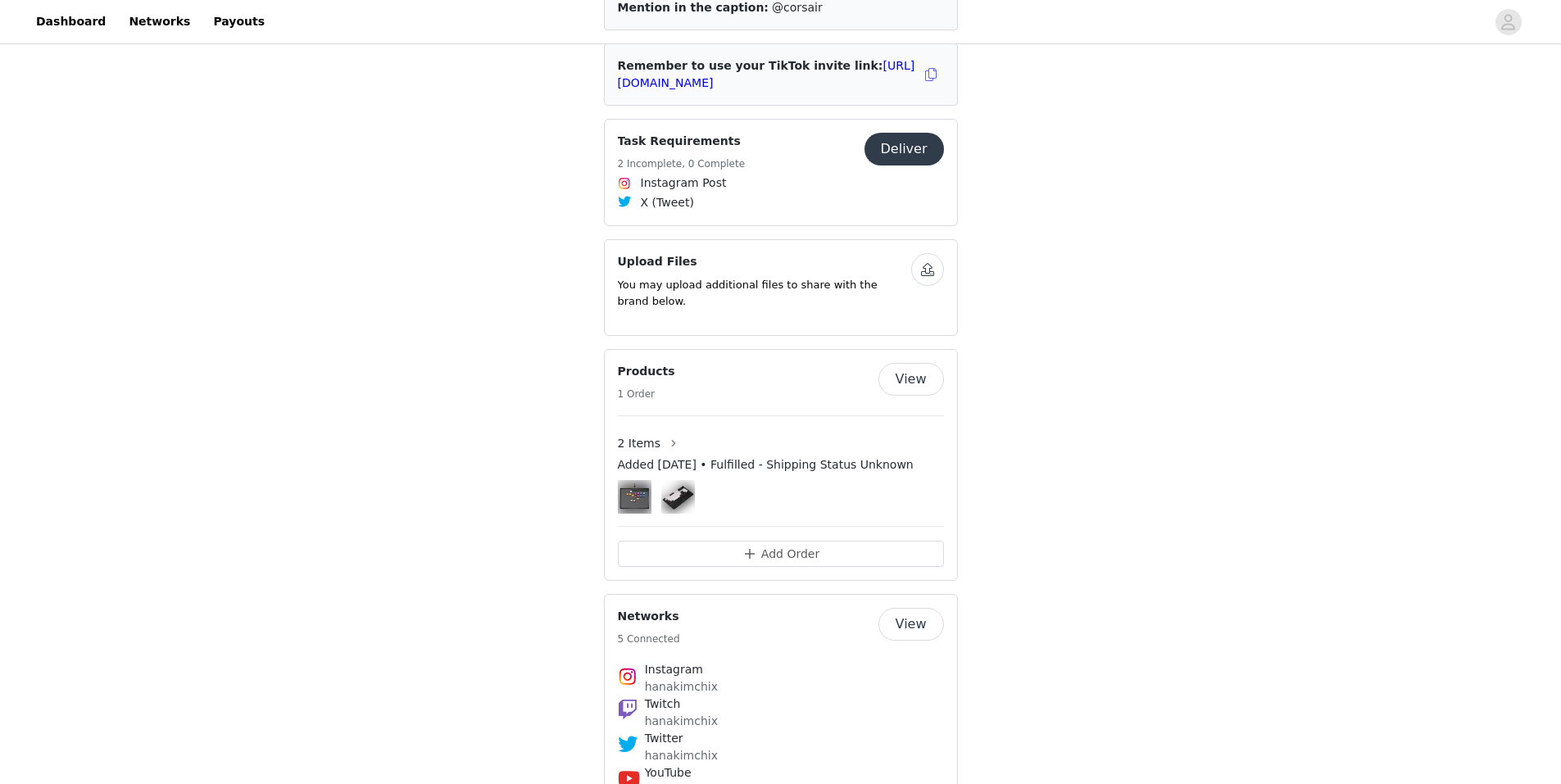
click at [691, 480] on img at bounding box center [678, 497] width 34 height 34
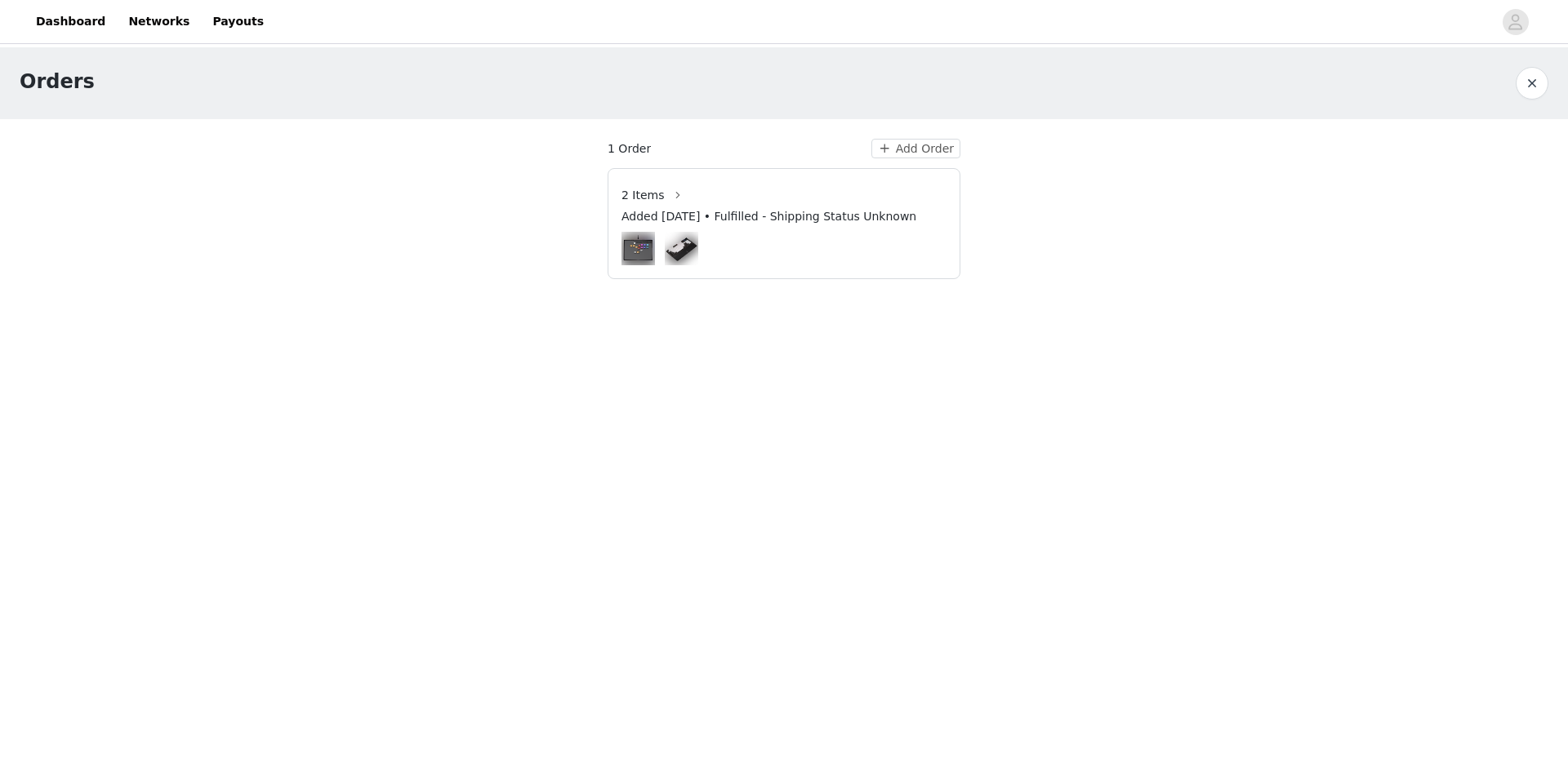
click at [683, 251] on img at bounding box center [682, 249] width 34 height 34
